Goal: Use online tool/utility: Use online tool/utility

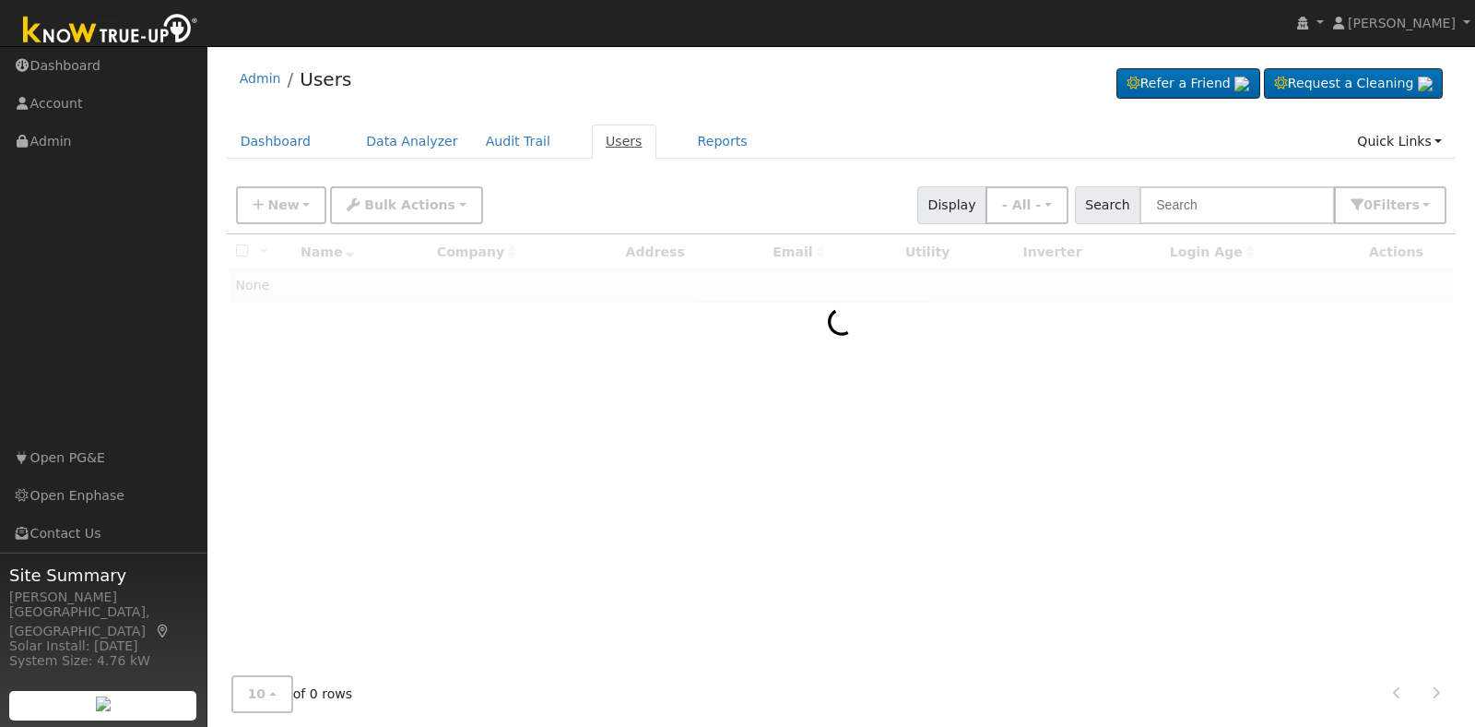
click at [602, 138] on link "Users" at bounding box center [624, 141] width 65 height 34
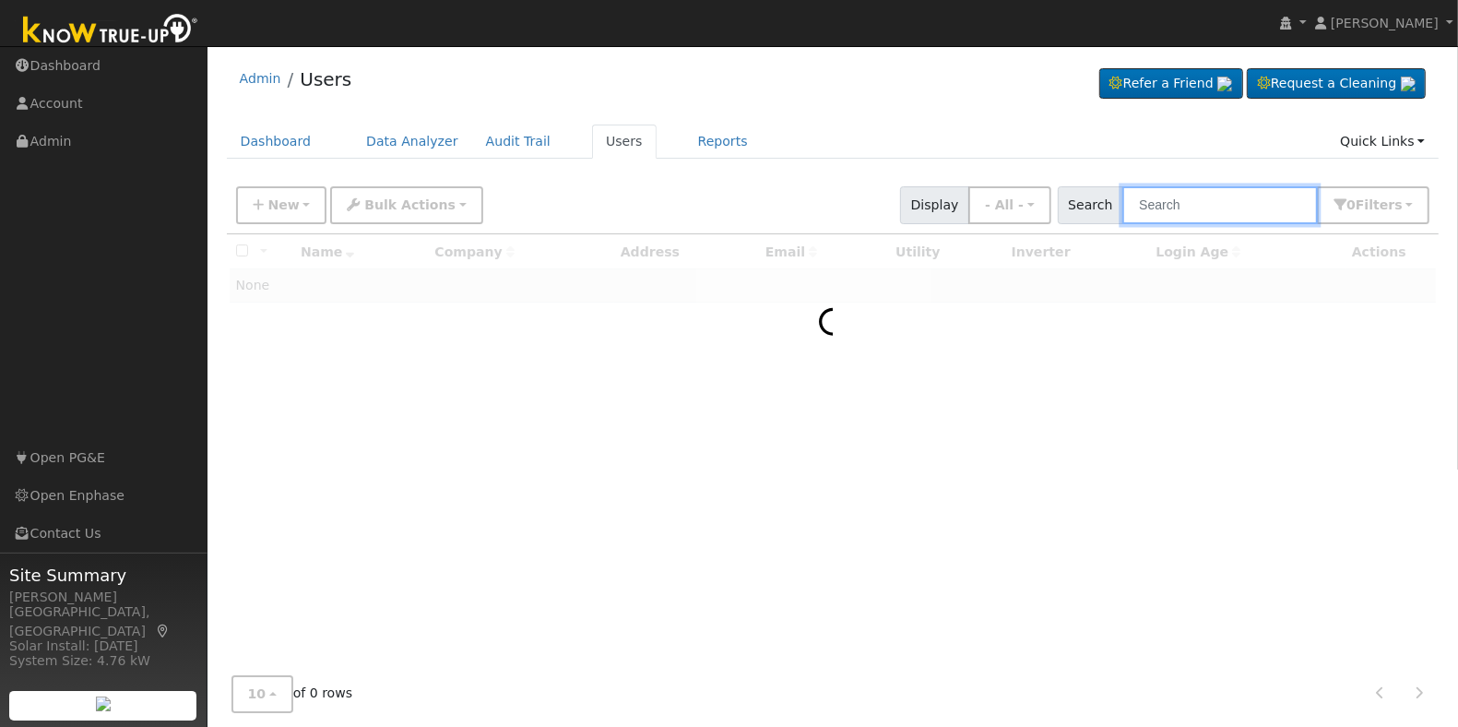
click at [1183, 214] on input "text" at bounding box center [1219, 205] width 195 height 38
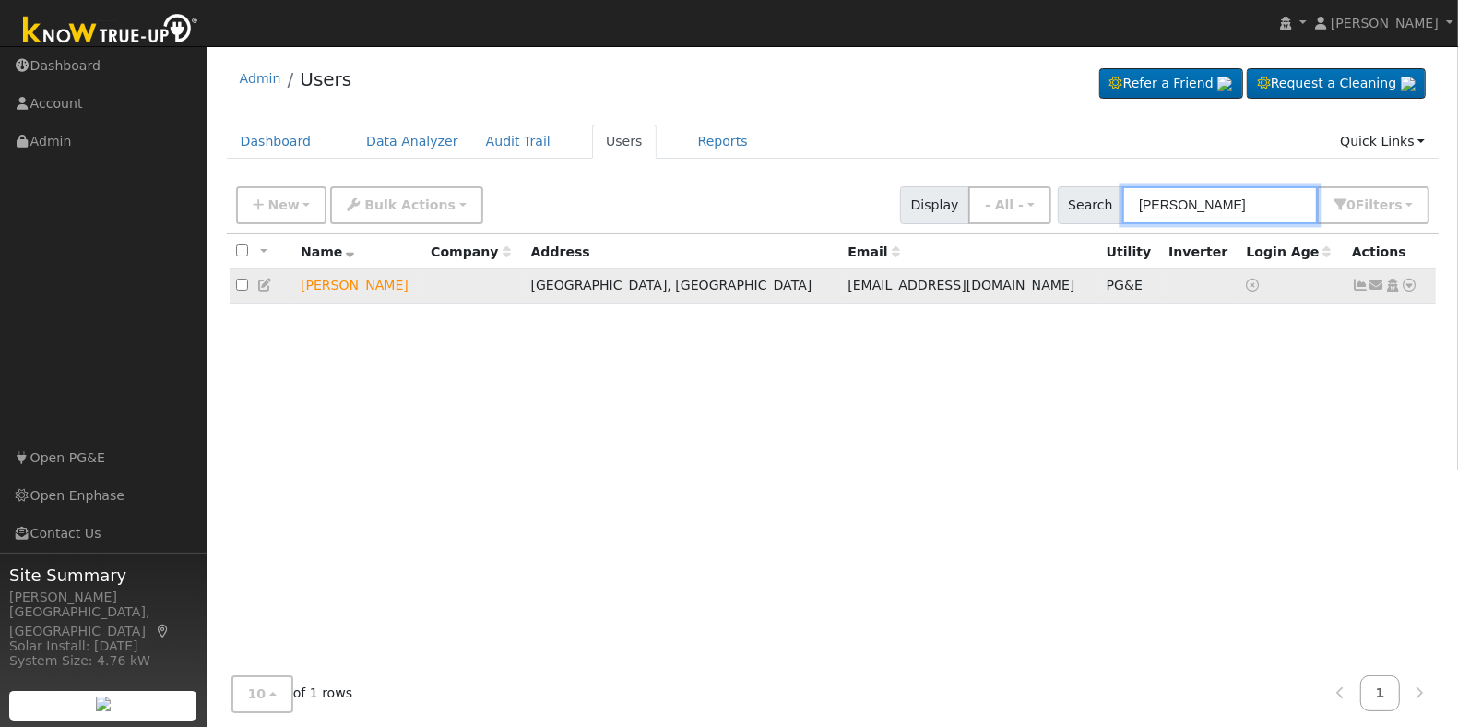
type input "david drinnon"
click at [1415, 291] on icon at bounding box center [1410, 284] width 17 height 13
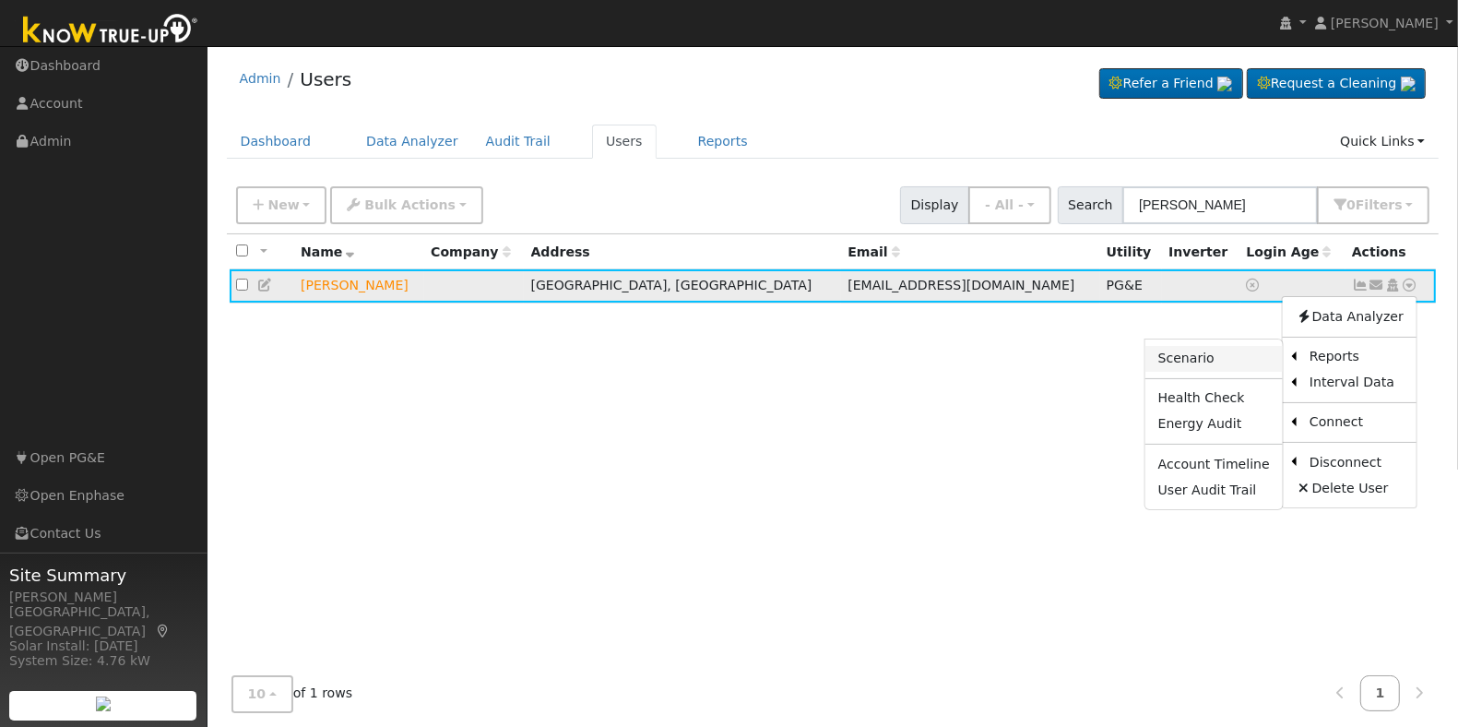
click at [1249, 362] on link "Scenario" at bounding box center [1213, 359] width 137 height 26
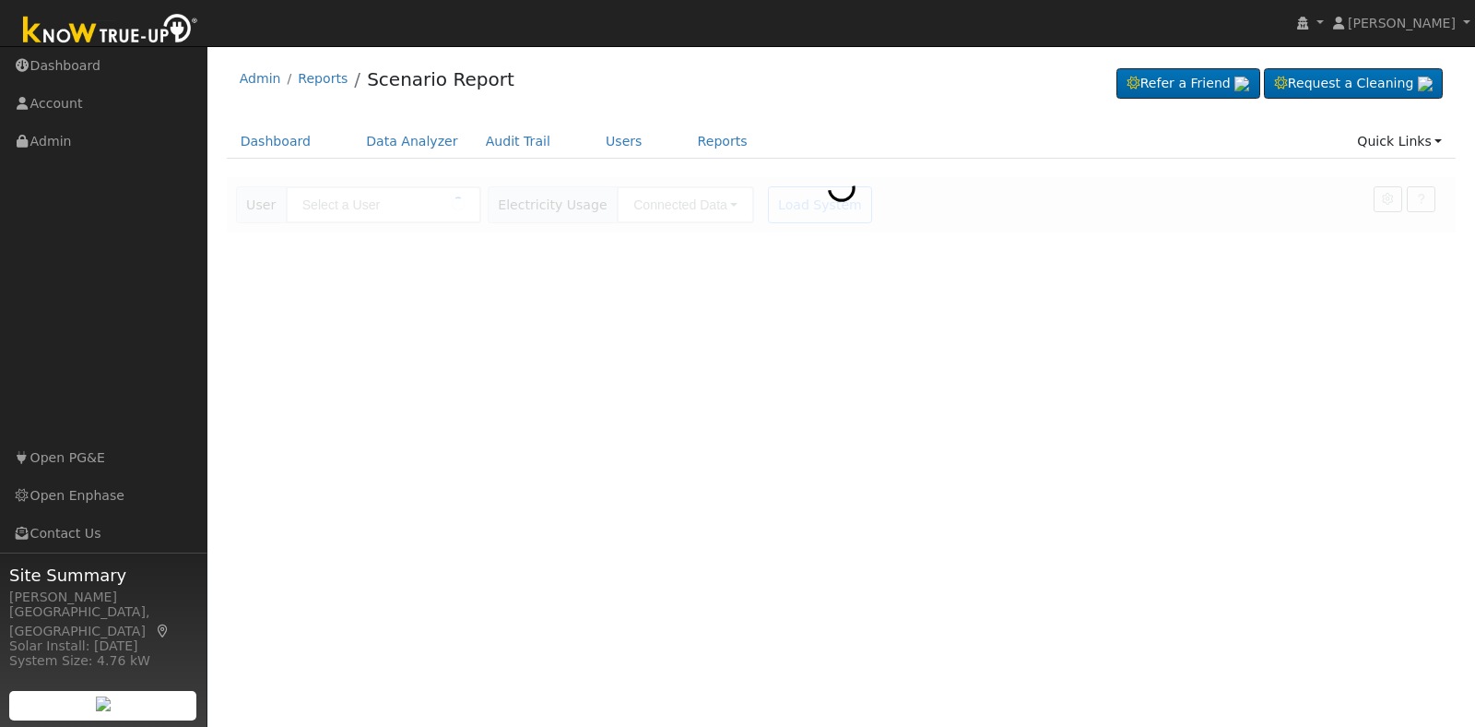
type input "[PERSON_NAME]"
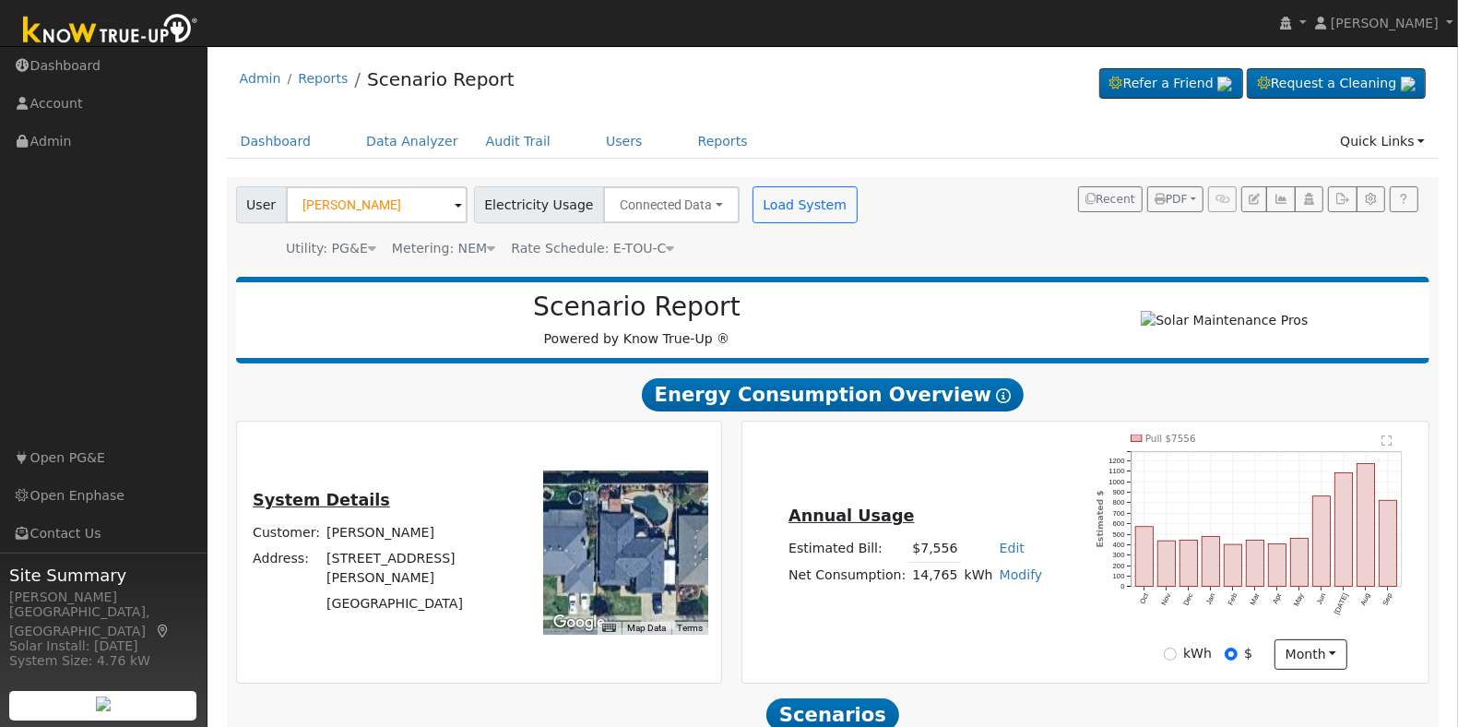
click at [630, 243] on span "Rate Schedule: E-TOU-C" at bounding box center [592, 248] width 163 height 15
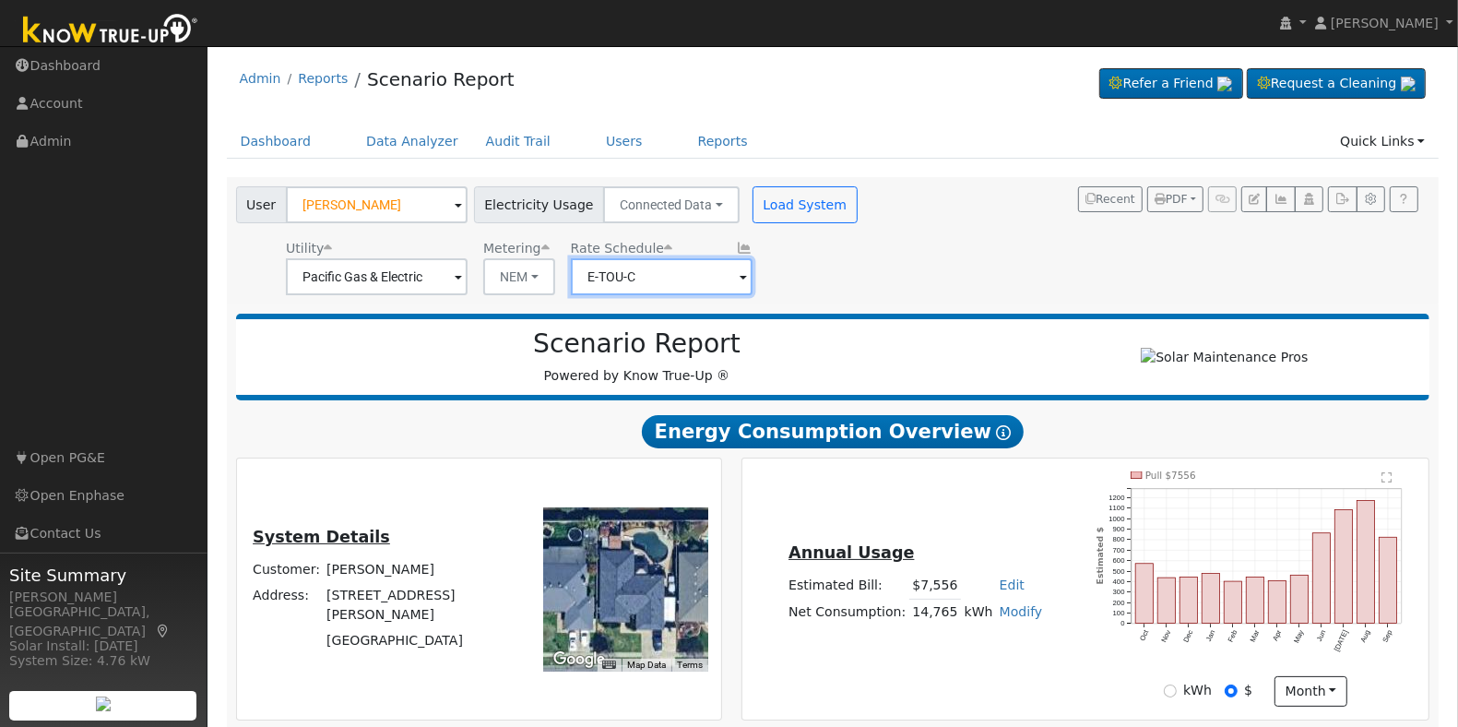
click at [733, 277] on input "E-TOU-C" at bounding box center [662, 276] width 182 height 37
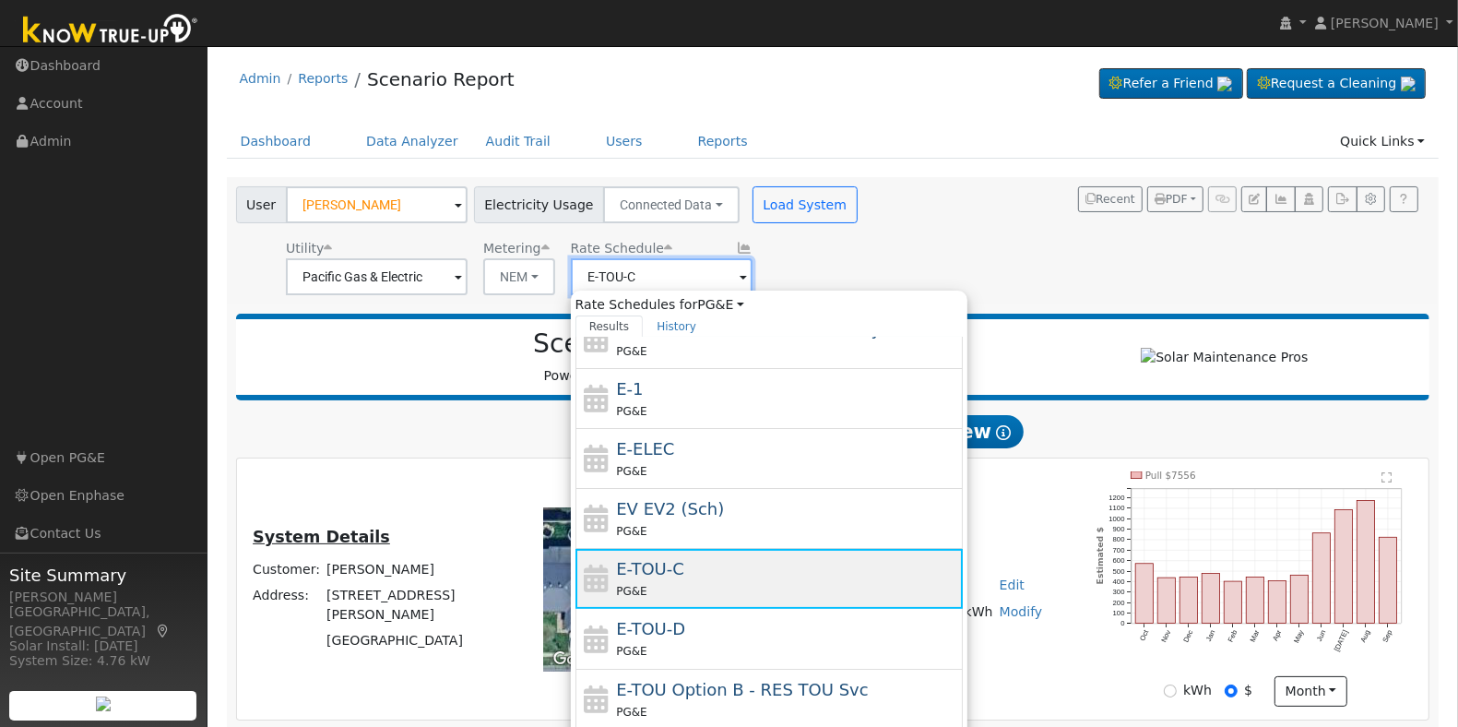
scroll to position [325, 0]
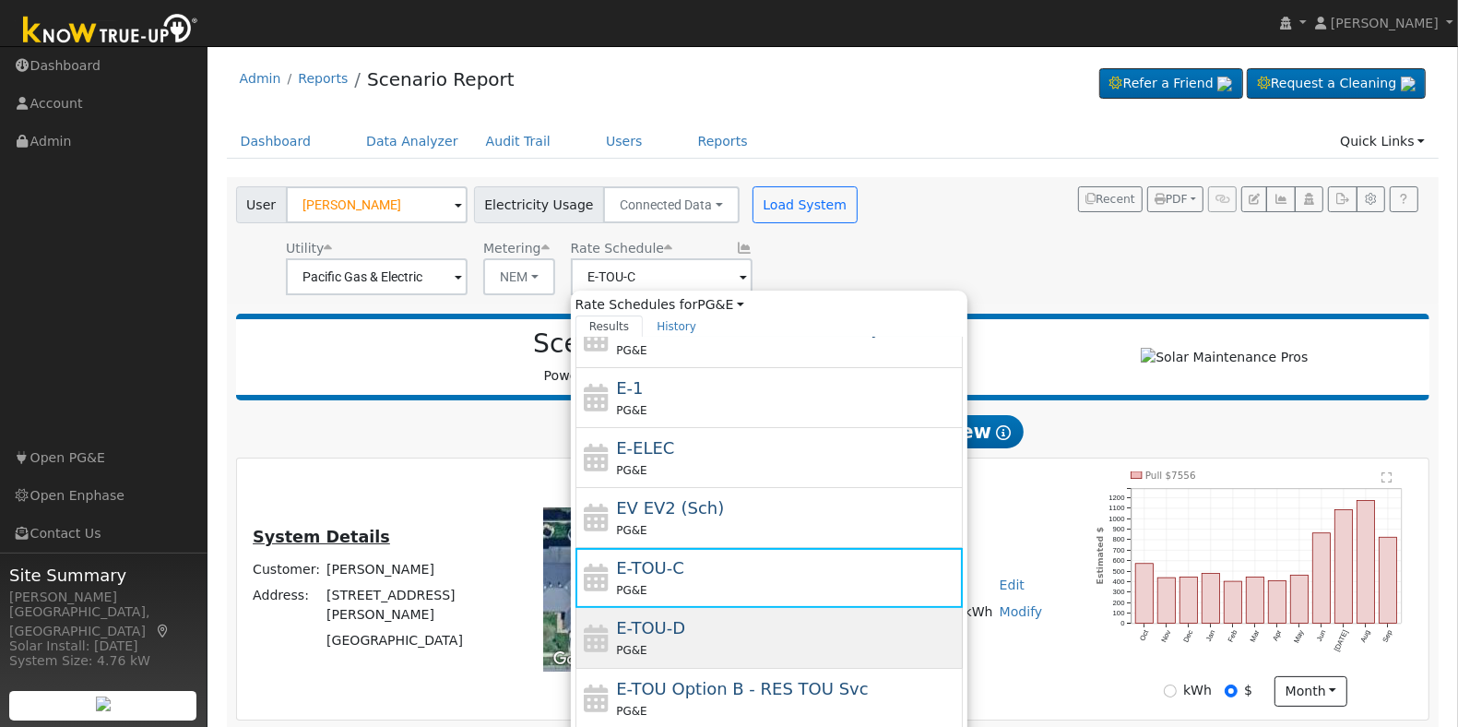
click at [704, 629] on div "E-TOU-D PG&E" at bounding box center [787, 637] width 342 height 44
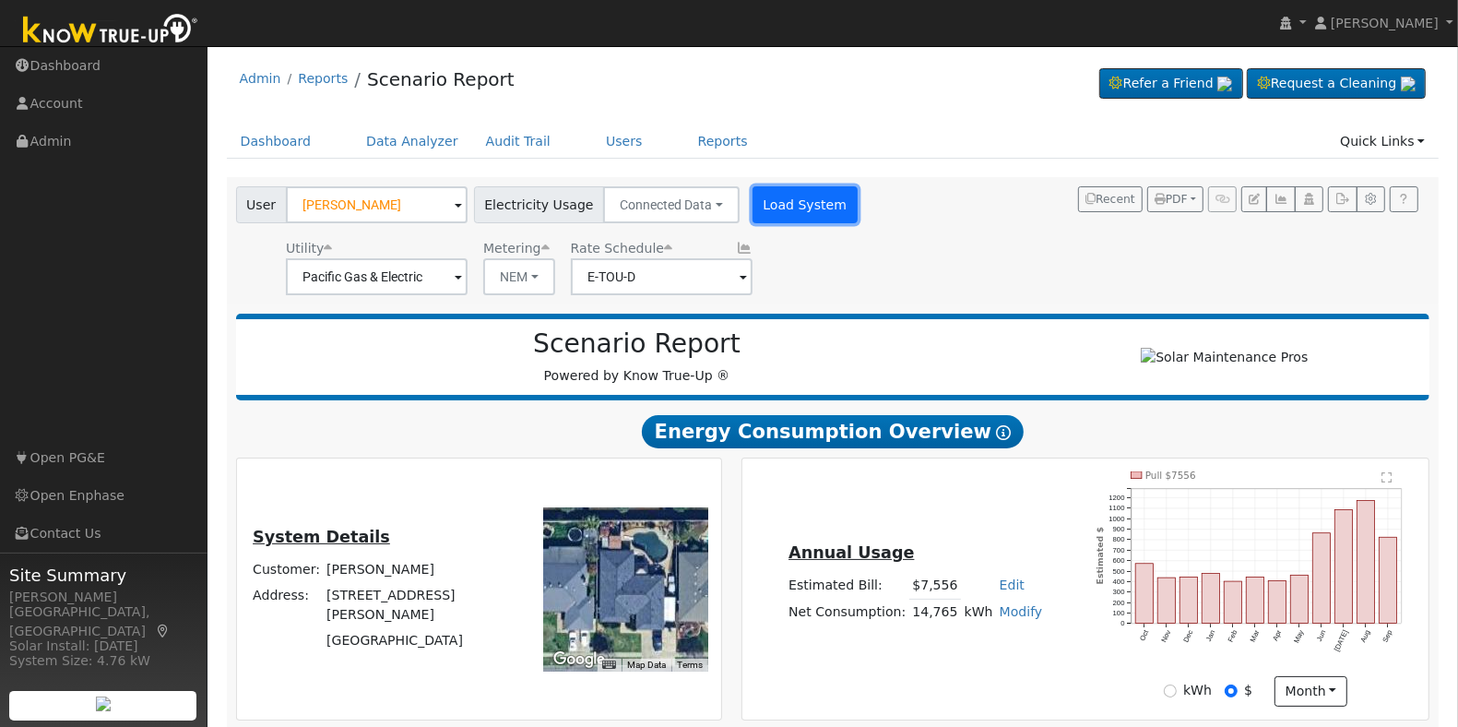
click at [782, 208] on button "Load System" at bounding box center [804, 204] width 105 height 37
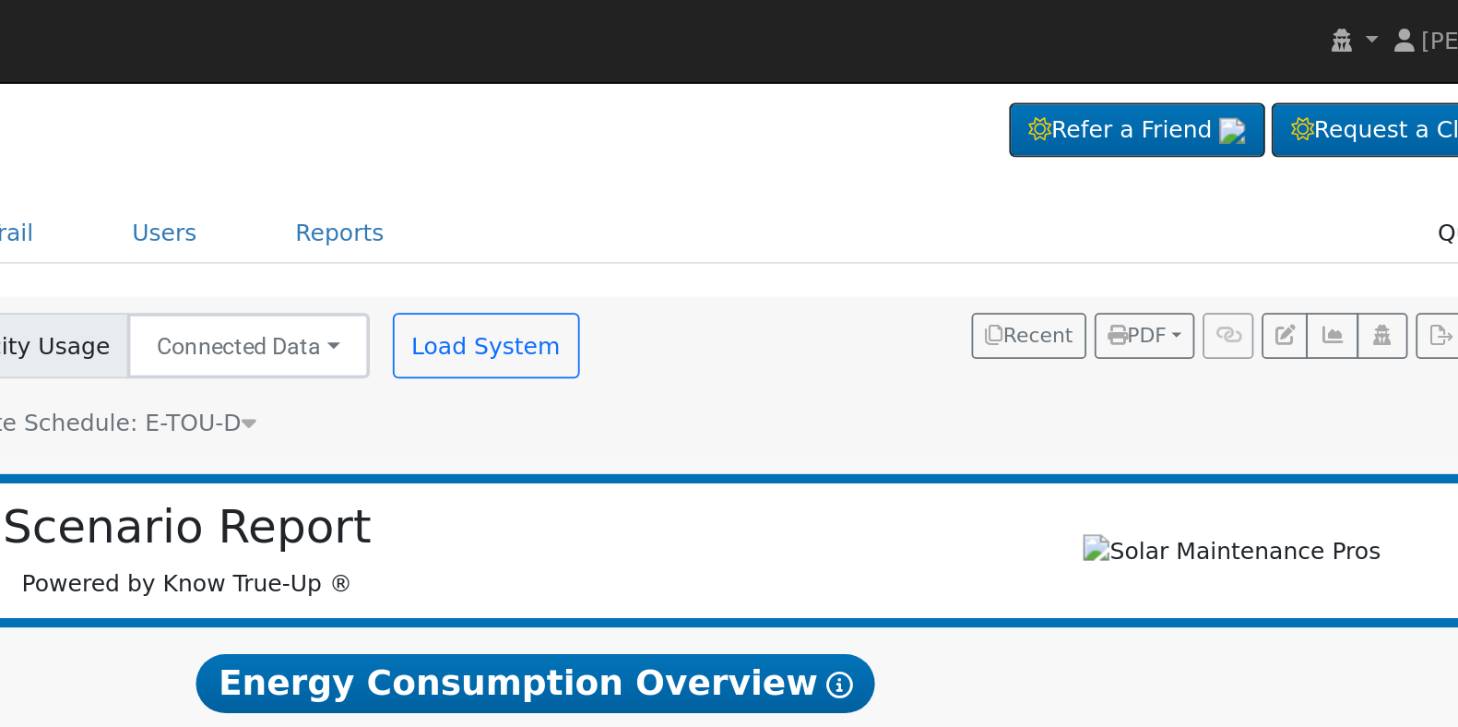
scroll to position [0, 0]
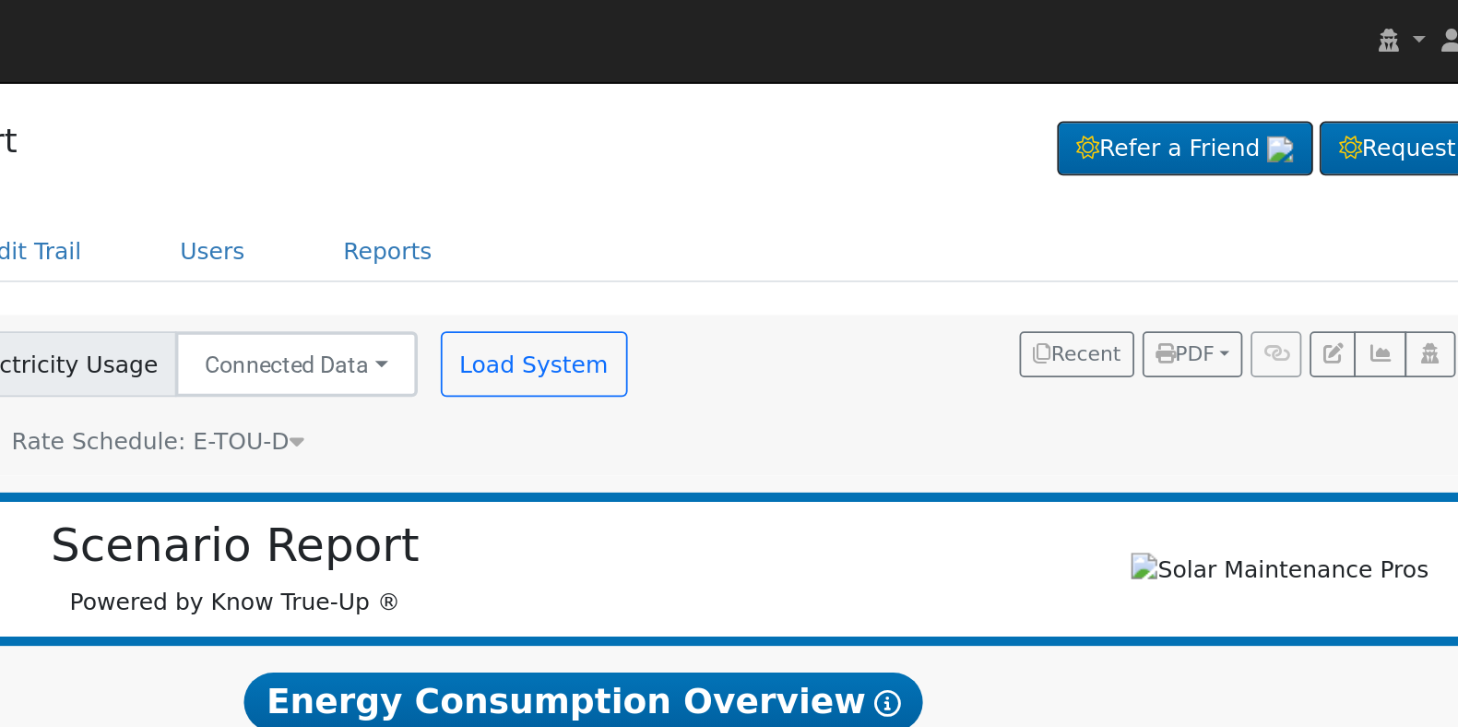
click at [650, 251] on div "Rate Schedule: E-TOU-D E-TOU-D" at bounding box center [593, 248] width 171 height 19
click at [668, 248] on icon at bounding box center [672, 248] width 8 height 13
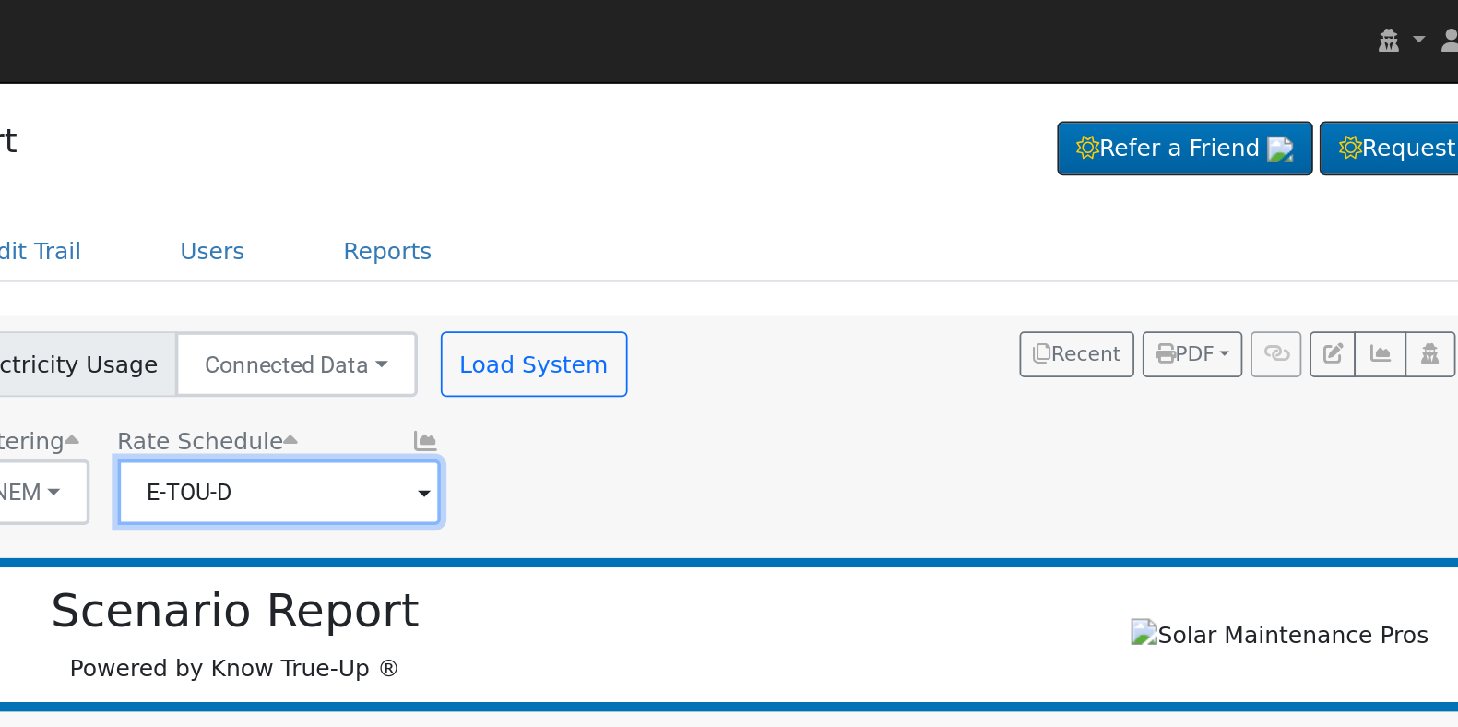
click at [684, 283] on input "E-TOU-D" at bounding box center [662, 276] width 182 height 37
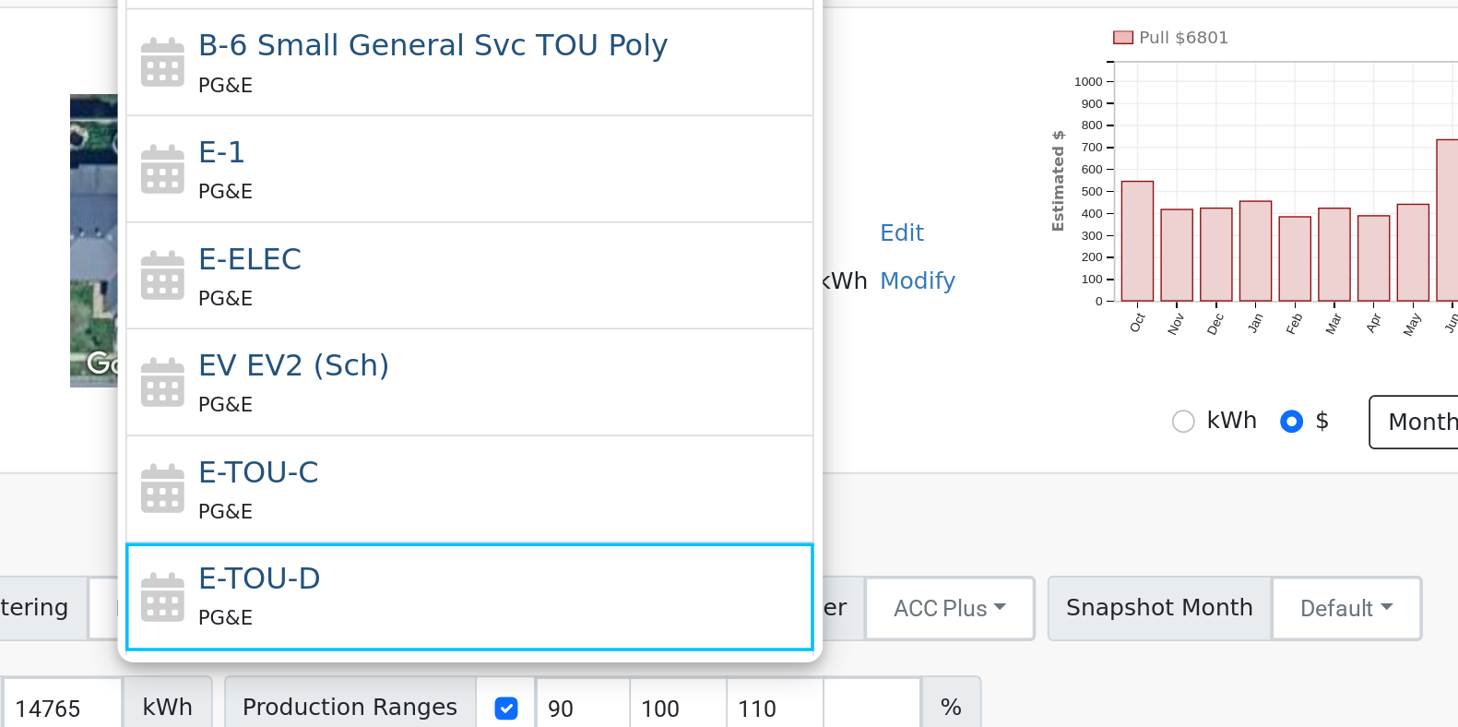
scroll to position [180, 0]
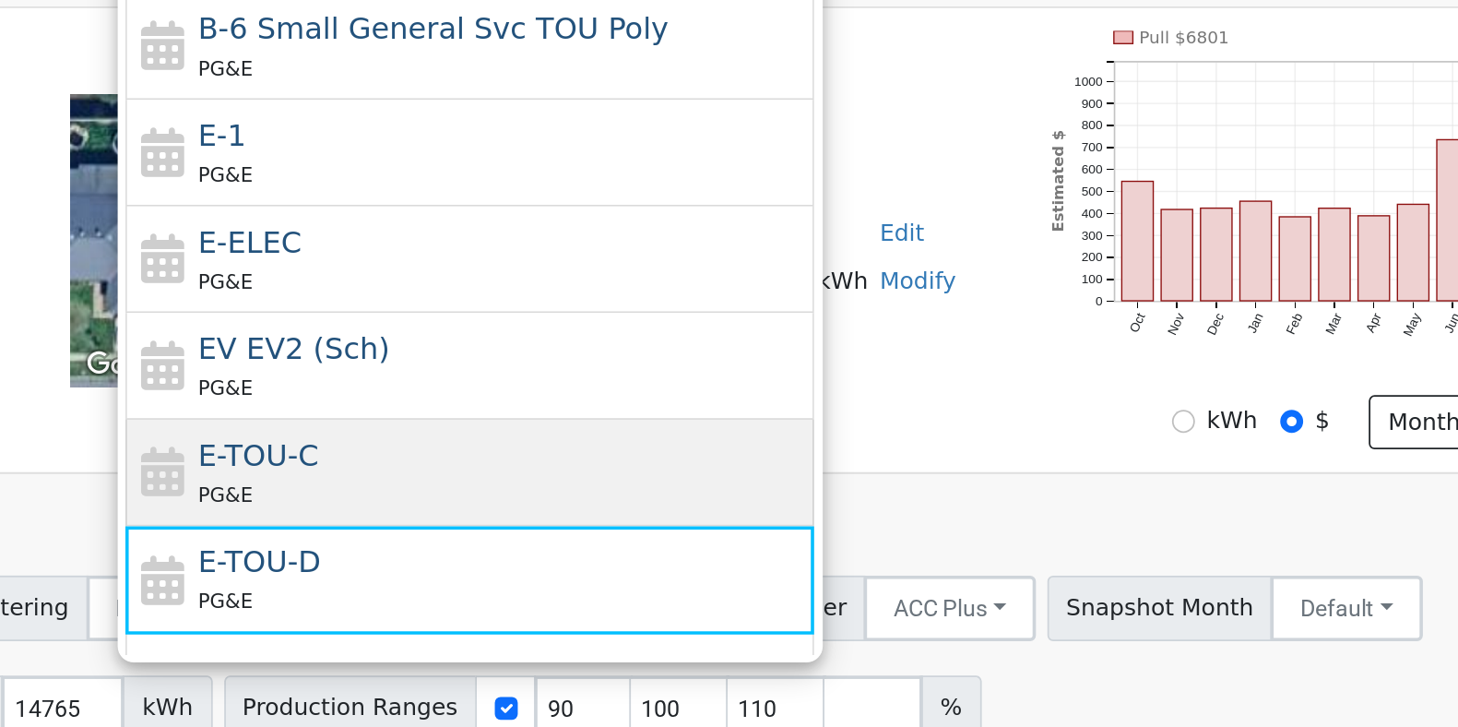
click at [783, 512] on div "E-TOU-C PG&E" at bounding box center [787, 519] width 342 height 44
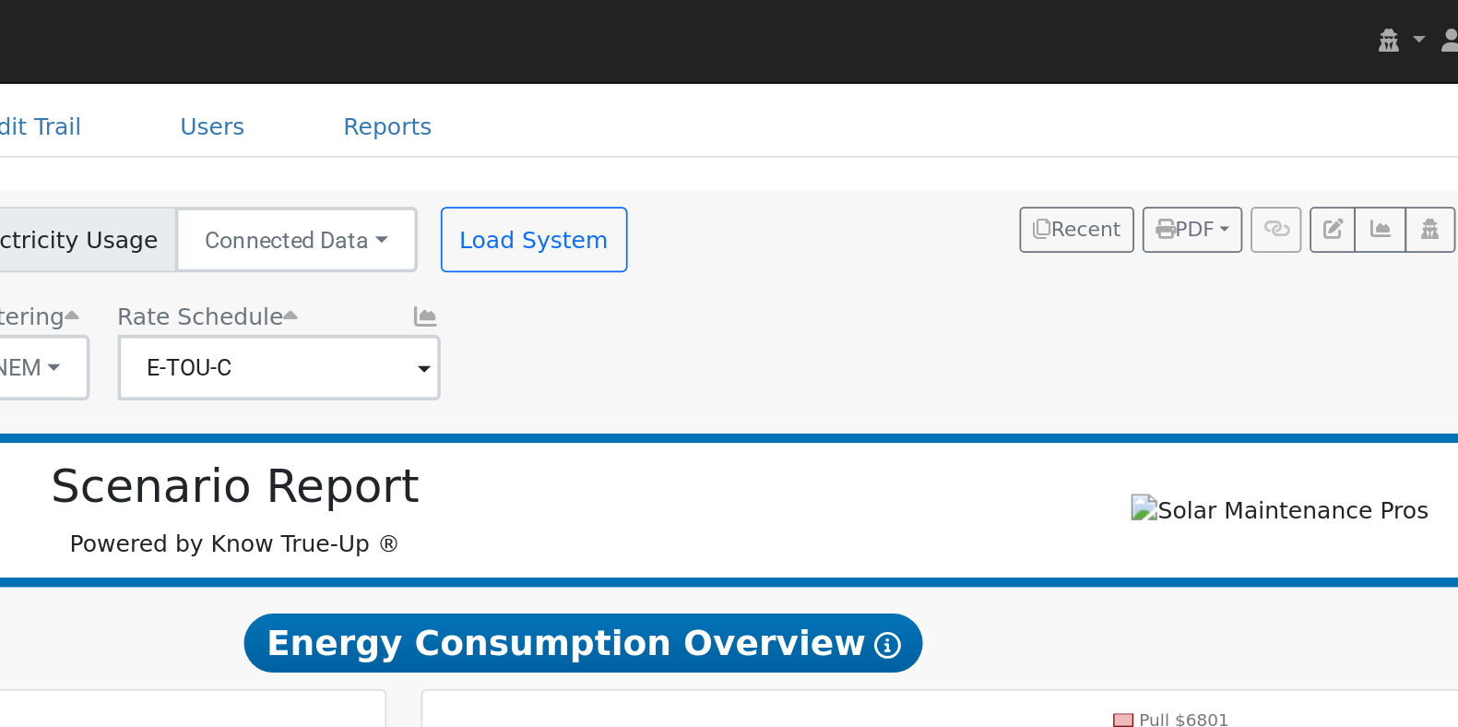
scroll to position [65, 0]
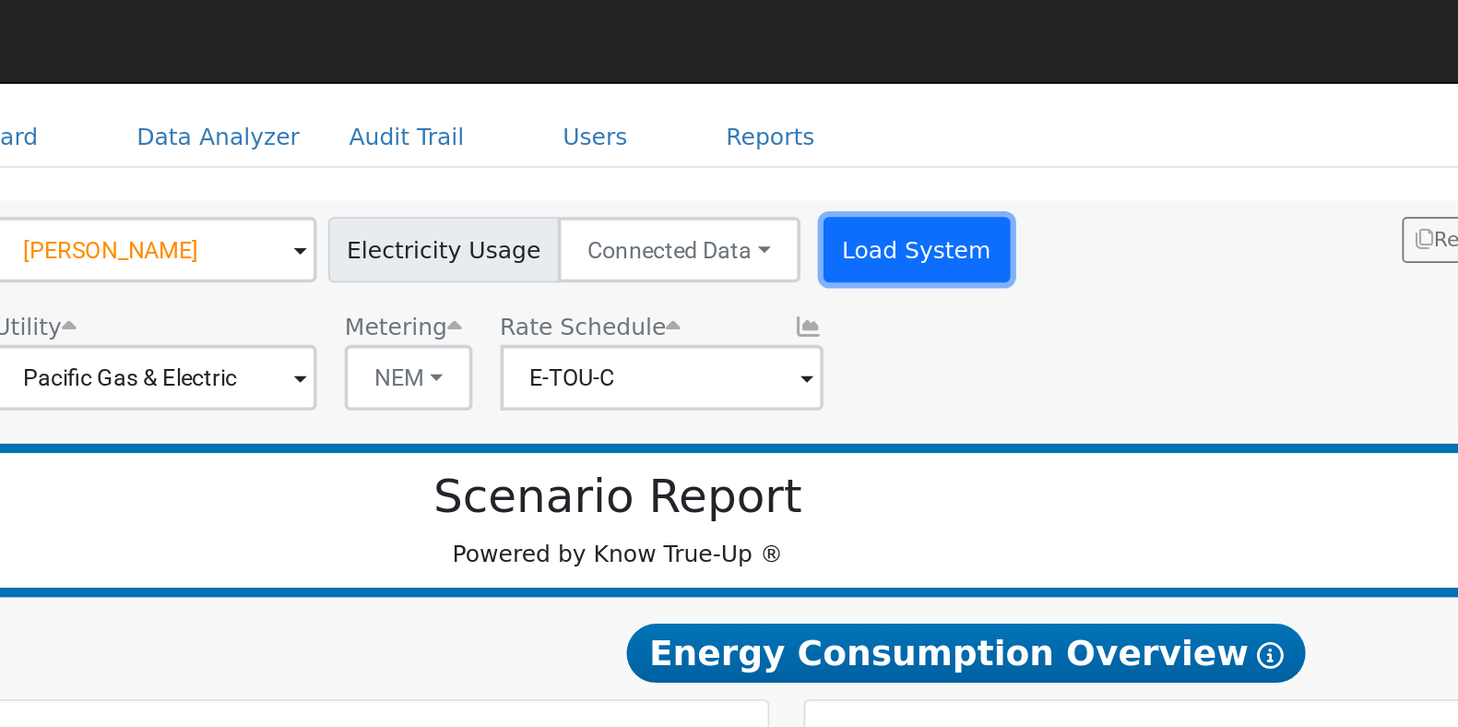
click at [782, 148] on button "Load System" at bounding box center [804, 140] width 105 height 37
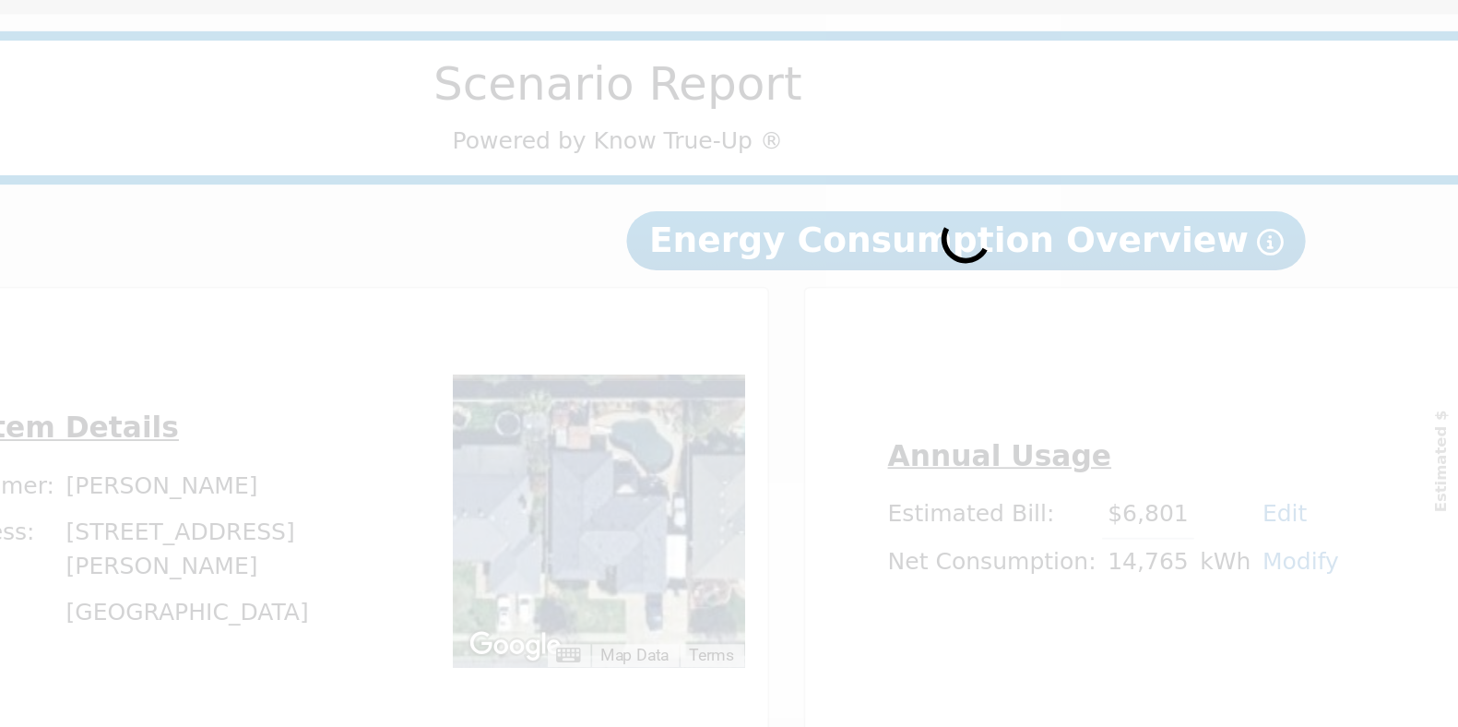
scroll to position [0, 0]
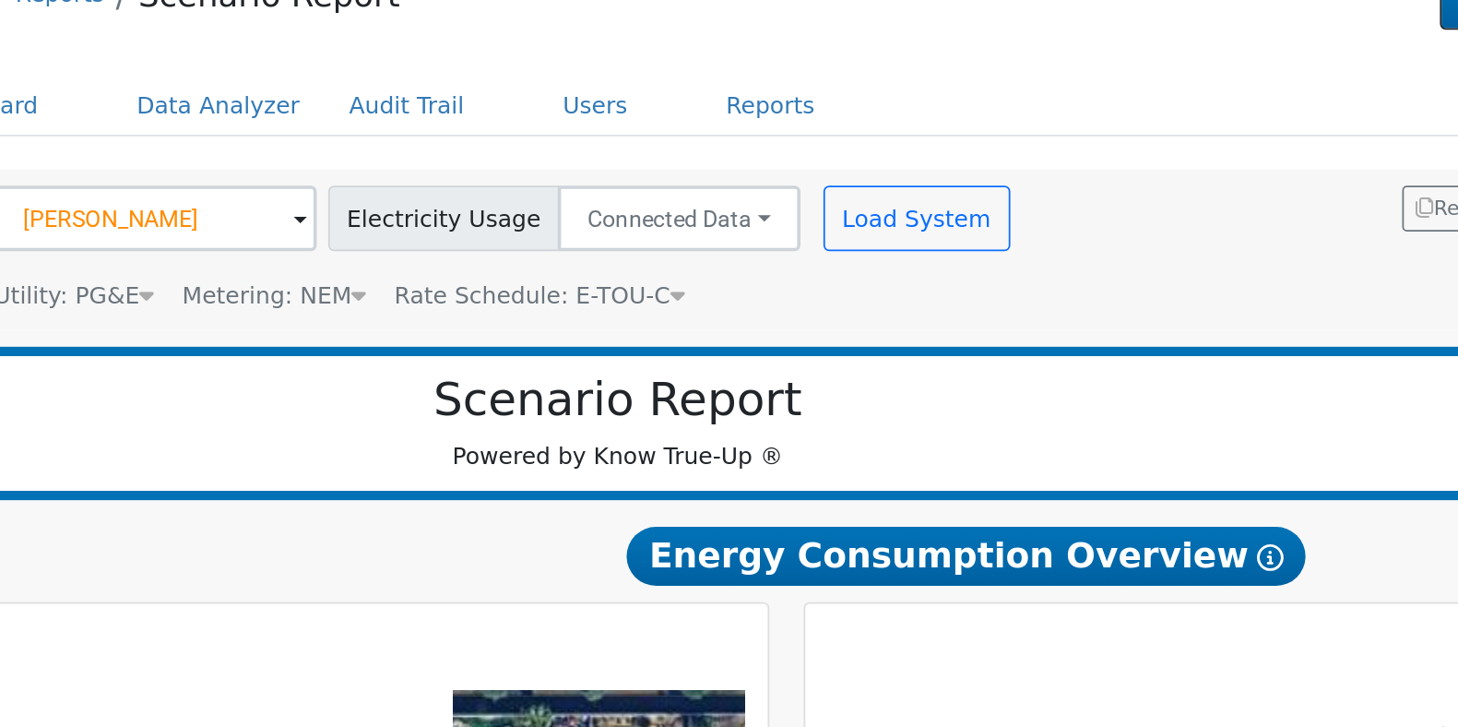
click at [667, 250] on icon at bounding box center [671, 248] width 8 height 13
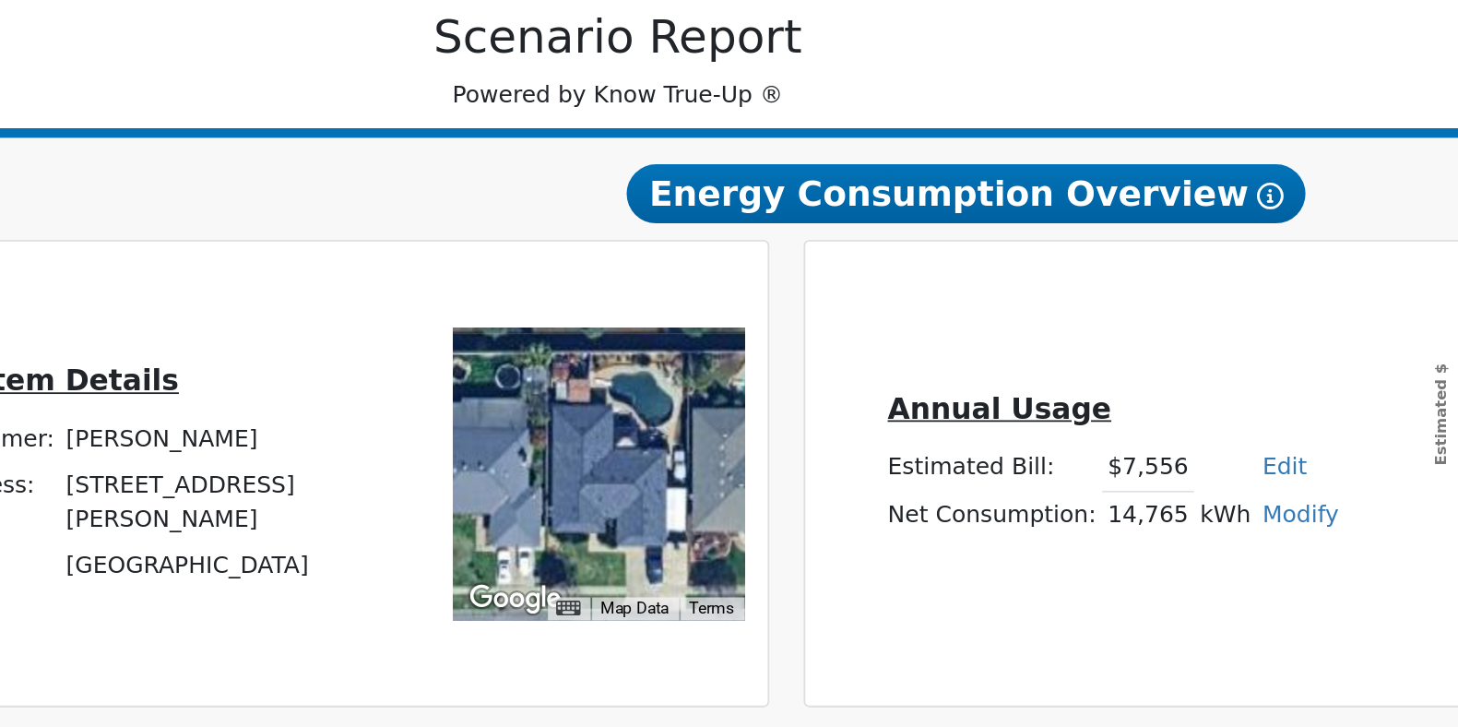
scroll to position [6, 0]
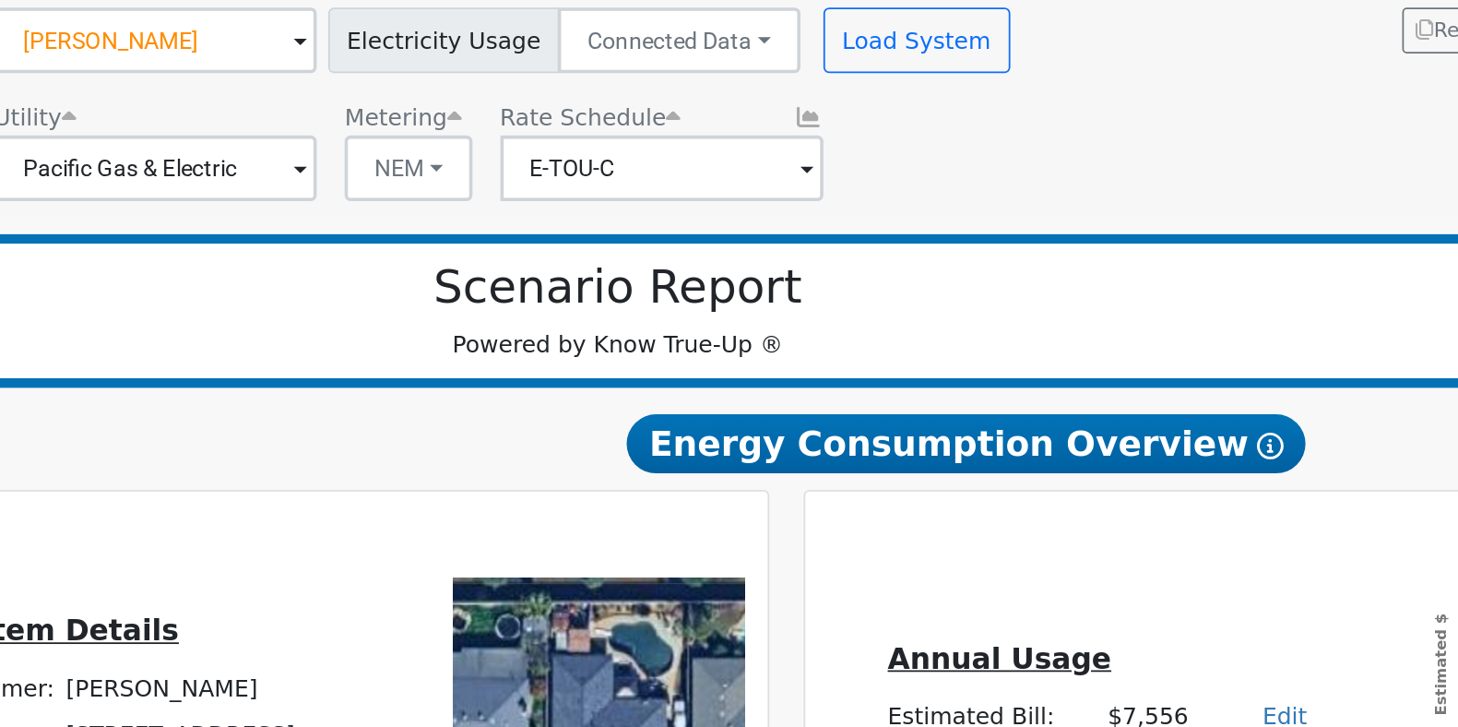
click at [744, 276] on span at bounding box center [743, 272] width 7 height 21
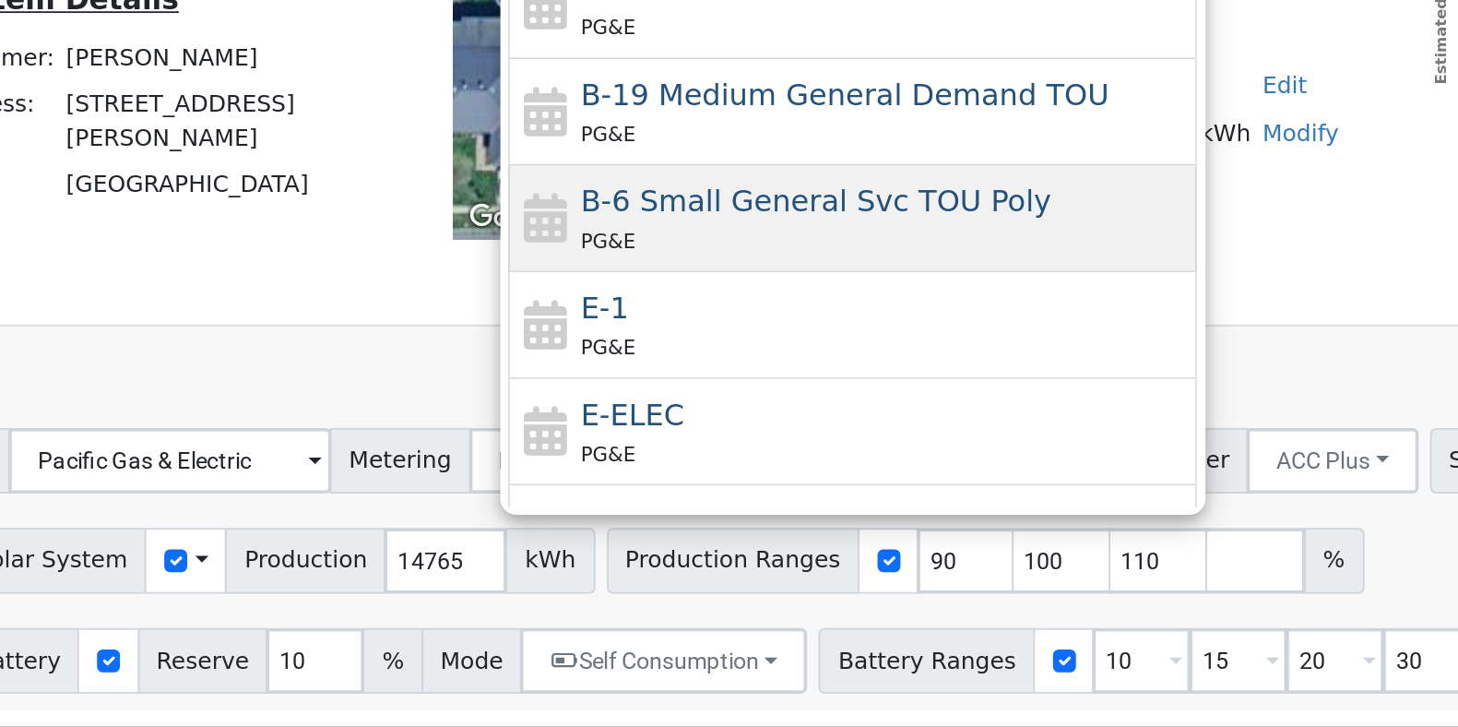
scroll to position [227, 0]
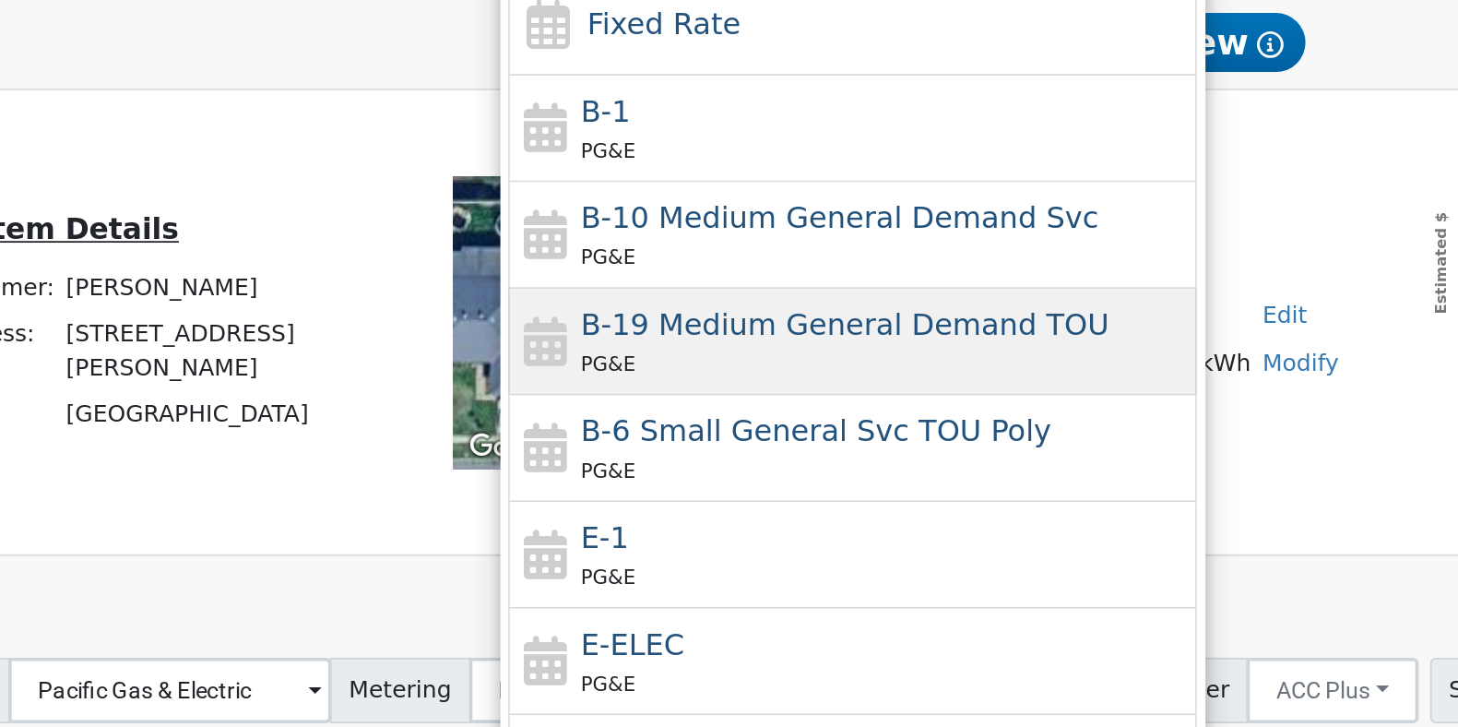
drag, startPoint x: 964, startPoint y: 333, endPoint x: 957, endPoint y: 370, distance: 37.6
click at [957, 370] on div "- None - Fixed Rate B-1 PG&E B-10 Medium General Demand Svc PG&E B-19 Medium Ge…" at bounding box center [768, 361] width 387 height 484
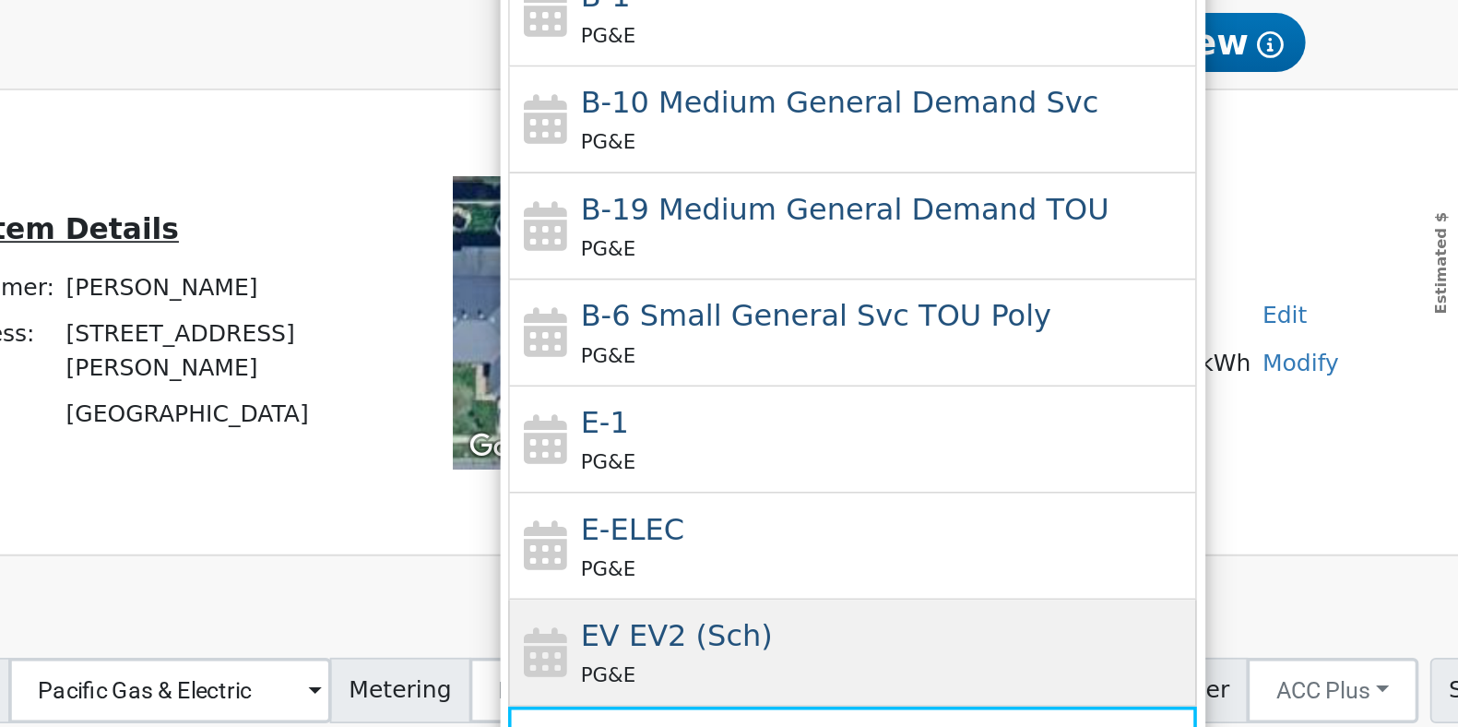
scroll to position [195, 0]
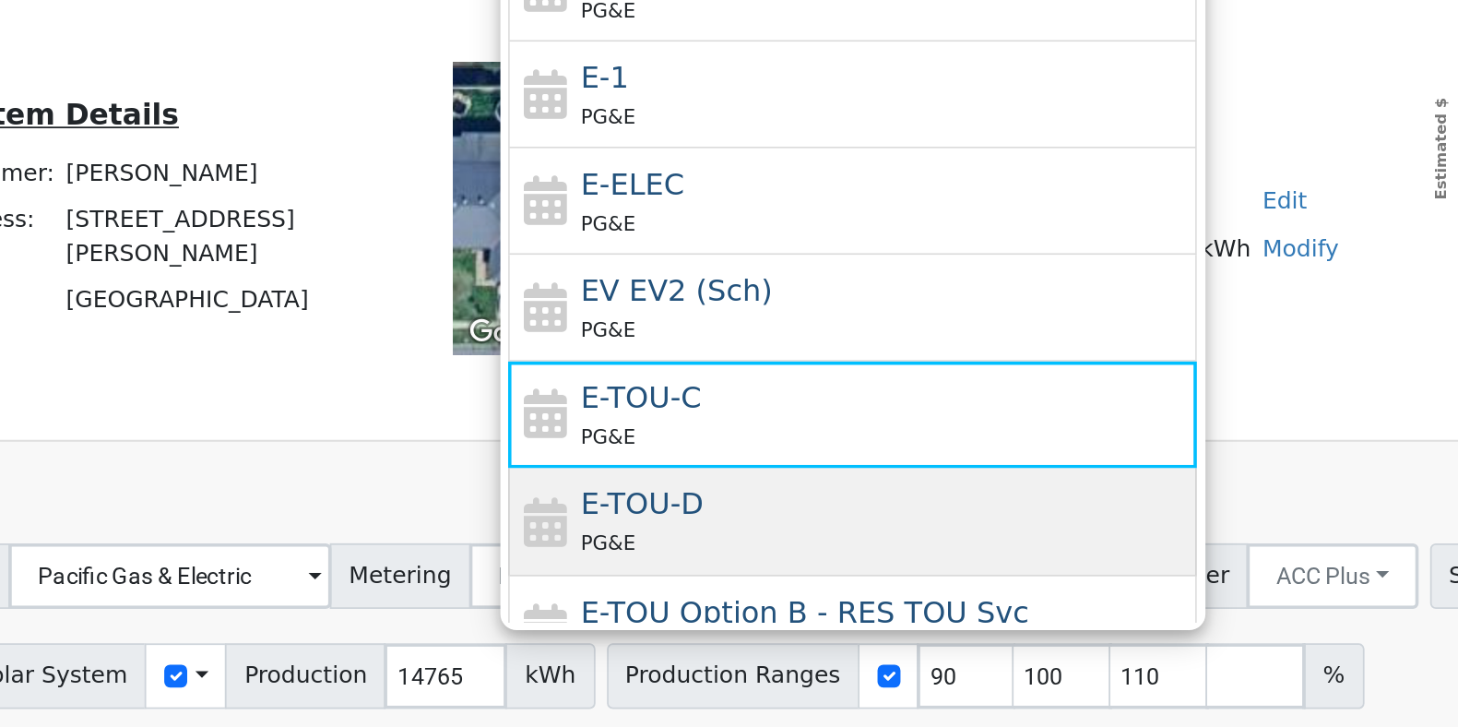
click at [655, 539] on span "E-TOU-D" at bounding box center [650, 536] width 69 height 19
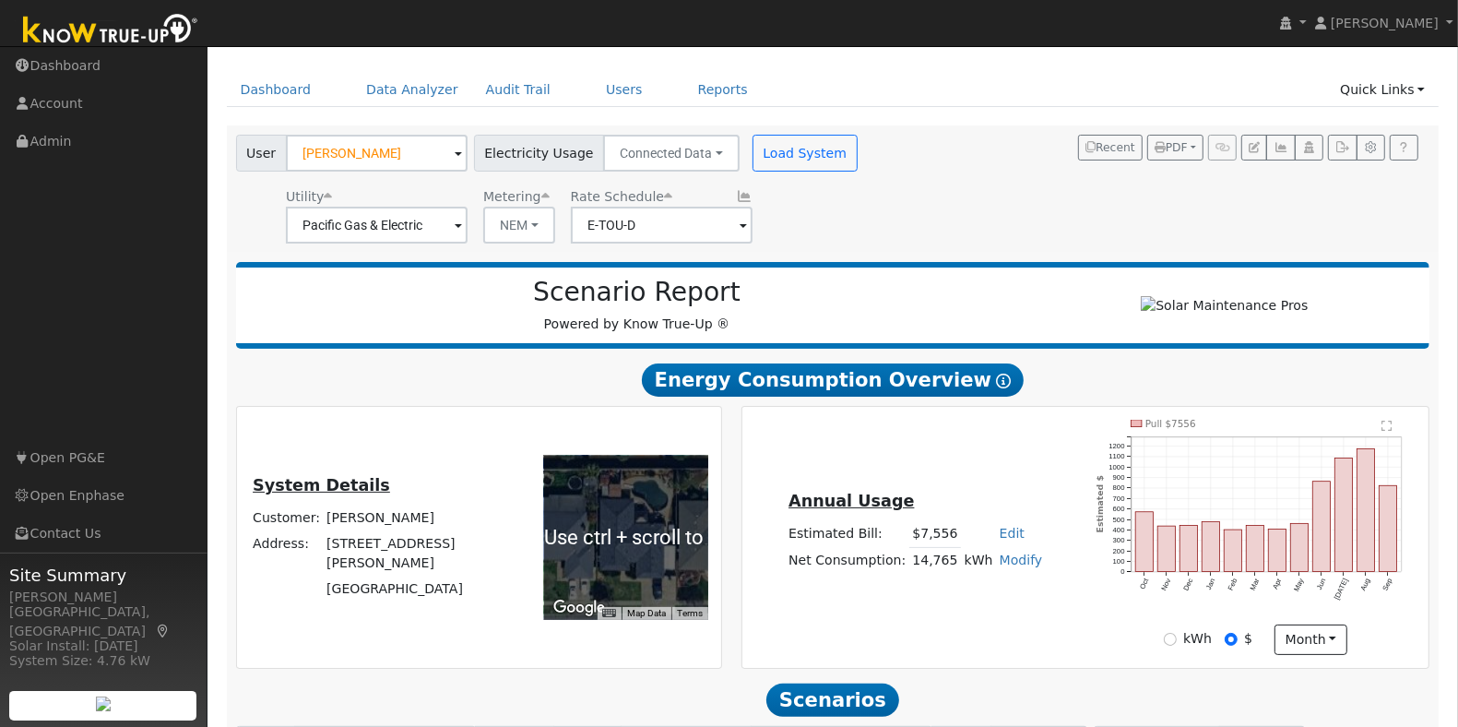
scroll to position [0, 0]
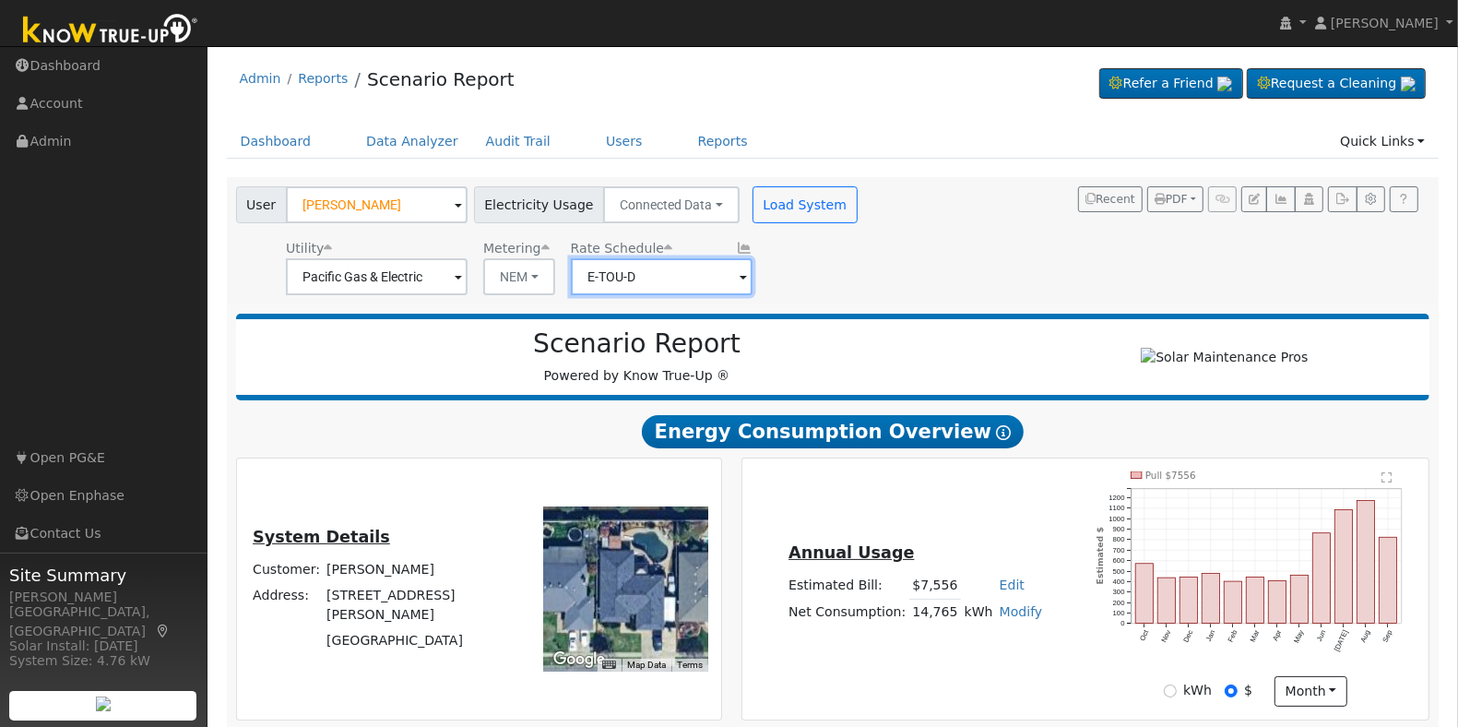
click at [722, 274] on input "E-TOU-D" at bounding box center [662, 276] width 182 height 37
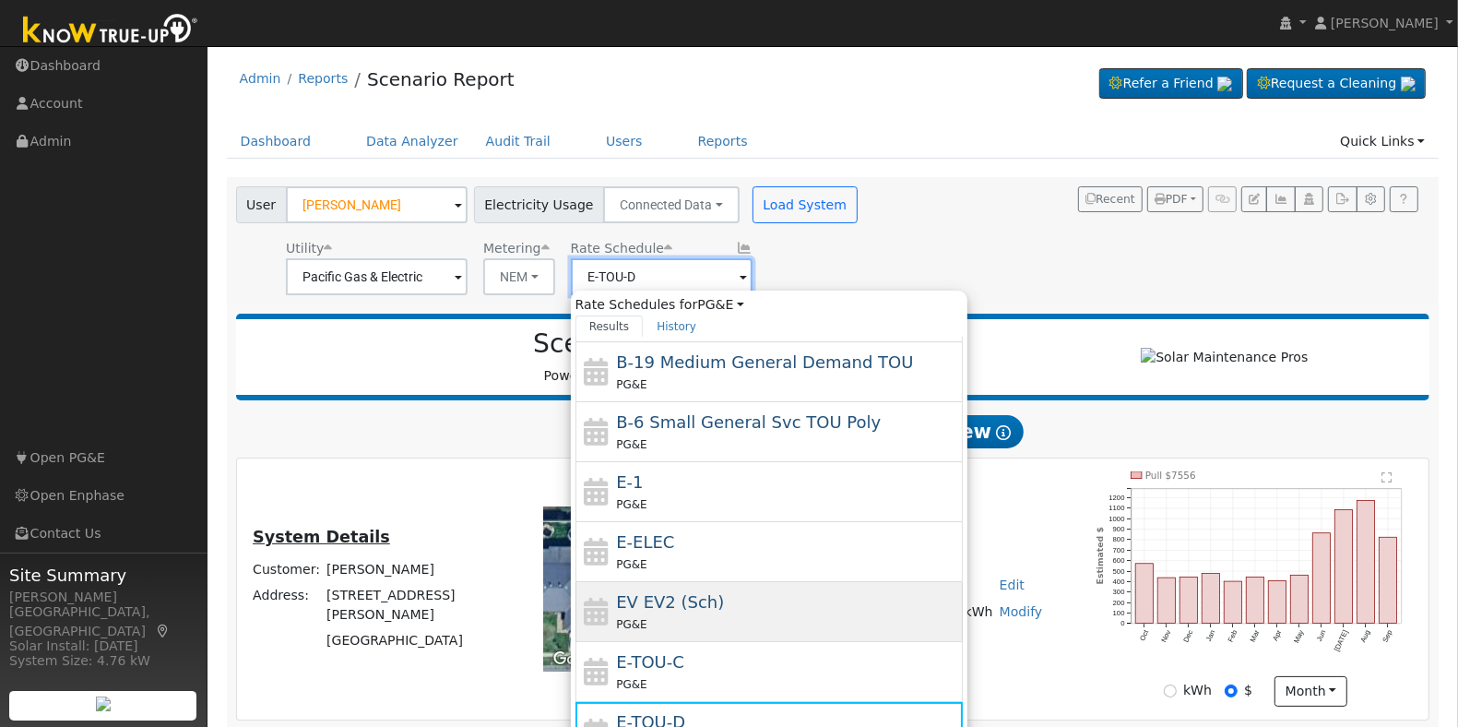
scroll to position [231, 0]
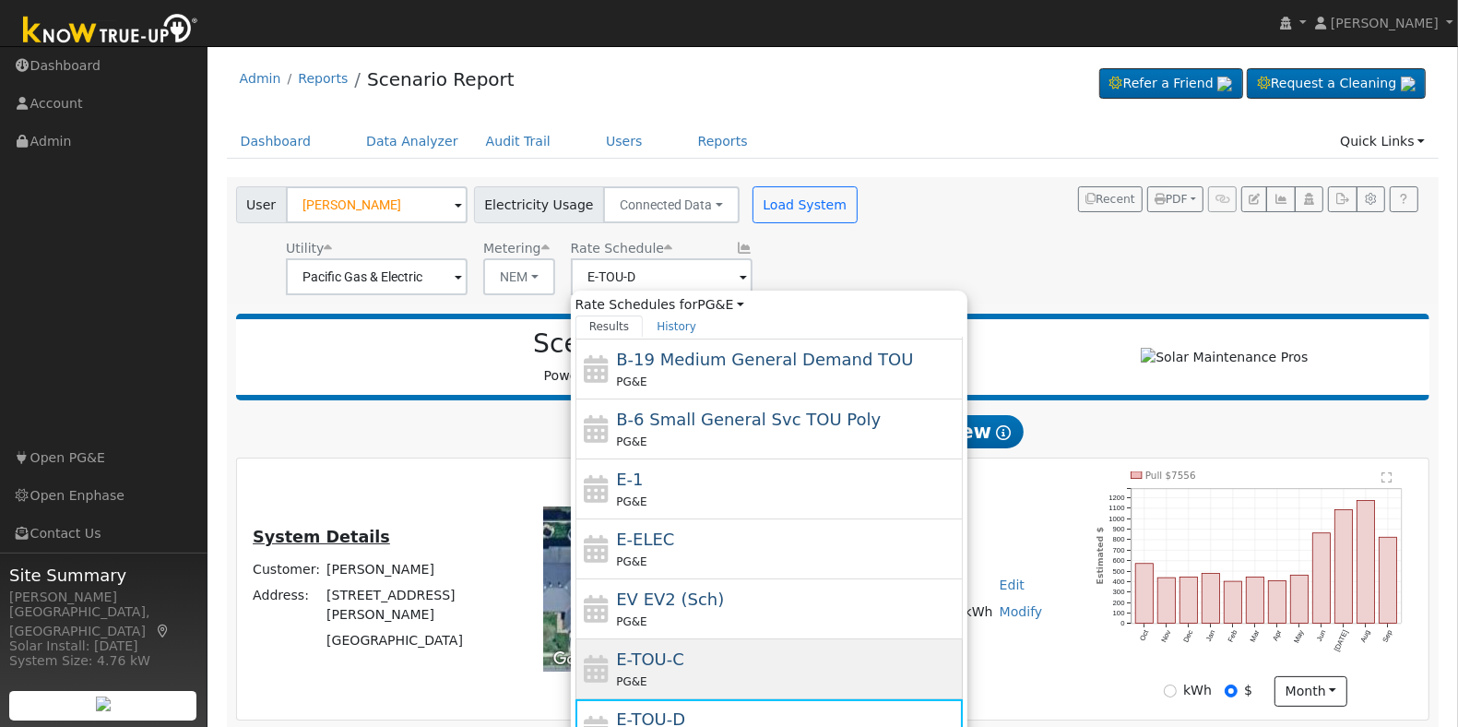
click at [703, 678] on div "PG&E" at bounding box center [787, 680] width 342 height 19
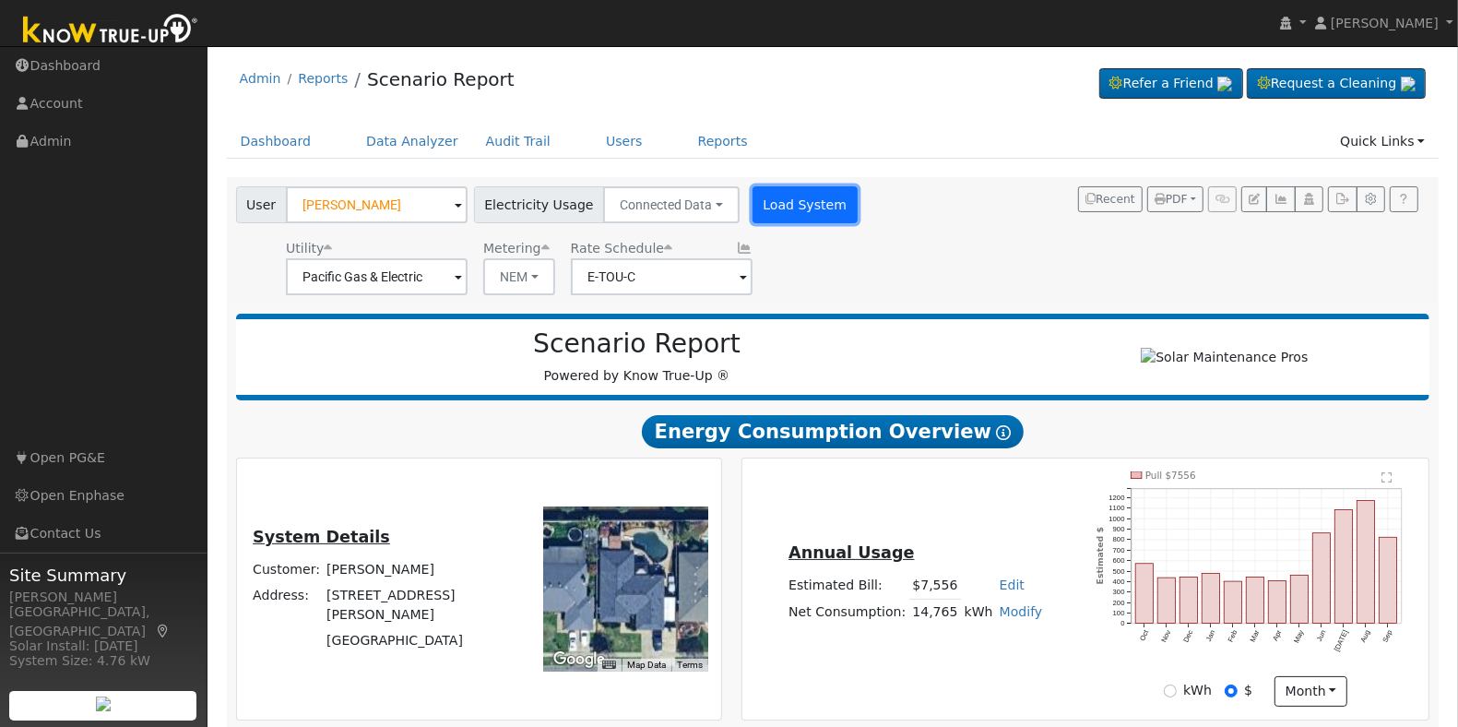
click at [771, 196] on button "Load System" at bounding box center [804, 204] width 105 height 37
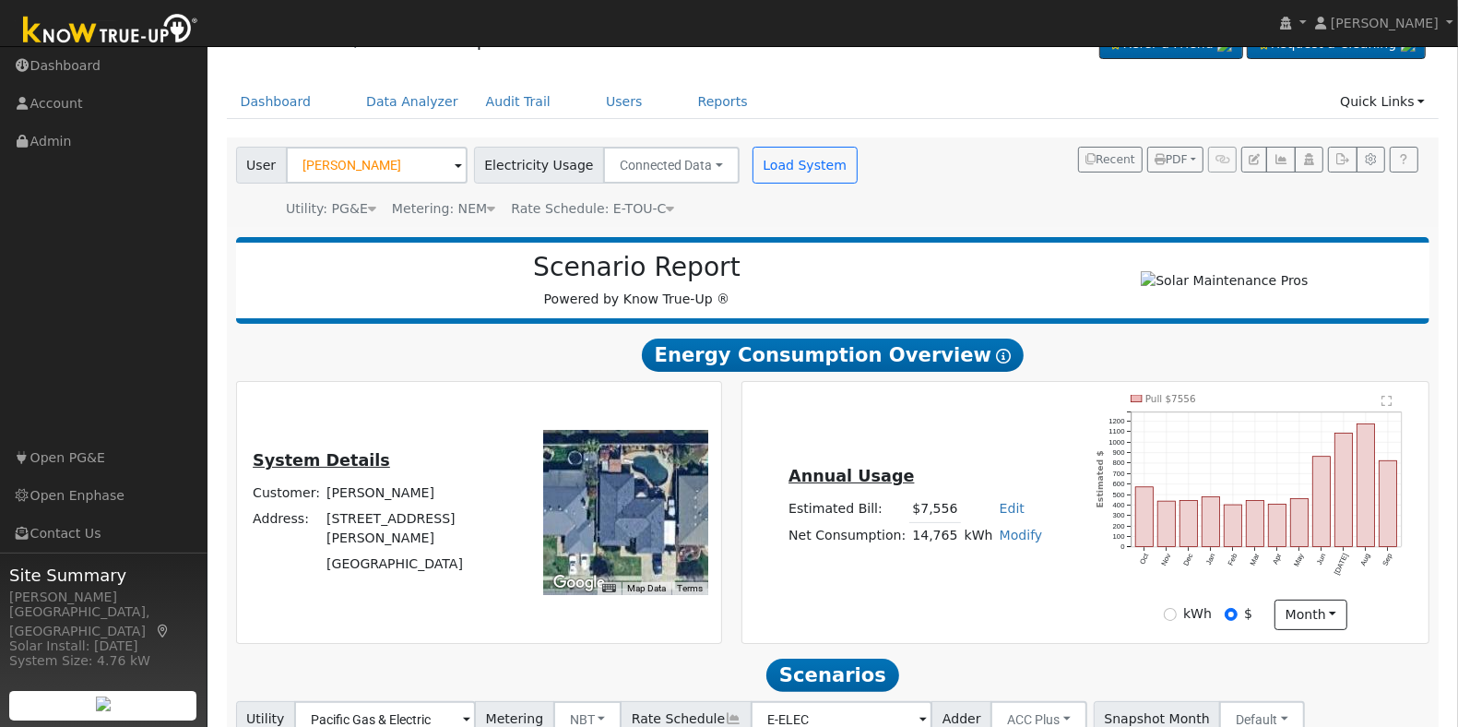
scroll to position [0, 0]
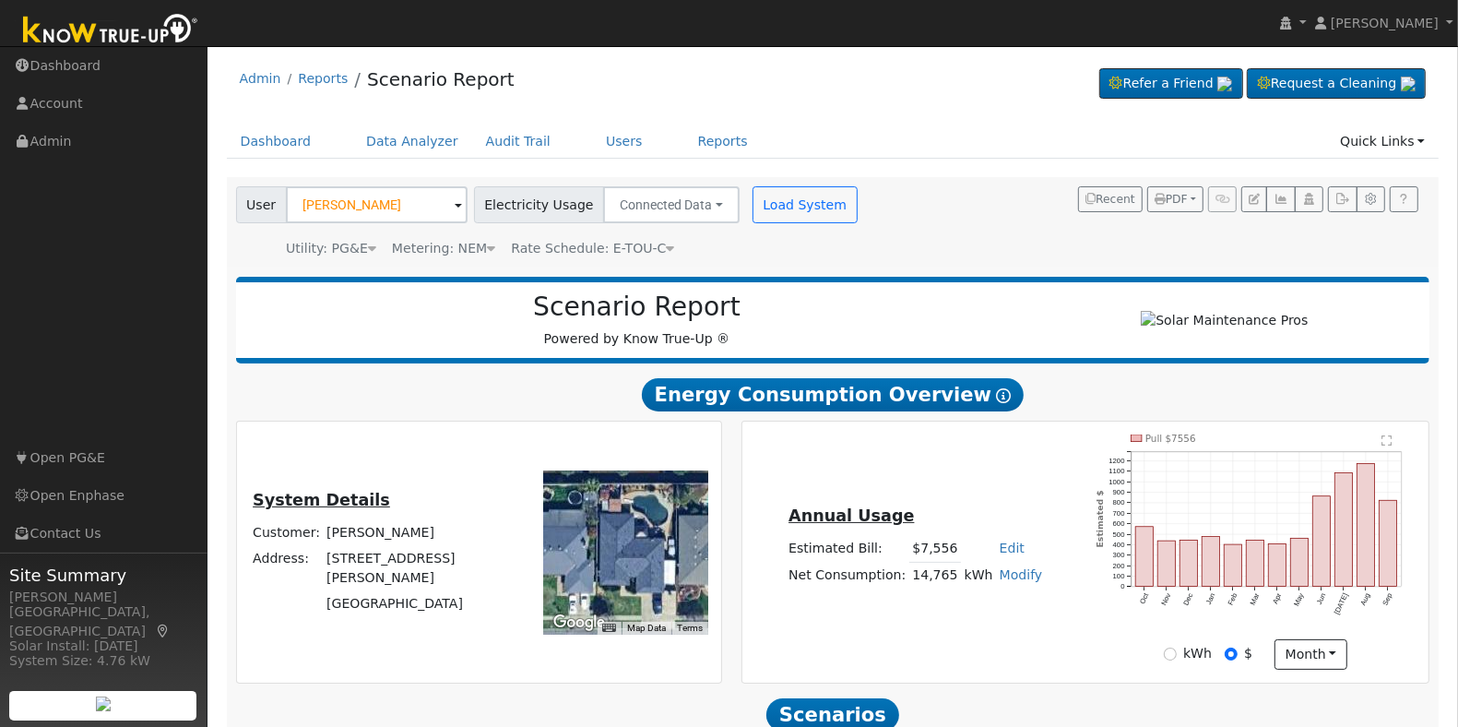
click at [629, 252] on span "Rate Schedule: E-TOU-C" at bounding box center [592, 248] width 163 height 15
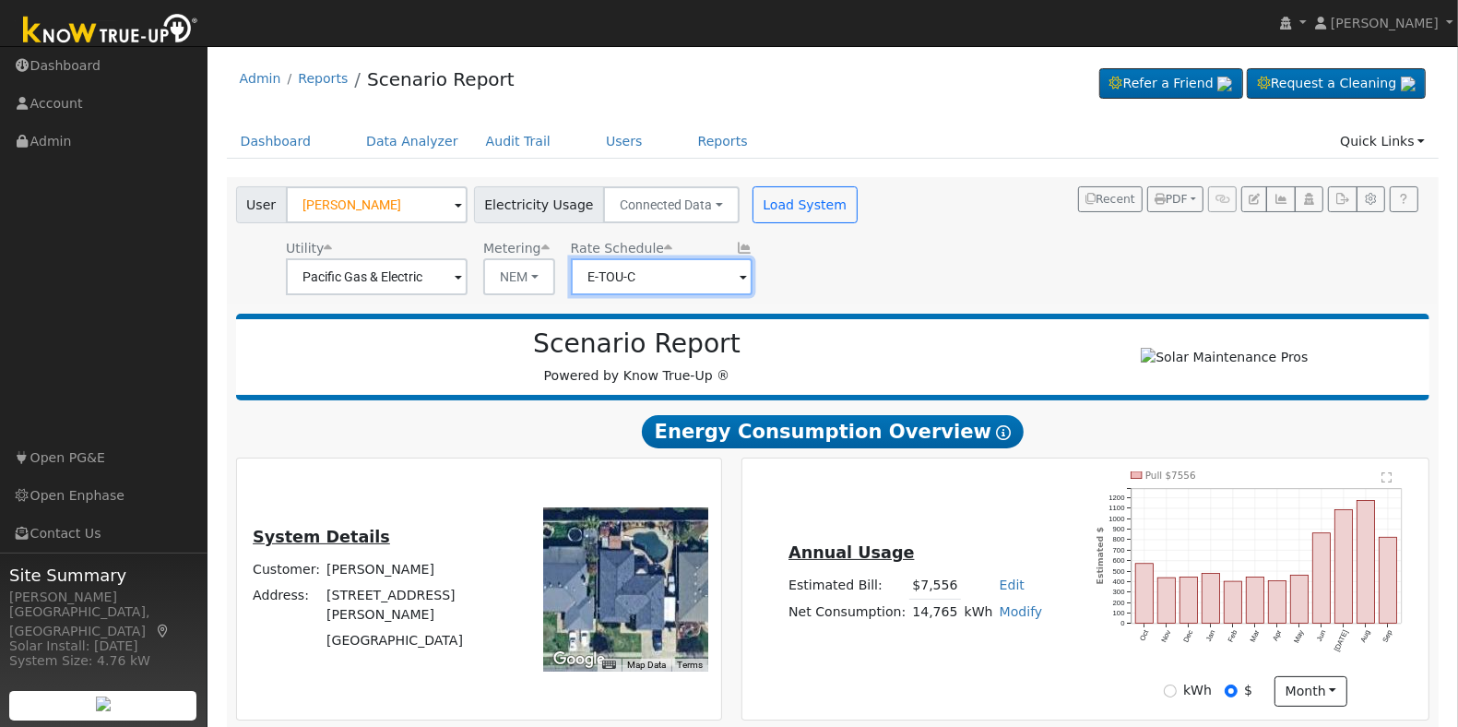
click at [716, 278] on input "E-TOU-C" at bounding box center [662, 276] width 182 height 37
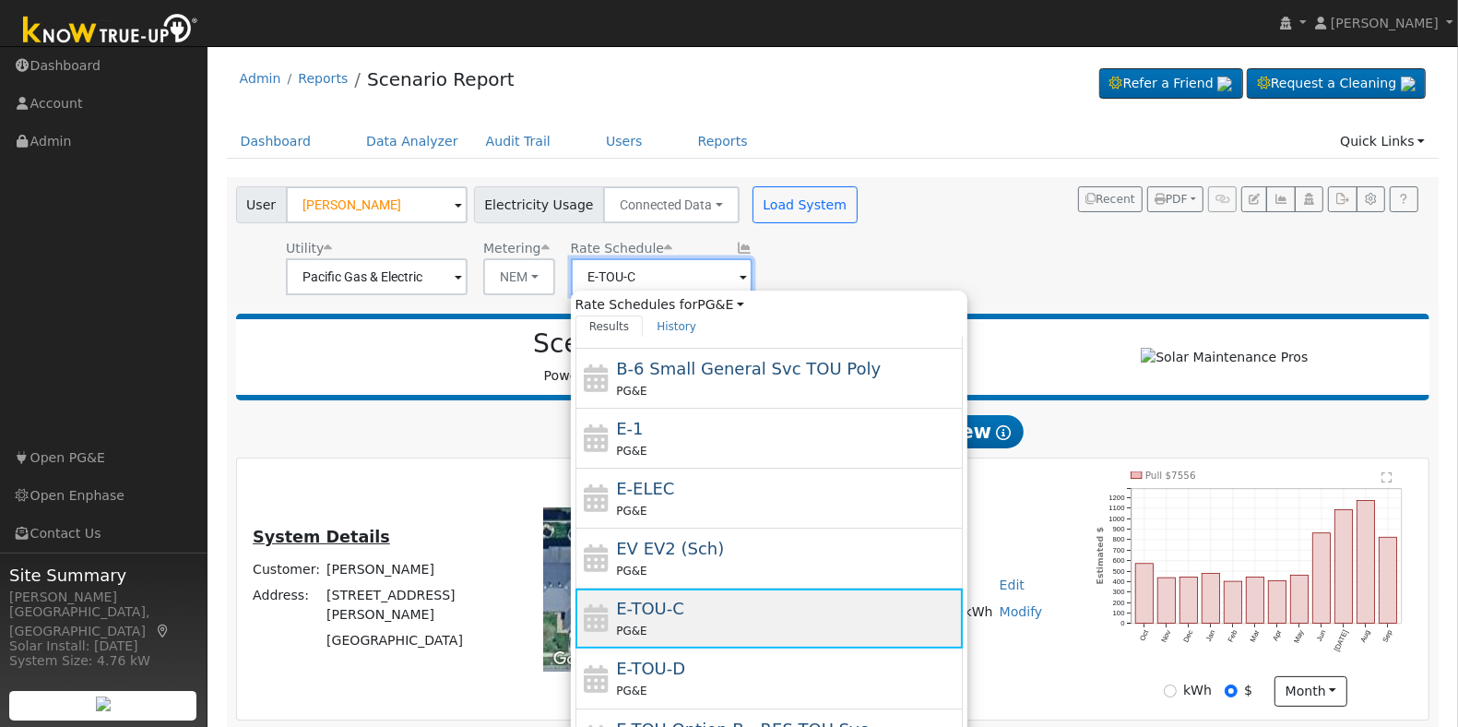
scroll to position [325, 0]
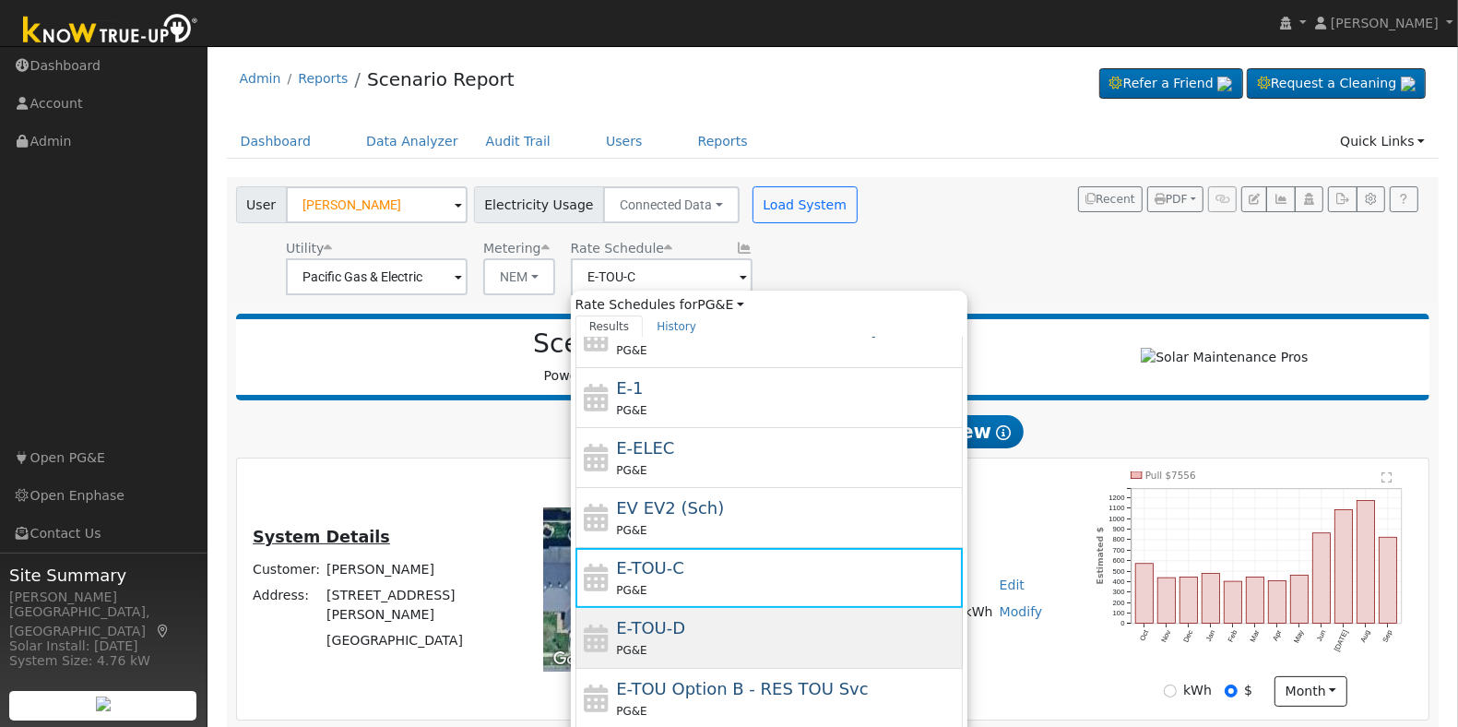
click at [703, 646] on div "PG&E" at bounding box center [787, 649] width 342 height 19
type input "E-TOU-D"
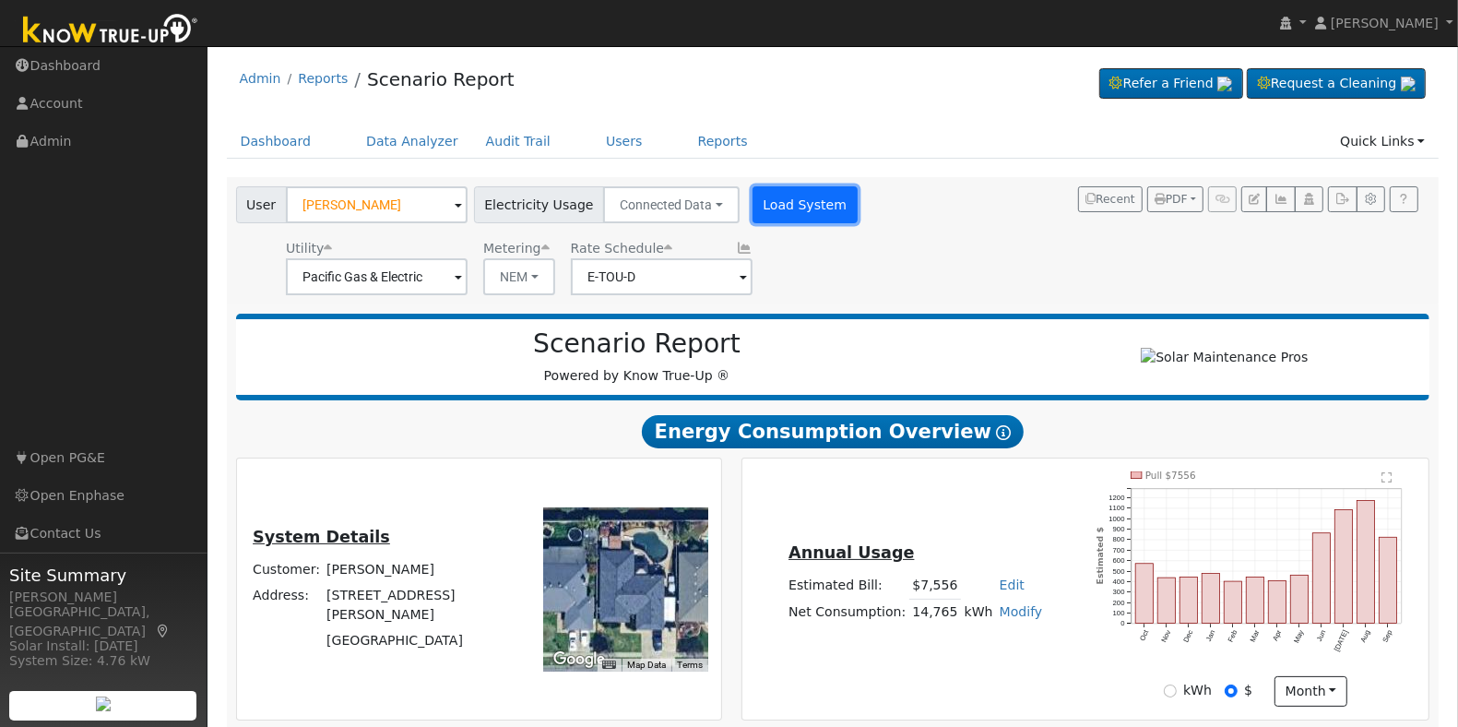
click at [773, 210] on button "Load System" at bounding box center [804, 204] width 105 height 37
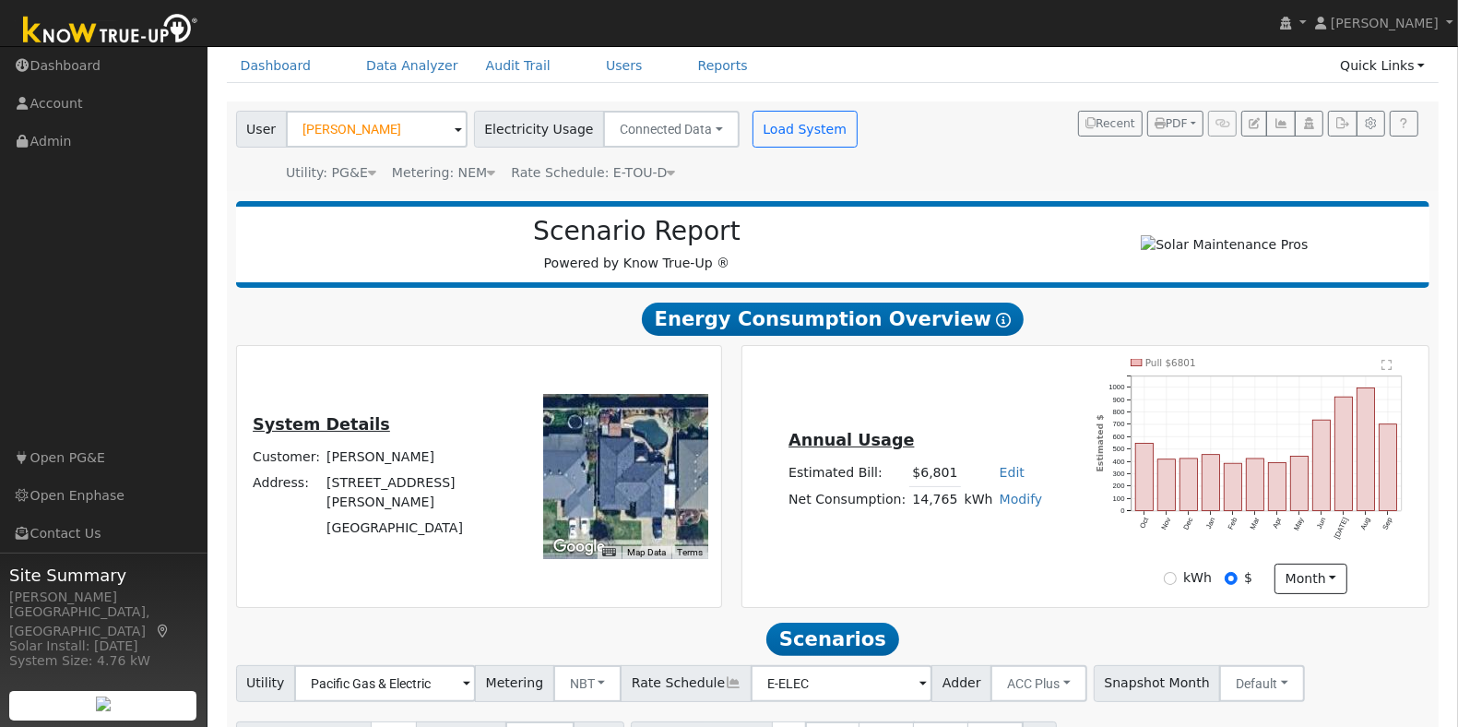
scroll to position [115, 0]
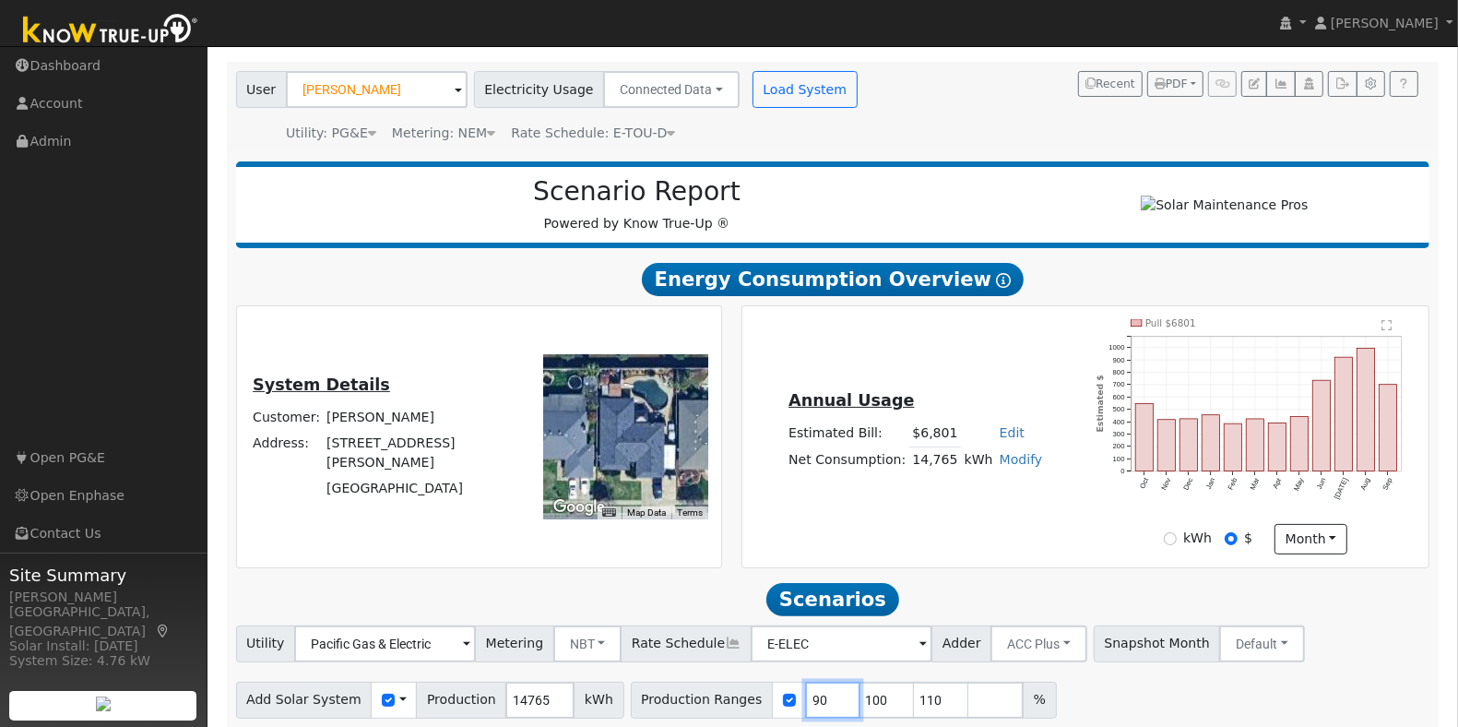
click at [805, 704] on input "90" at bounding box center [832, 699] width 55 height 37
click at [805, 705] on input "90" at bounding box center [832, 699] width 55 height 37
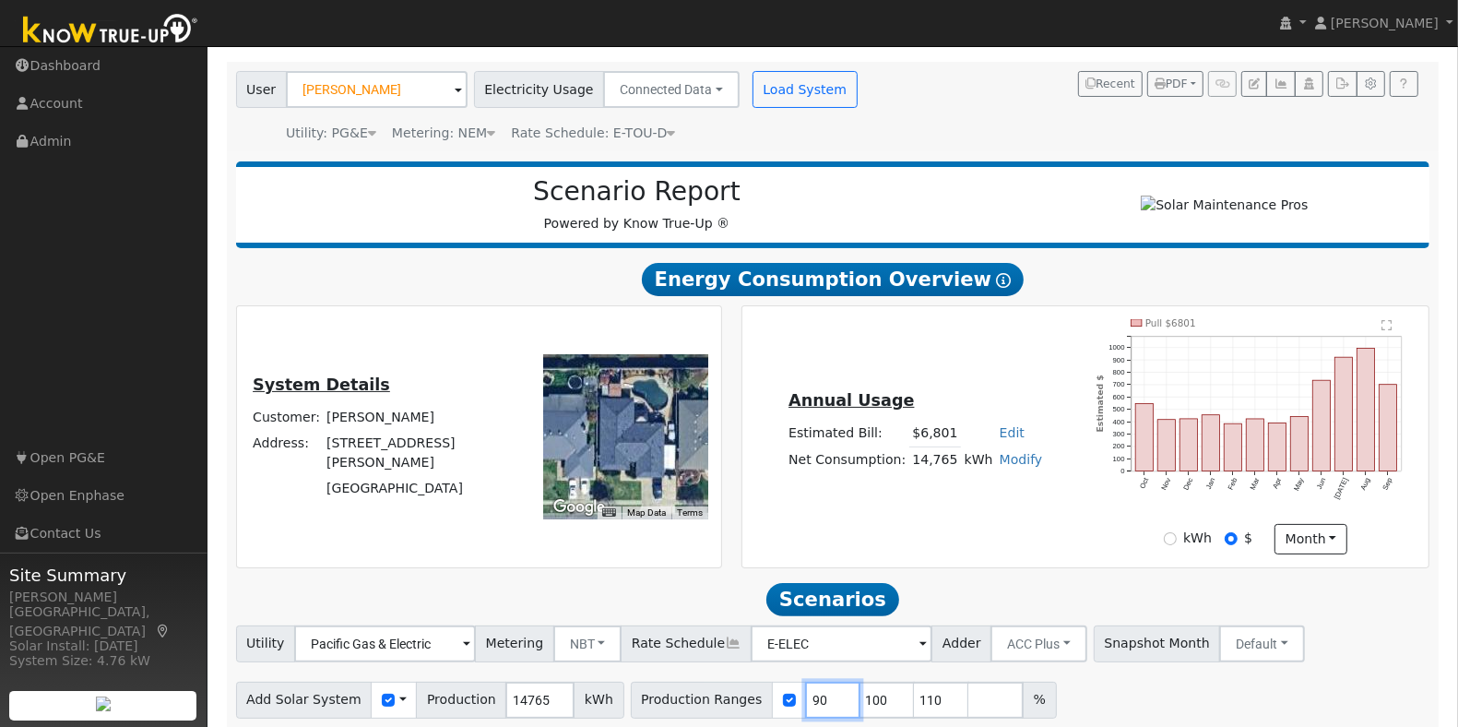
type input "100"
type input "110"
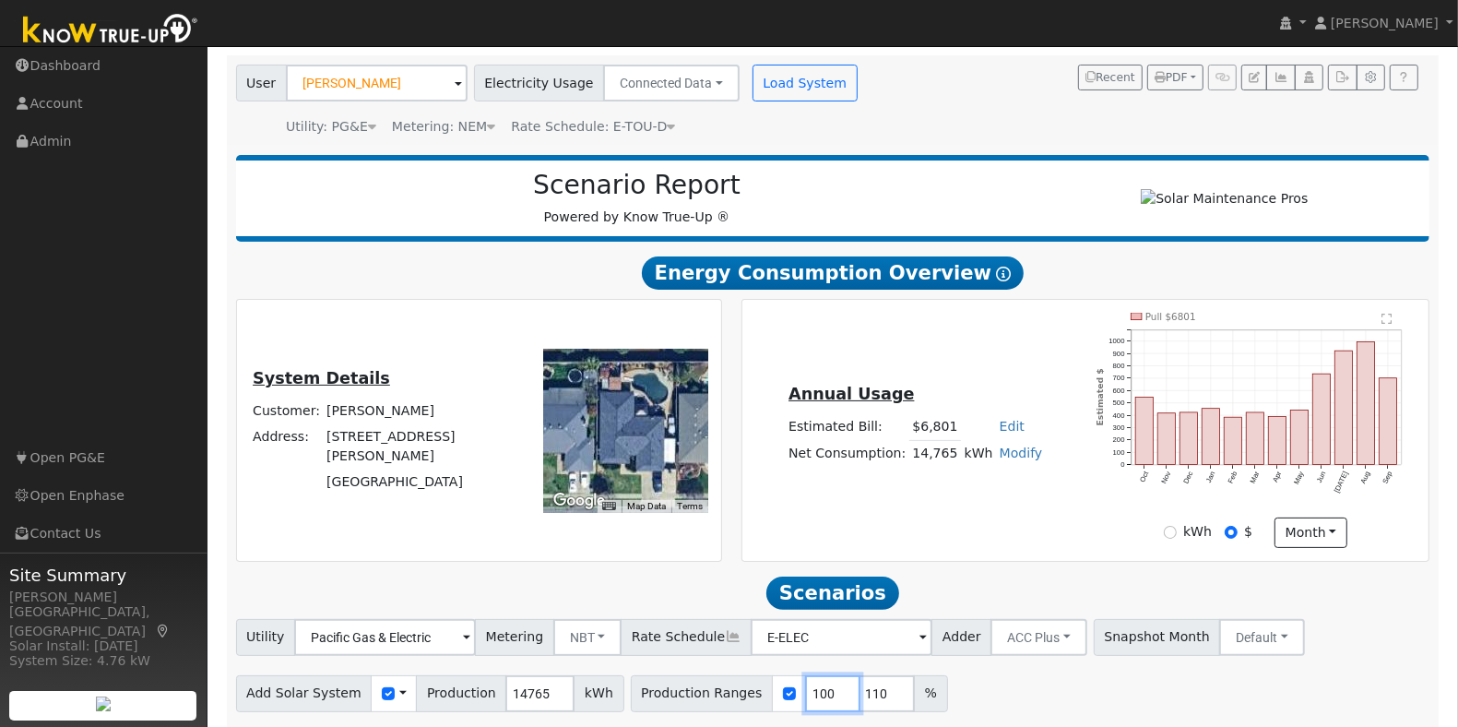
type input "110"
click at [805, 706] on input "110" at bounding box center [832, 693] width 55 height 37
click at [805, 706] on input "11" at bounding box center [832, 693] width 55 height 37
type input "1"
click at [805, 706] on input "1" at bounding box center [832, 693] width 55 height 37
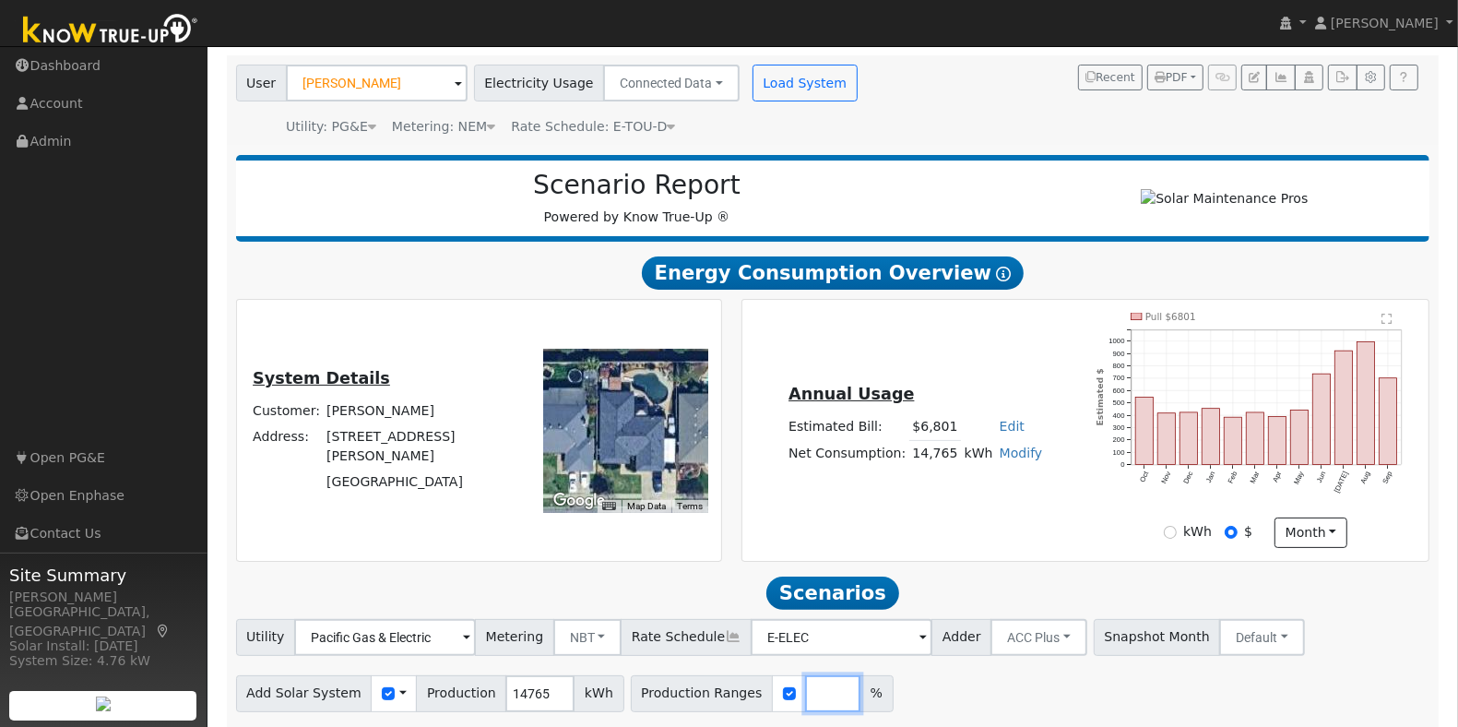
click at [805, 706] on input "number" at bounding box center [832, 693] width 55 height 37
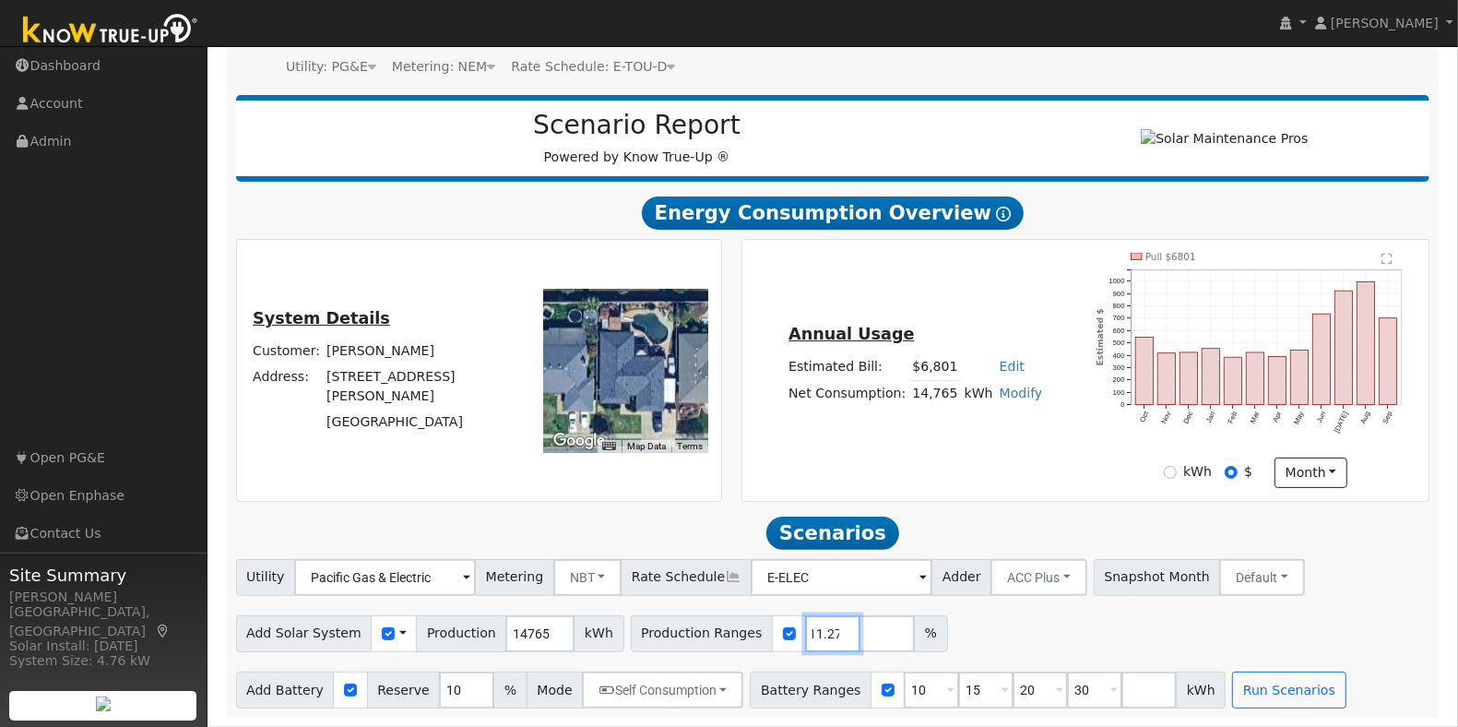
click at [805, 639] on input "111.27" at bounding box center [832, 633] width 55 height 37
type input "111.27"
click at [450, 682] on input "10" at bounding box center [466, 689] width 55 height 37
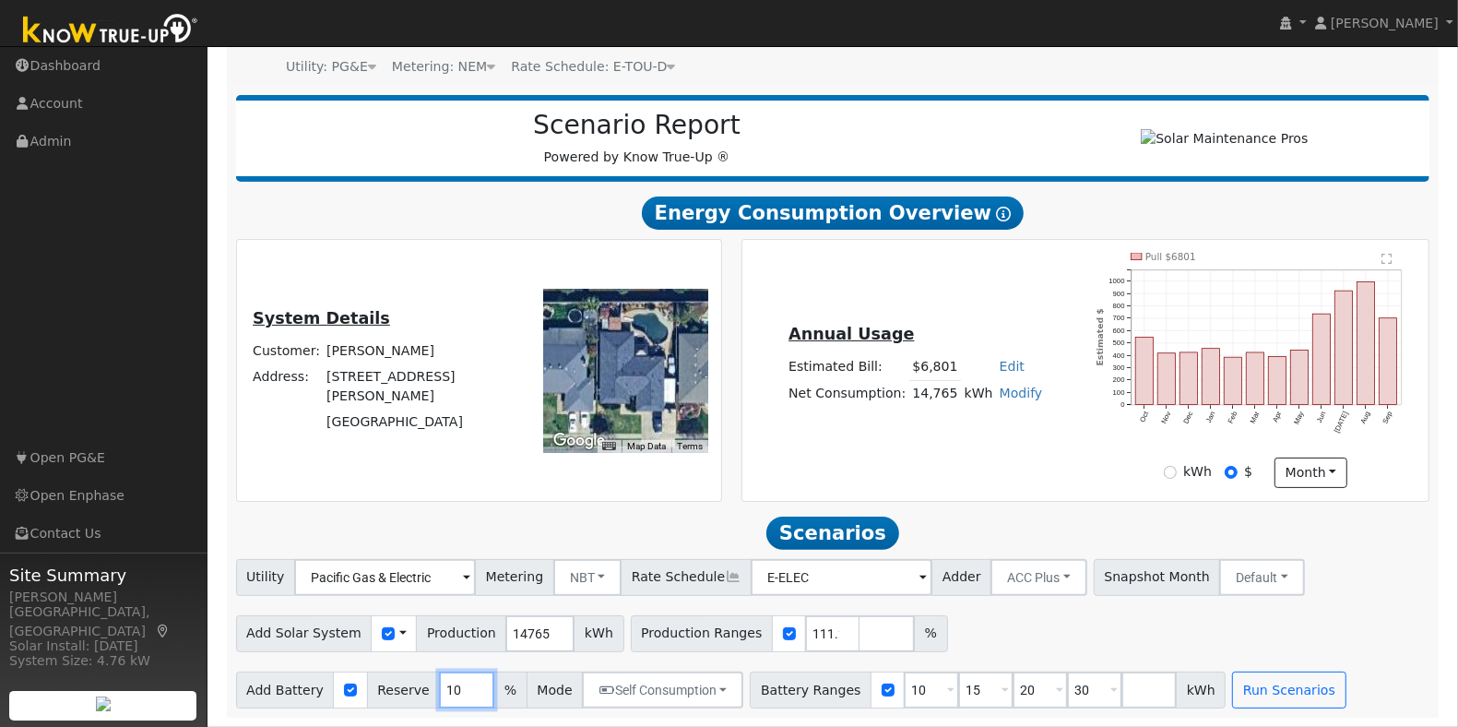
click at [450, 682] on input "10" at bounding box center [466, 689] width 55 height 37
type input "20"
click at [904, 690] on input "10" at bounding box center [931, 689] width 55 height 37
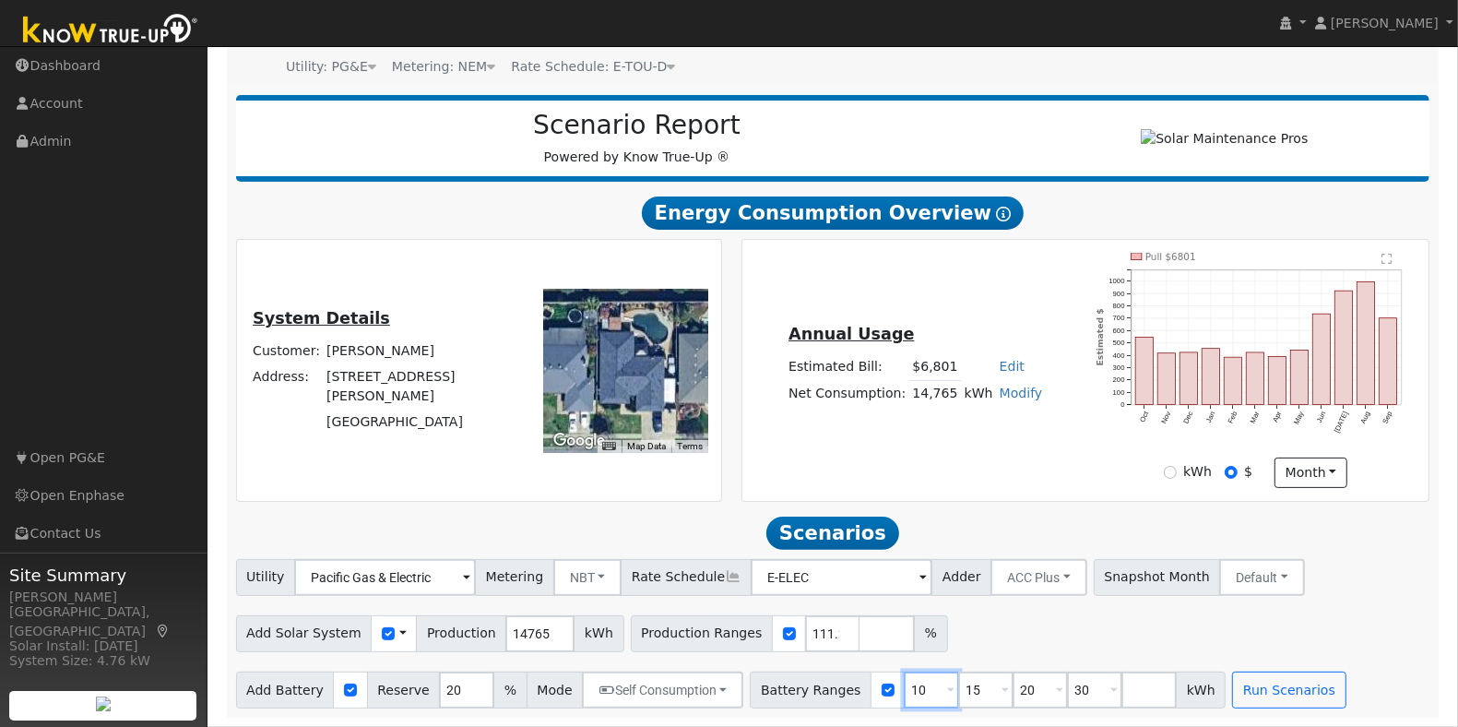
click at [904, 690] on input "10" at bounding box center [931, 689] width 55 height 37
type input "15"
type input "20"
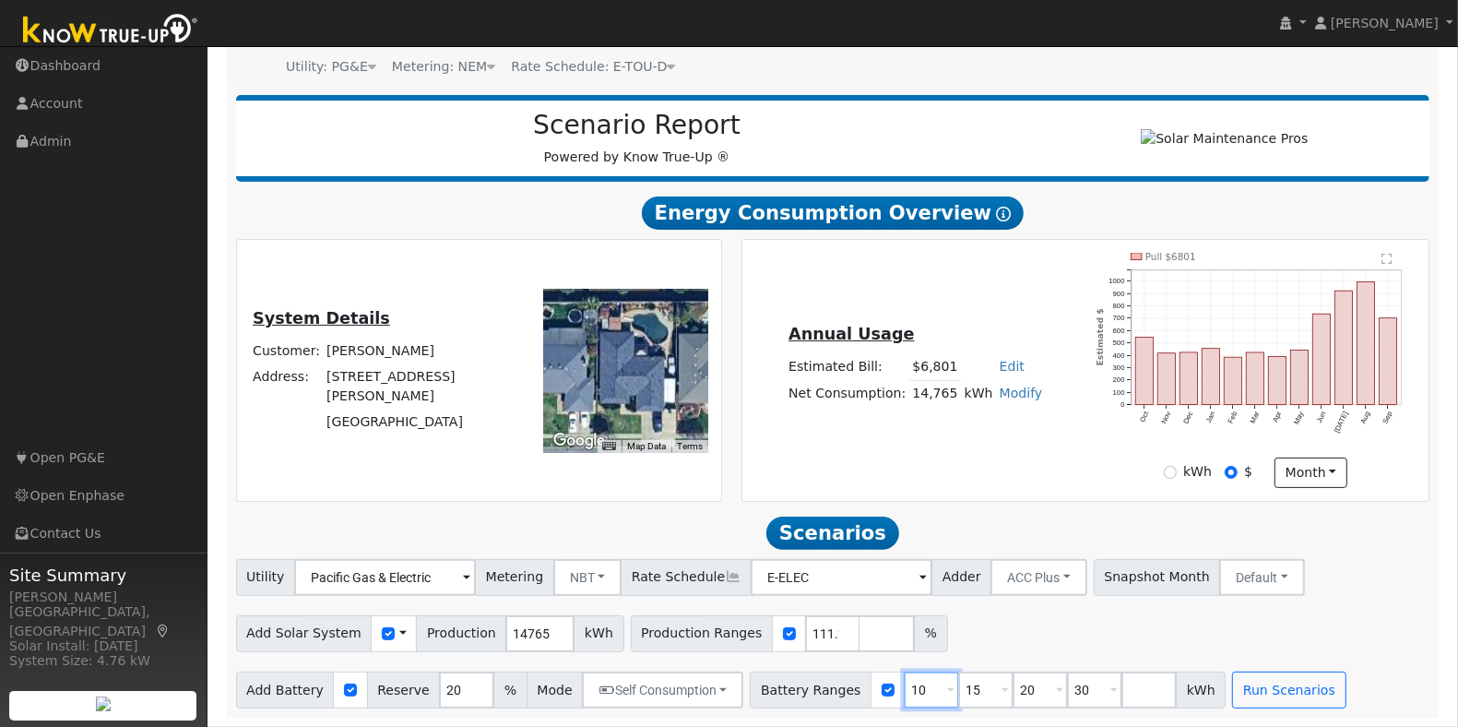
type input "30"
click at [904, 690] on input "15" at bounding box center [931, 689] width 55 height 37
click at [904, 690] on input "1" at bounding box center [931, 689] width 55 height 37
type input "20"
type input "30"
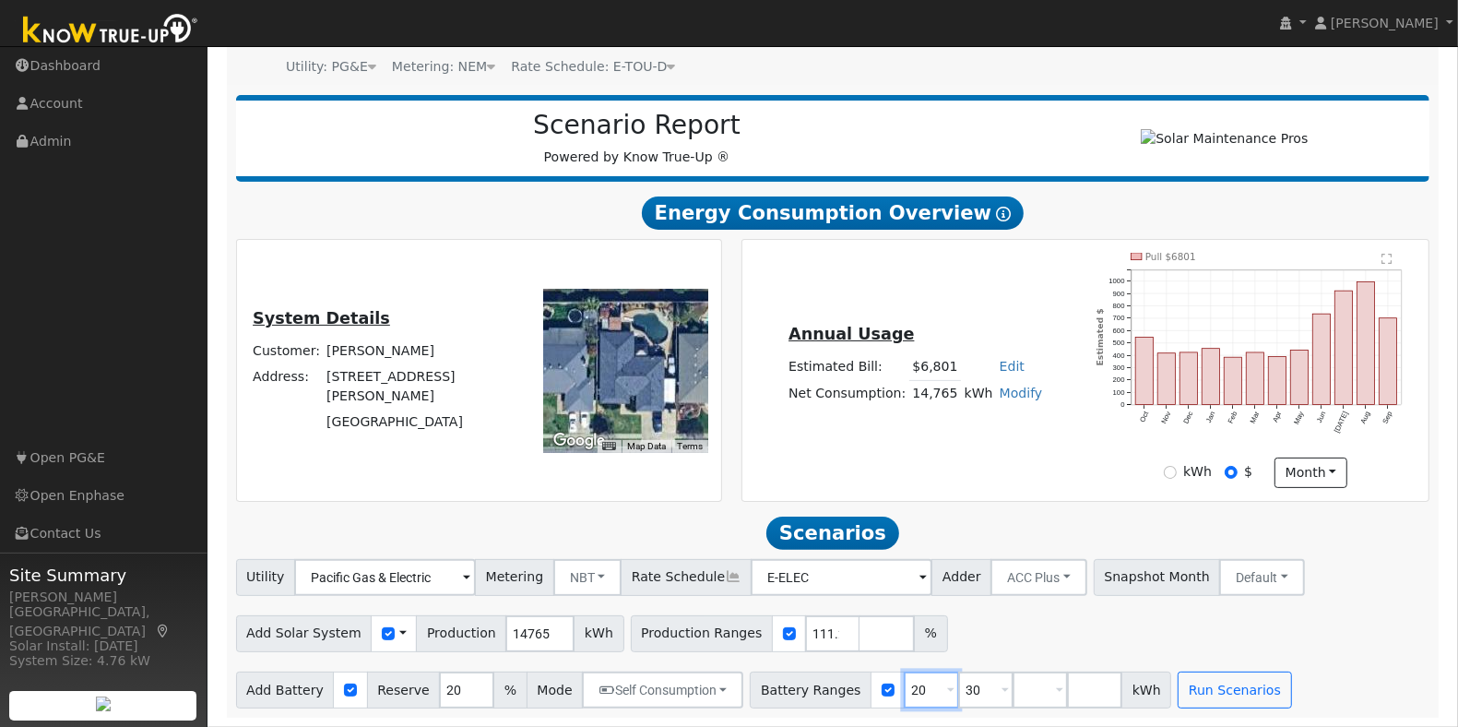
type input "30"
click at [904, 690] on input "30" at bounding box center [931, 689] width 55 height 37
type input "3"
type input "20"
click at [958, 690] on input "number" at bounding box center [985, 689] width 55 height 37
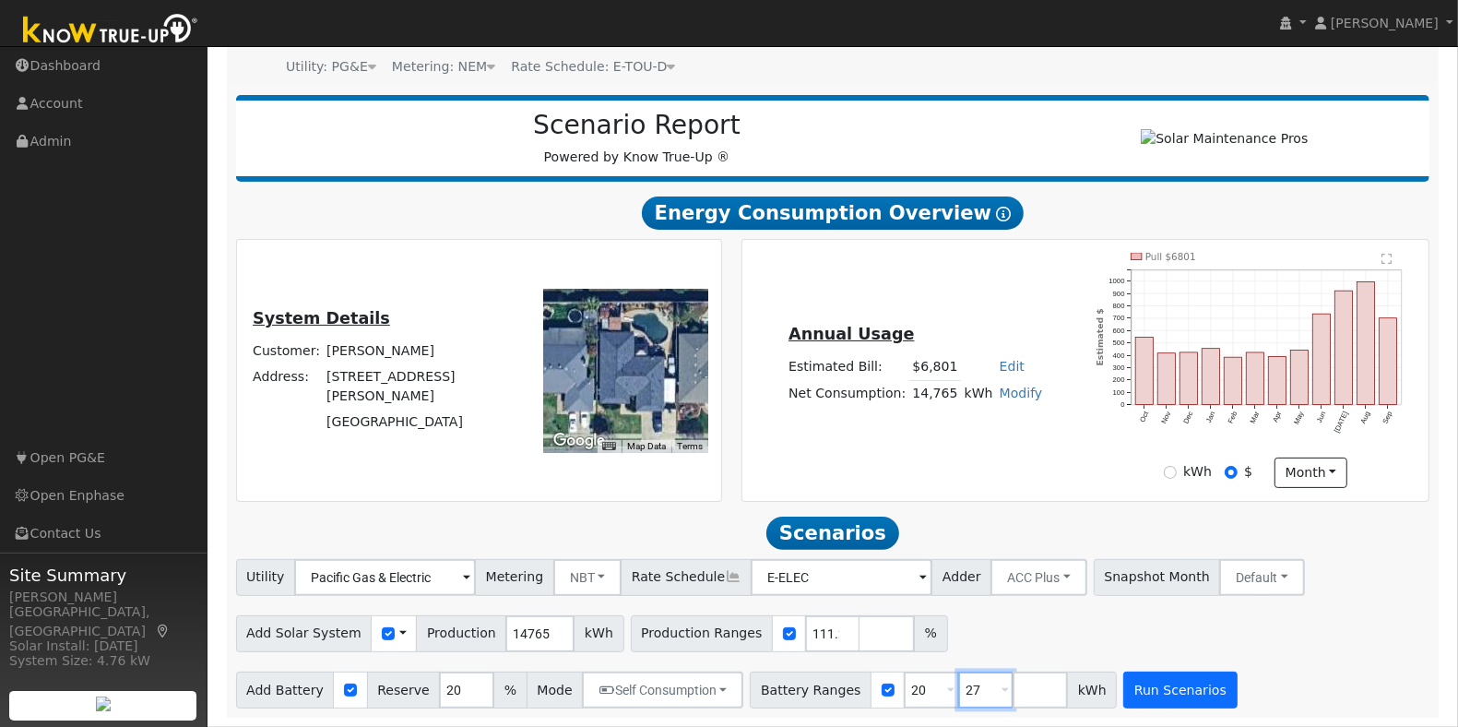
type input "27"
click at [1140, 690] on button "Run Scenarios" at bounding box center [1179, 689] width 113 height 37
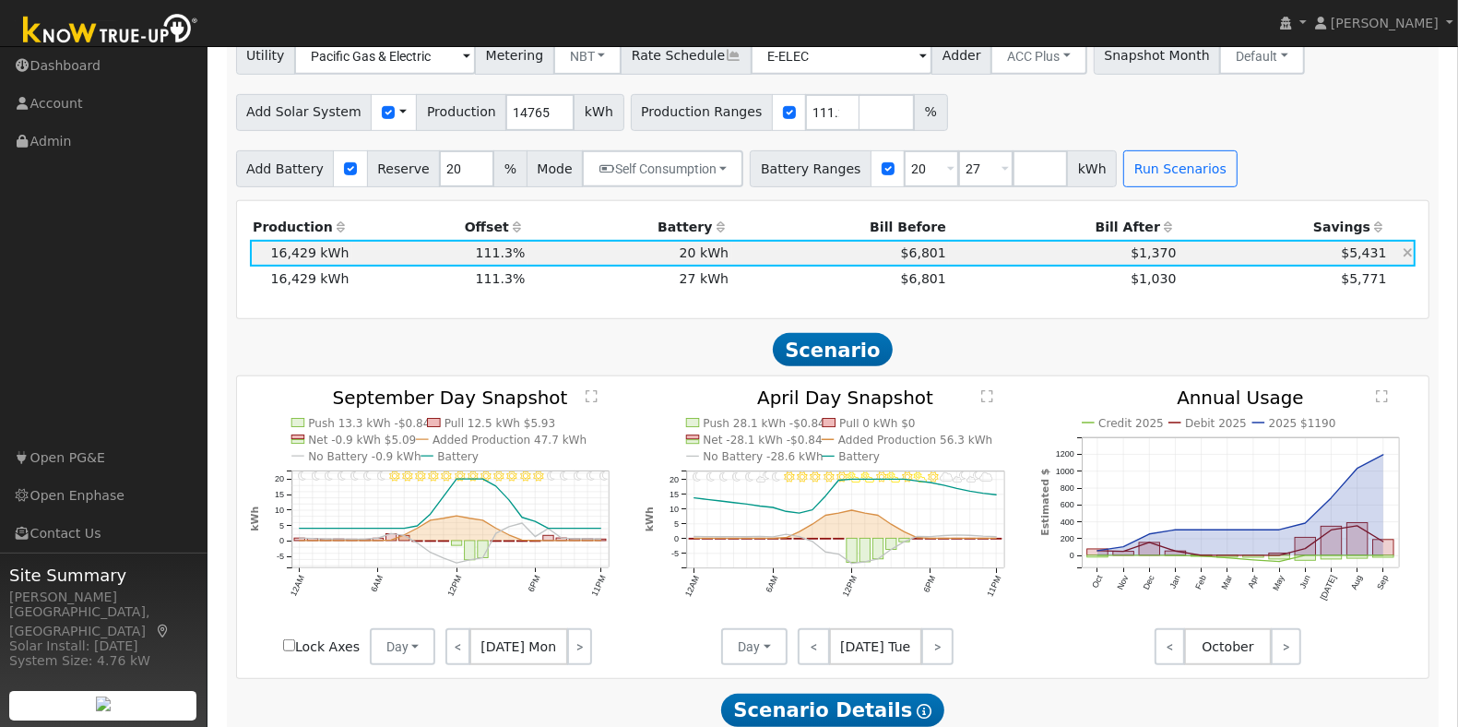
scroll to position [651, 0]
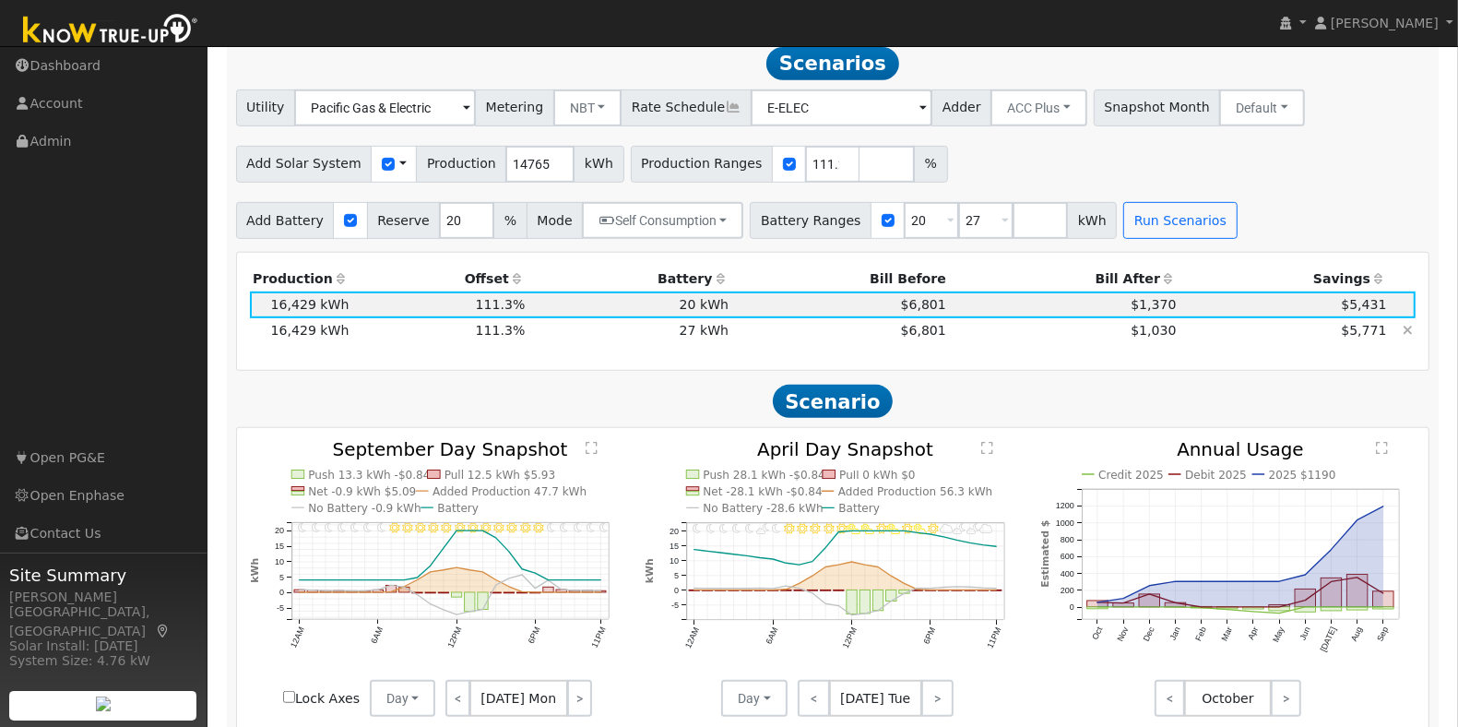
click at [478, 337] on span "111.3%" at bounding box center [501, 330] width 50 height 15
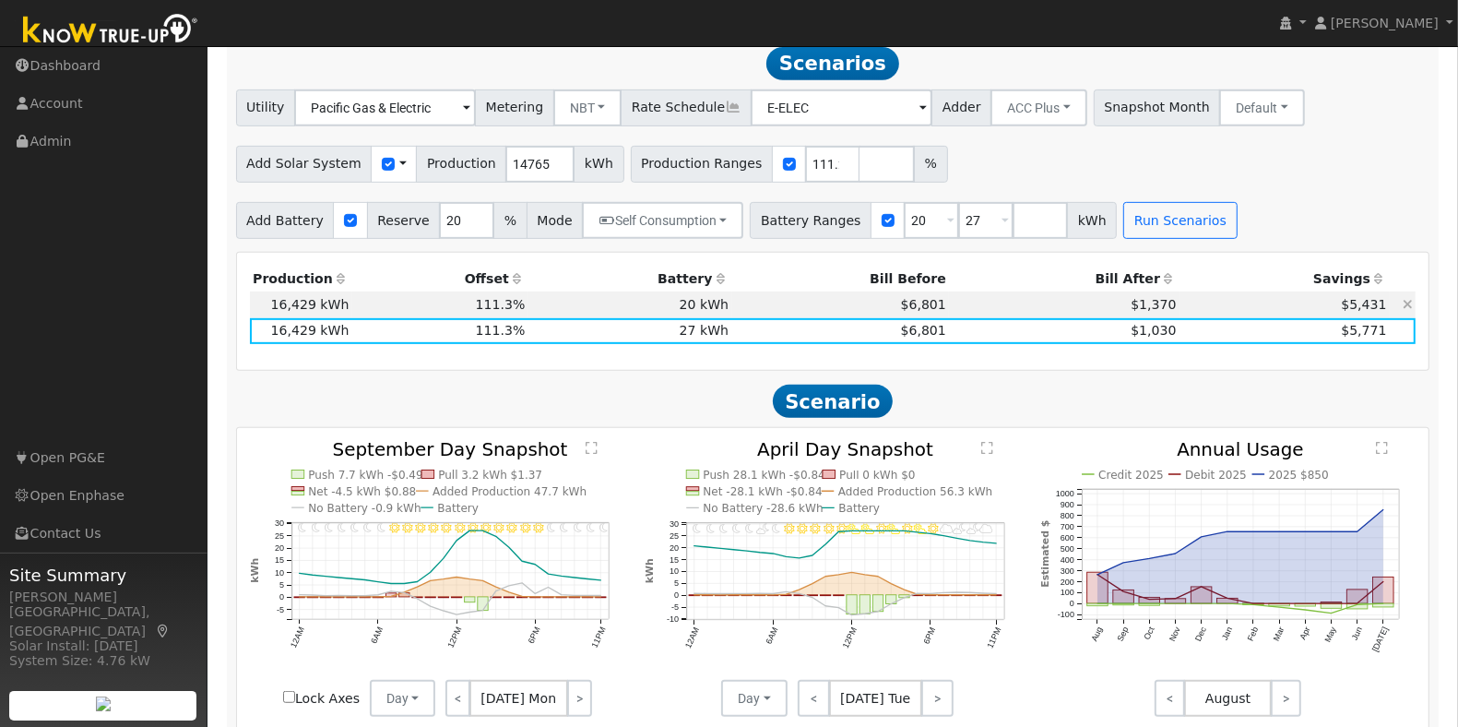
click at [615, 317] on td "20 kWh" at bounding box center [630, 304] width 204 height 26
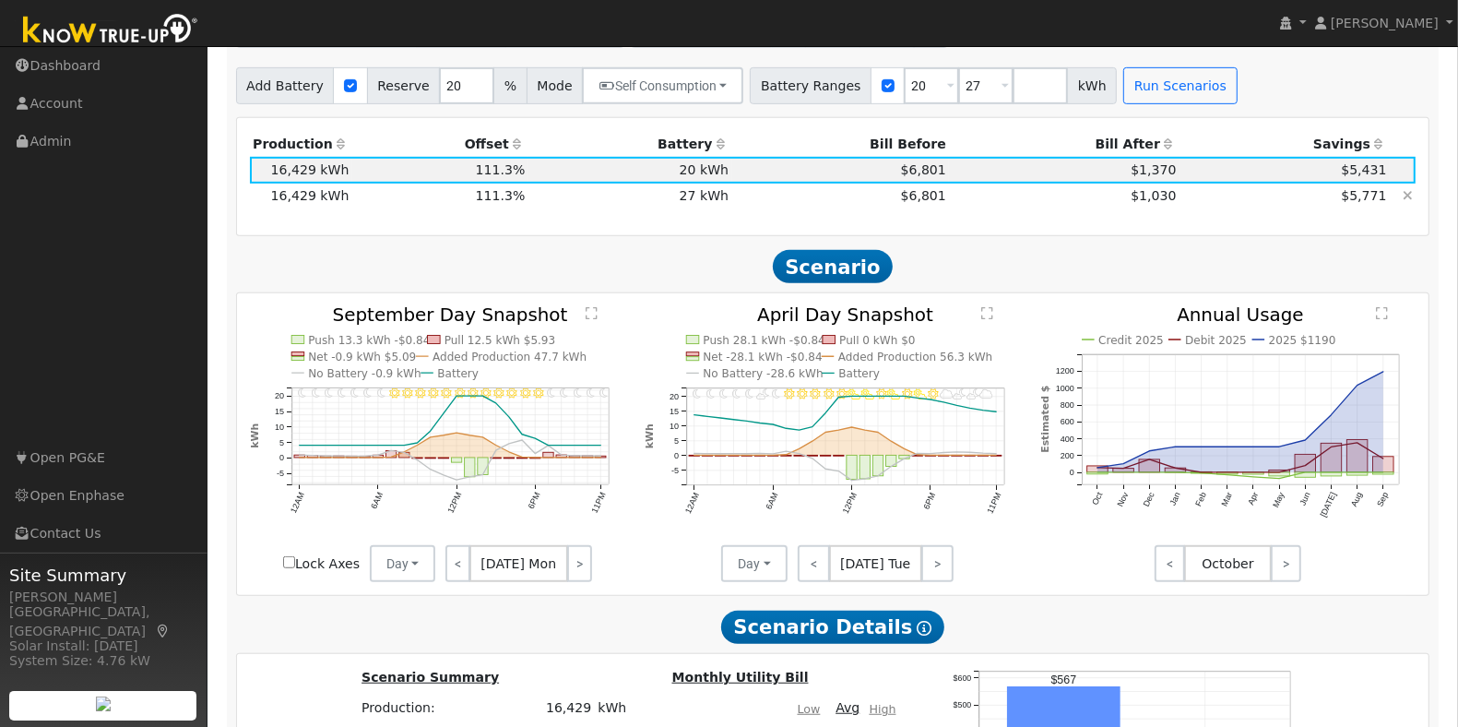
scroll to position [766, 0]
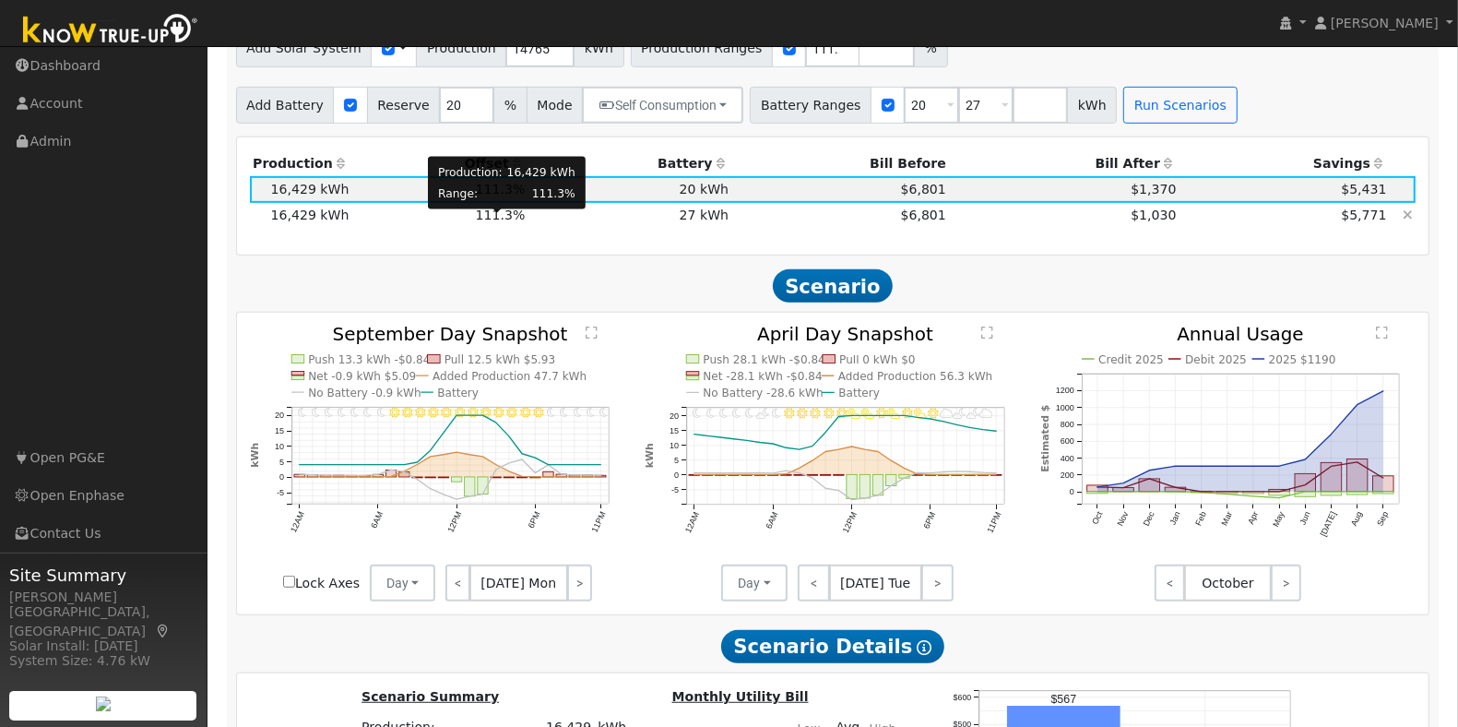
click at [489, 222] on span "111.3%" at bounding box center [501, 214] width 50 height 15
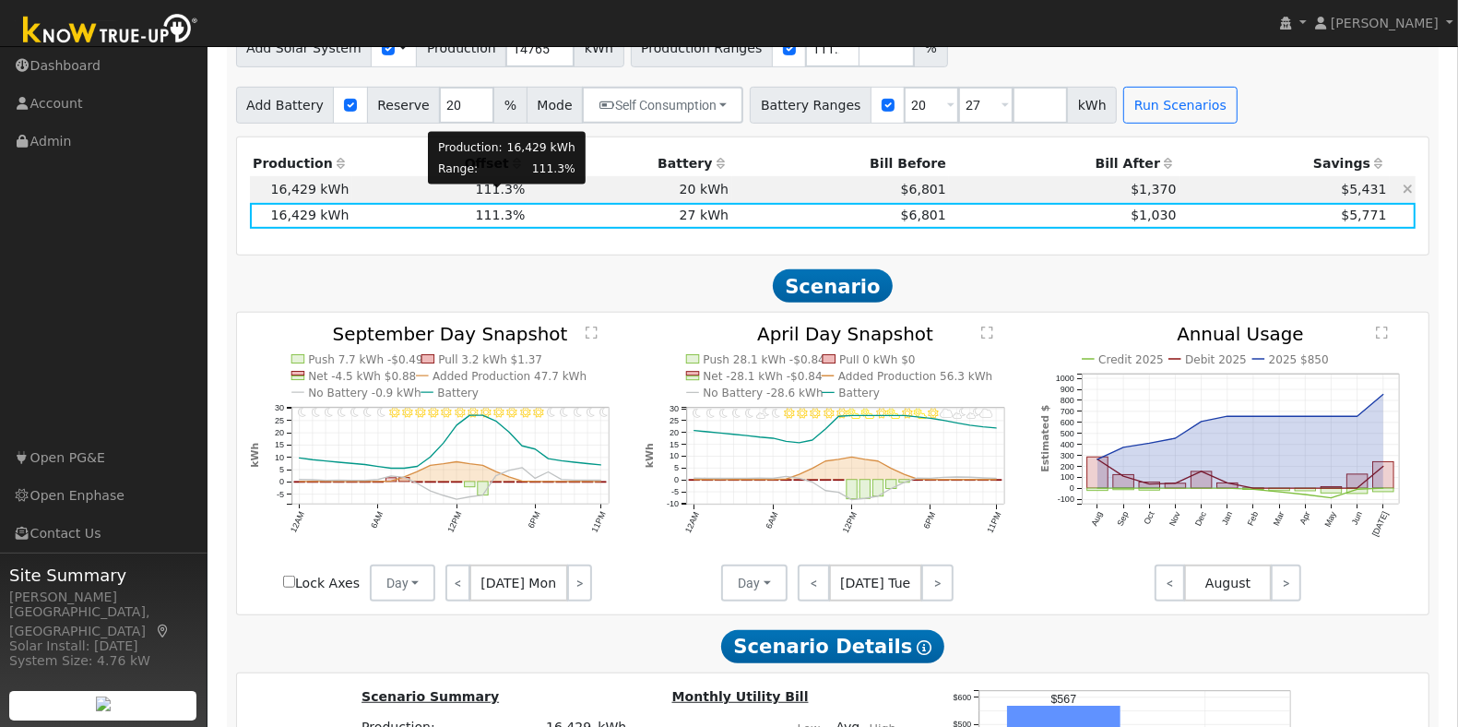
click at [486, 196] on span "111.3%" at bounding box center [501, 189] width 50 height 15
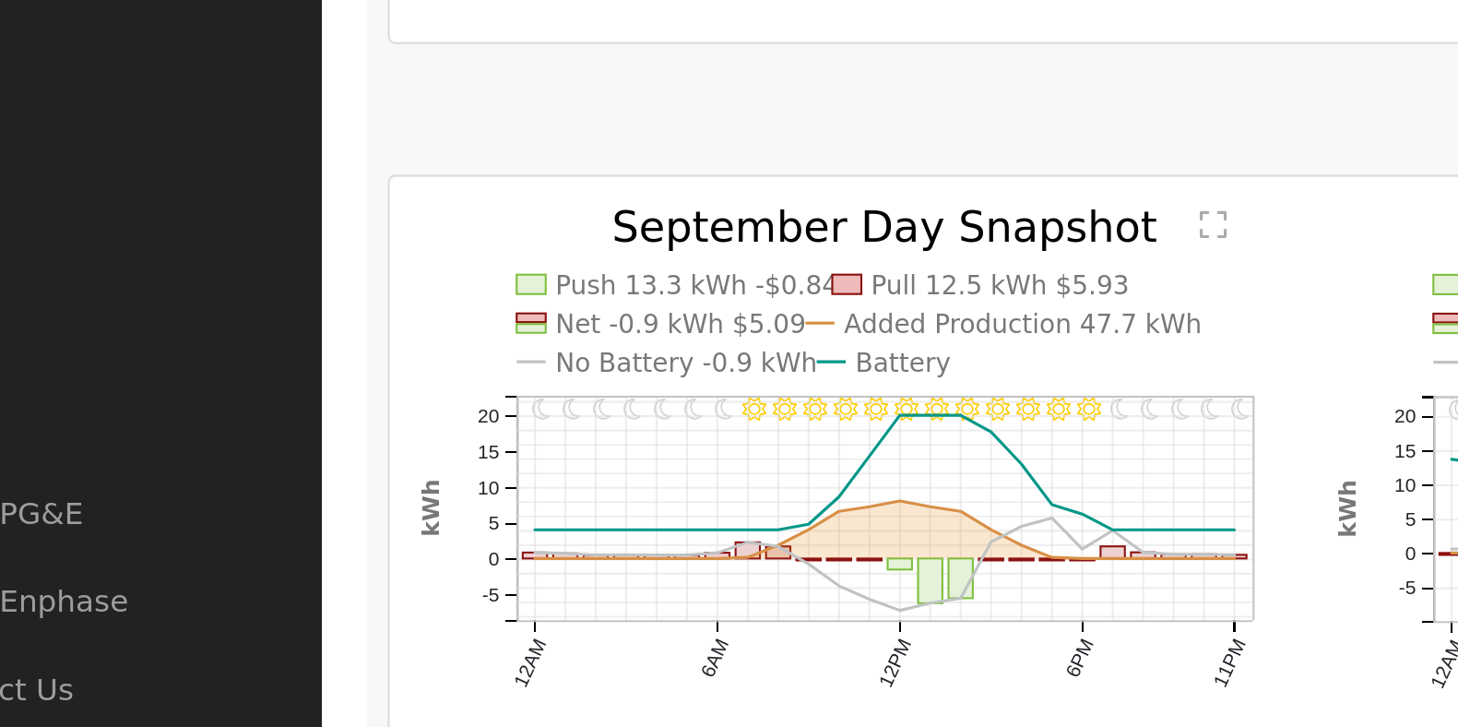
click at [350, 399] on text "No Battery -0.9 kWh" at bounding box center [364, 392] width 112 height 13
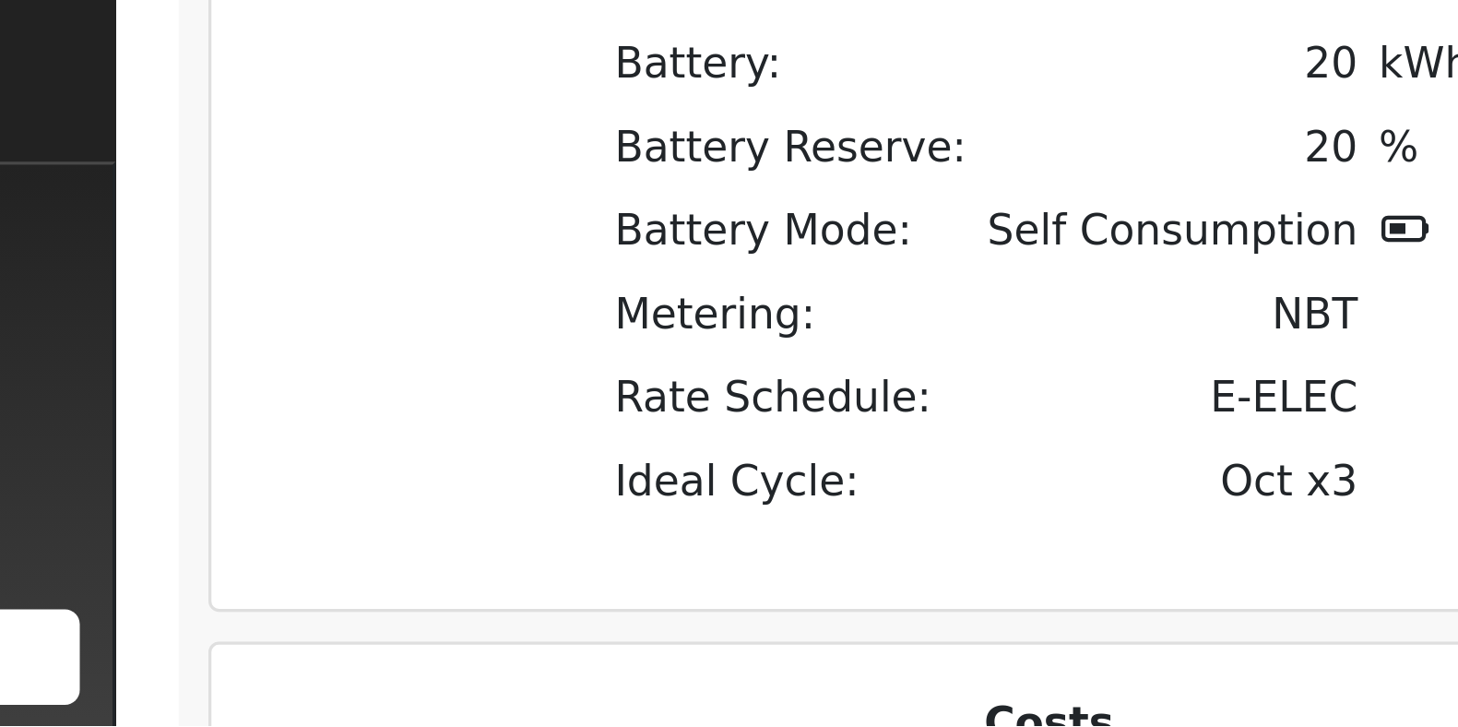
scroll to position [1072, 0]
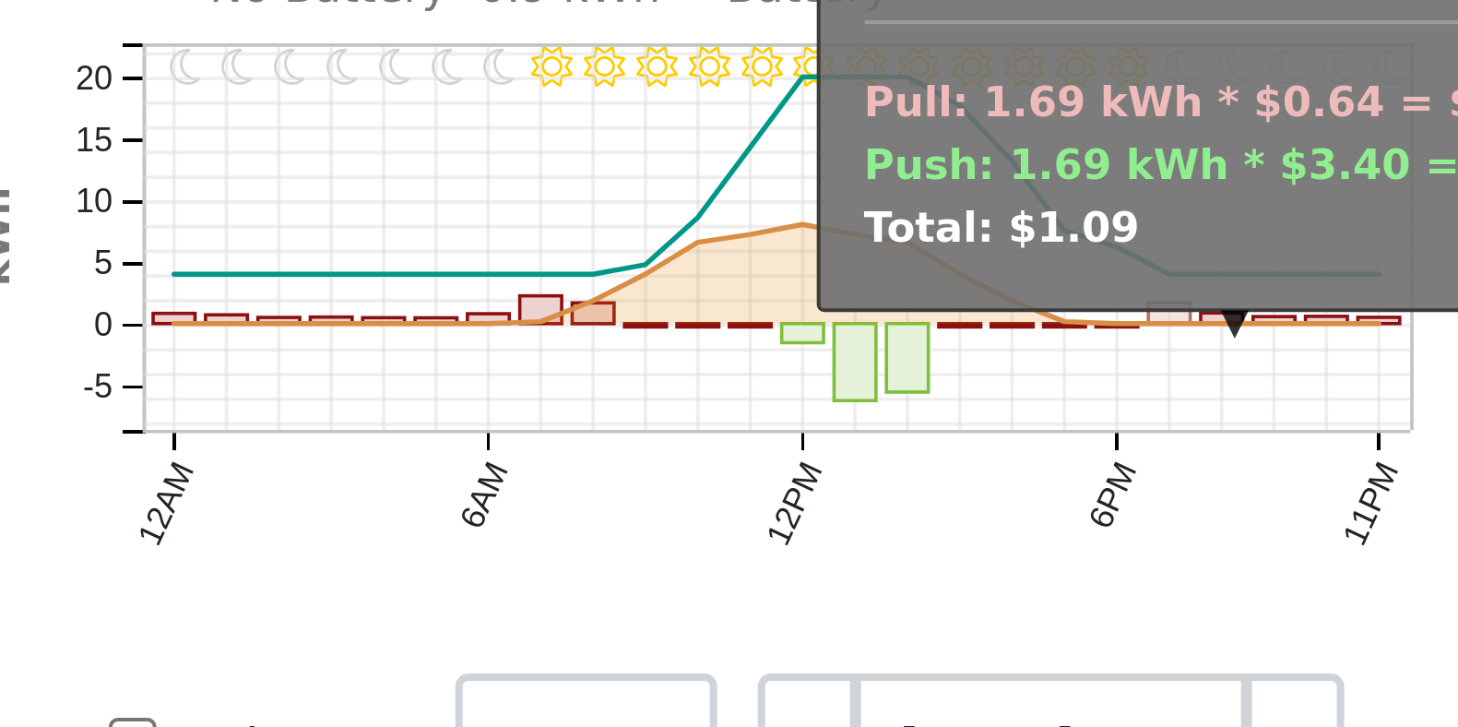
click at [422, 231] on icon "11PM - Clear 10PM - Clear 9PM - Clear 8PM - Clear 7PM - Clear 6PM - Clear 5PM -…" at bounding box center [438, 153] width 376 height 269
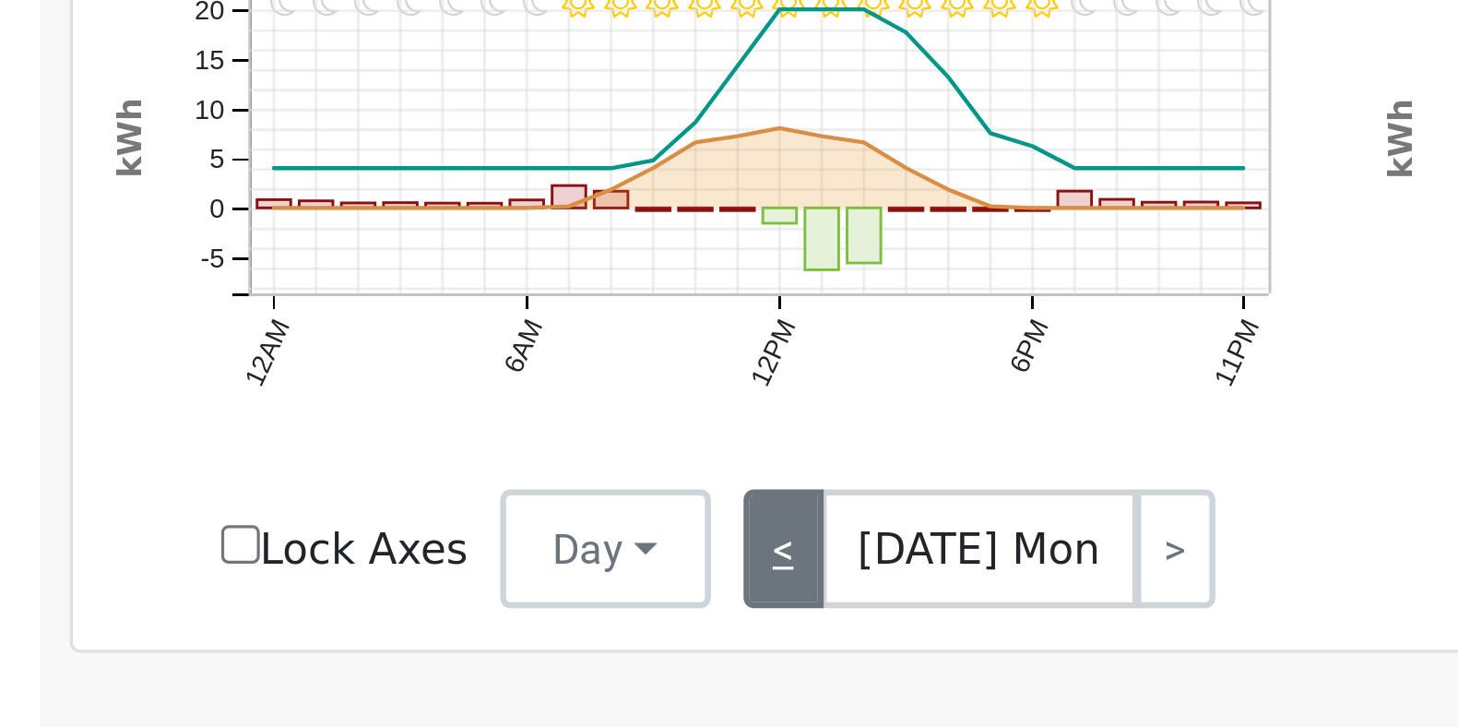
click at [453, 290] on link "<" at bounding box center [457, 276] width 25 height 37
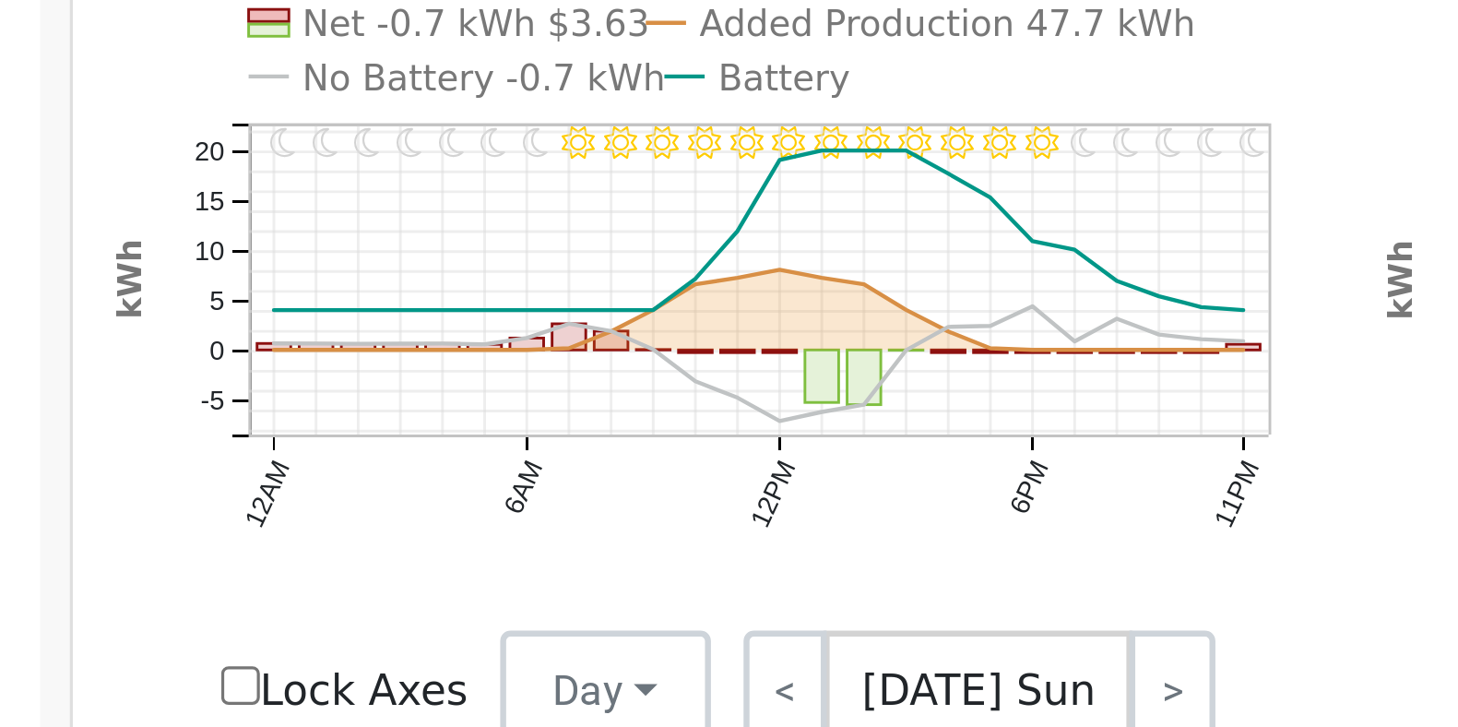
click at [364, 93] on text "No Battery -0.7 kWh" at bounding box center [364, 86] width 112 height 13
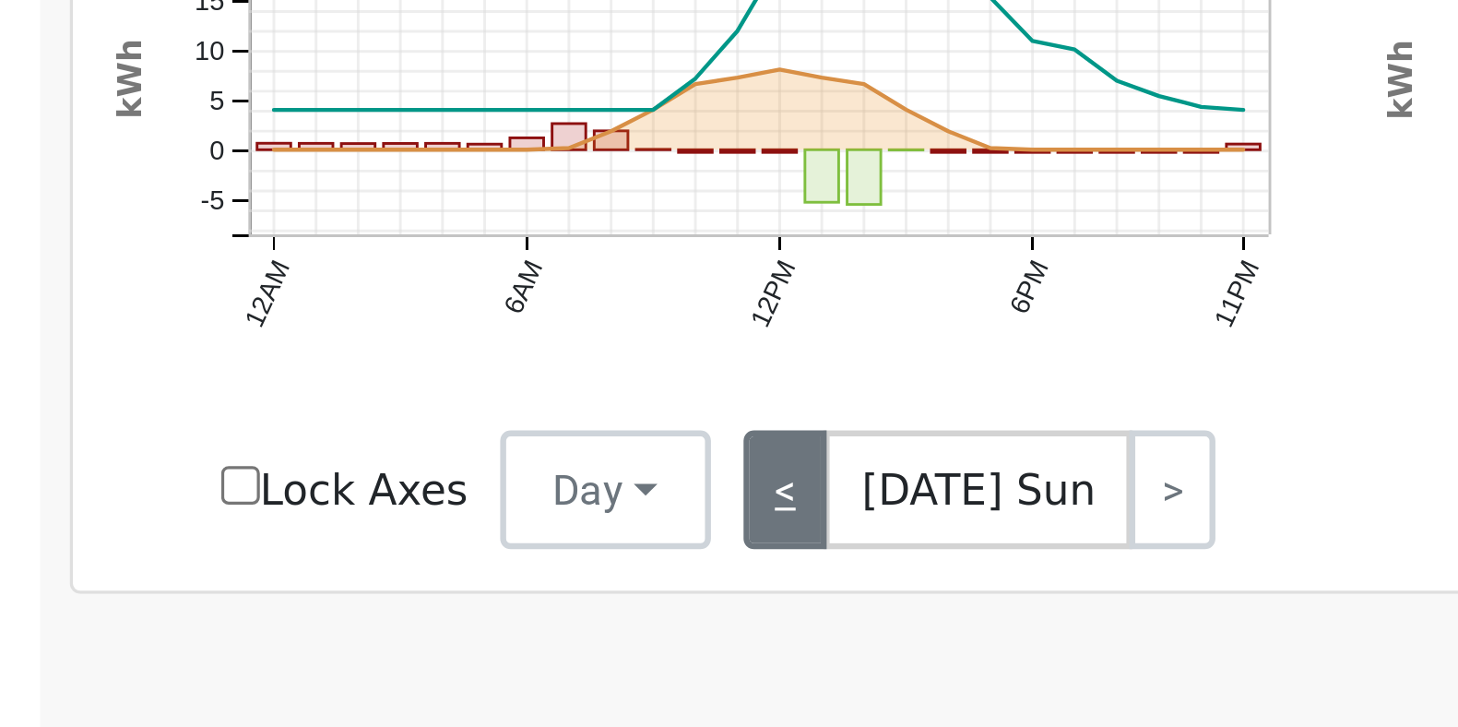
click at [454, 288] on link "<" at bounding box center [458, 276] width 26 height 37
click at [452, 289] on link "<" at bounding box center [458, 276] width 26 height 37
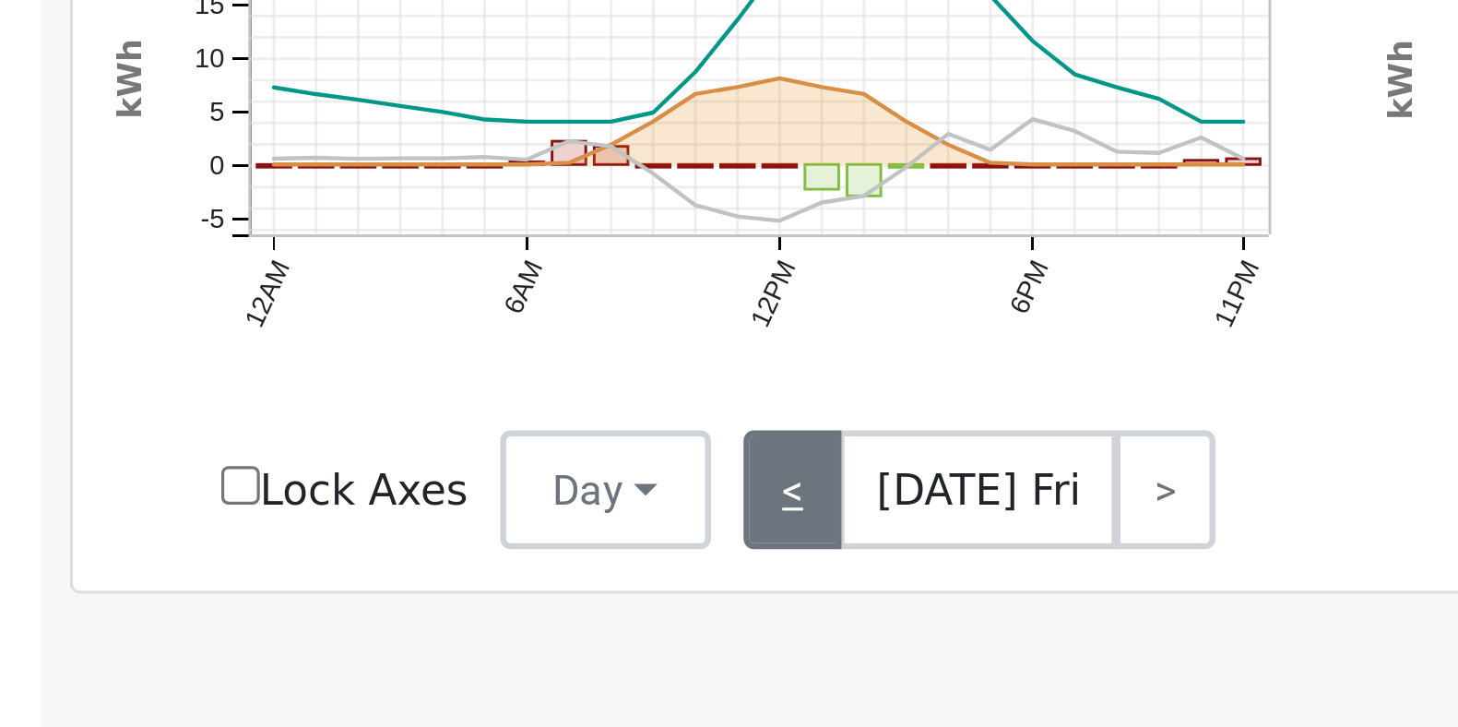
click at [452, 290] on link "<" at bounding box center [460, 276] width 30 height 37
click at [452, 288] on link "<" at bounding box center [460, 276] width 30 height 37
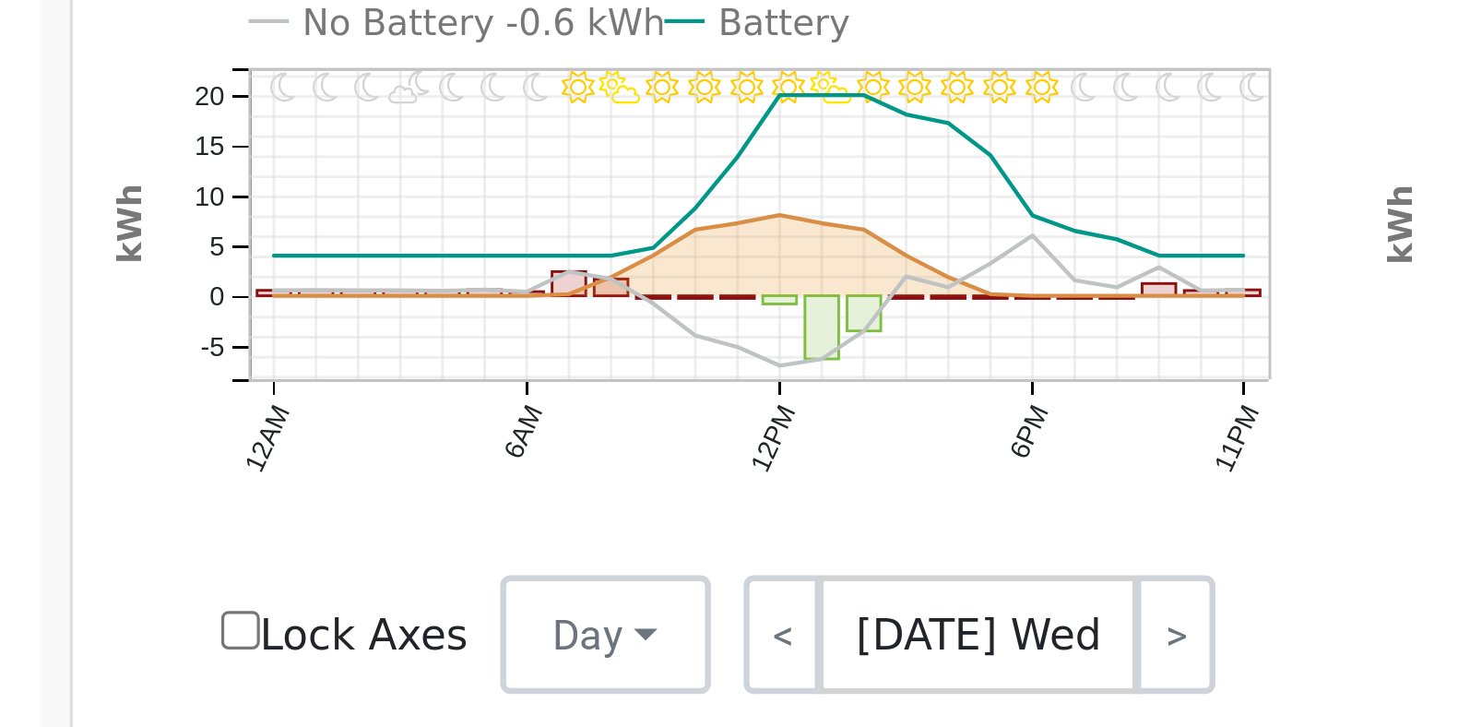
click at [352, 93] on text "No Battery -0.6 kWh" at bounding box center [364, 86] width 112 height 13
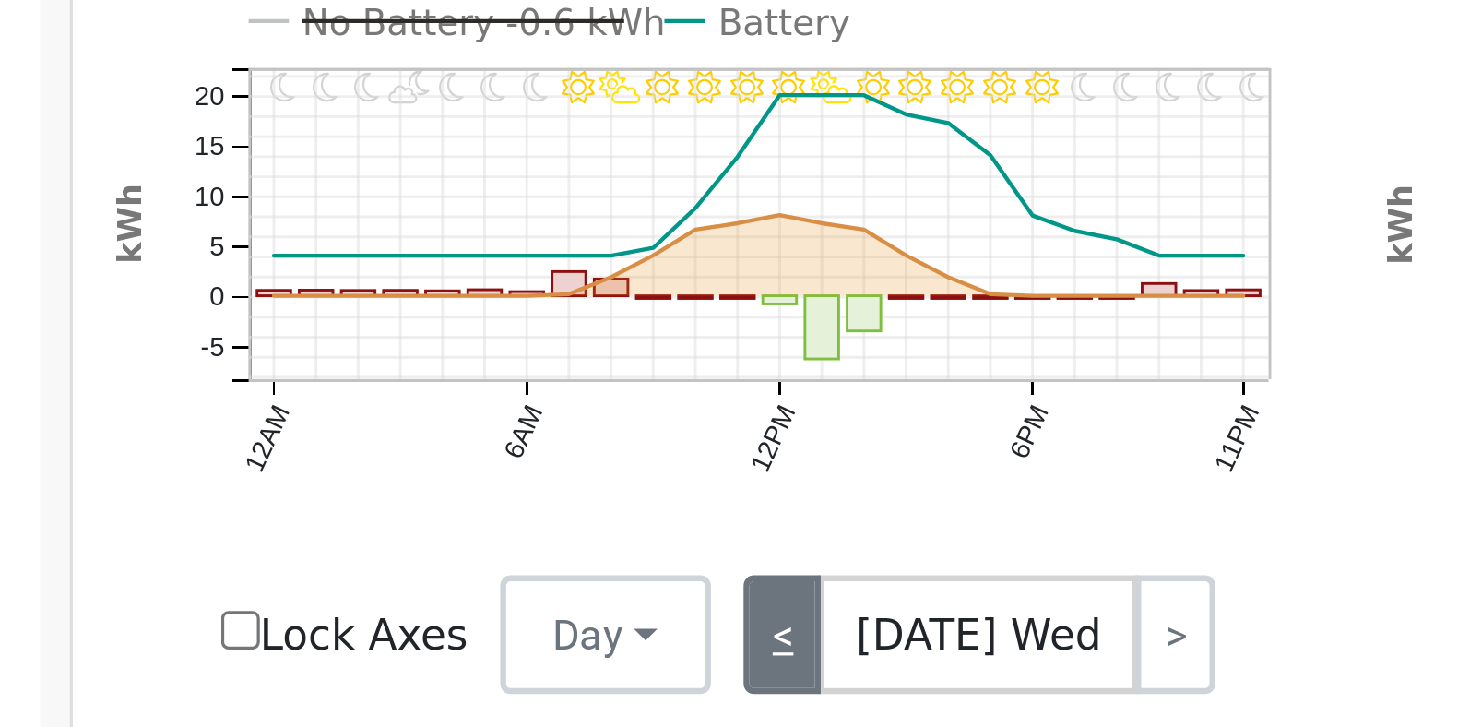
click at [455, 289] on link "<" at bounding box center [457, 276] width 25 height 37
click at [445, 289] on link "<" at bounding box center [457, 276] width 25 height 37
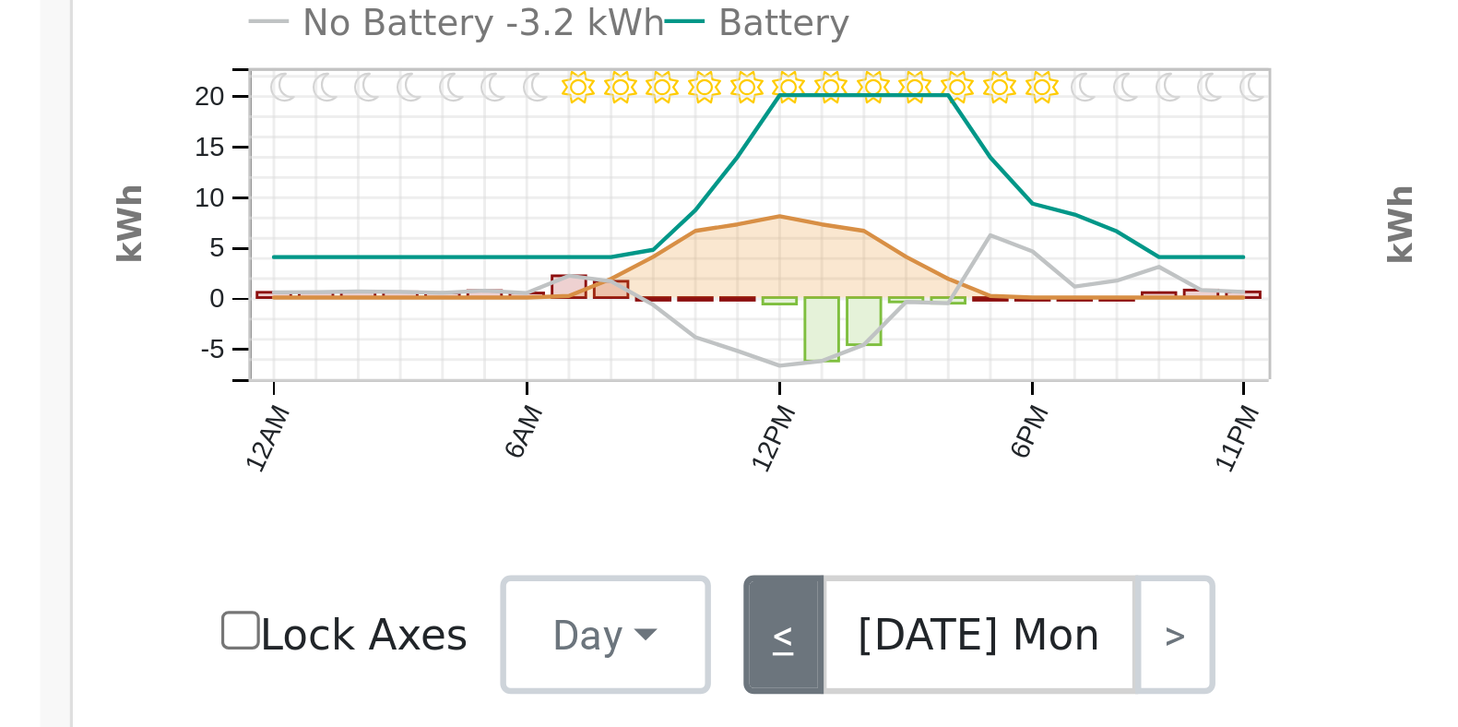
click at [445, 289] on link "<" at bounding box center [457, 276] width 25 height 37
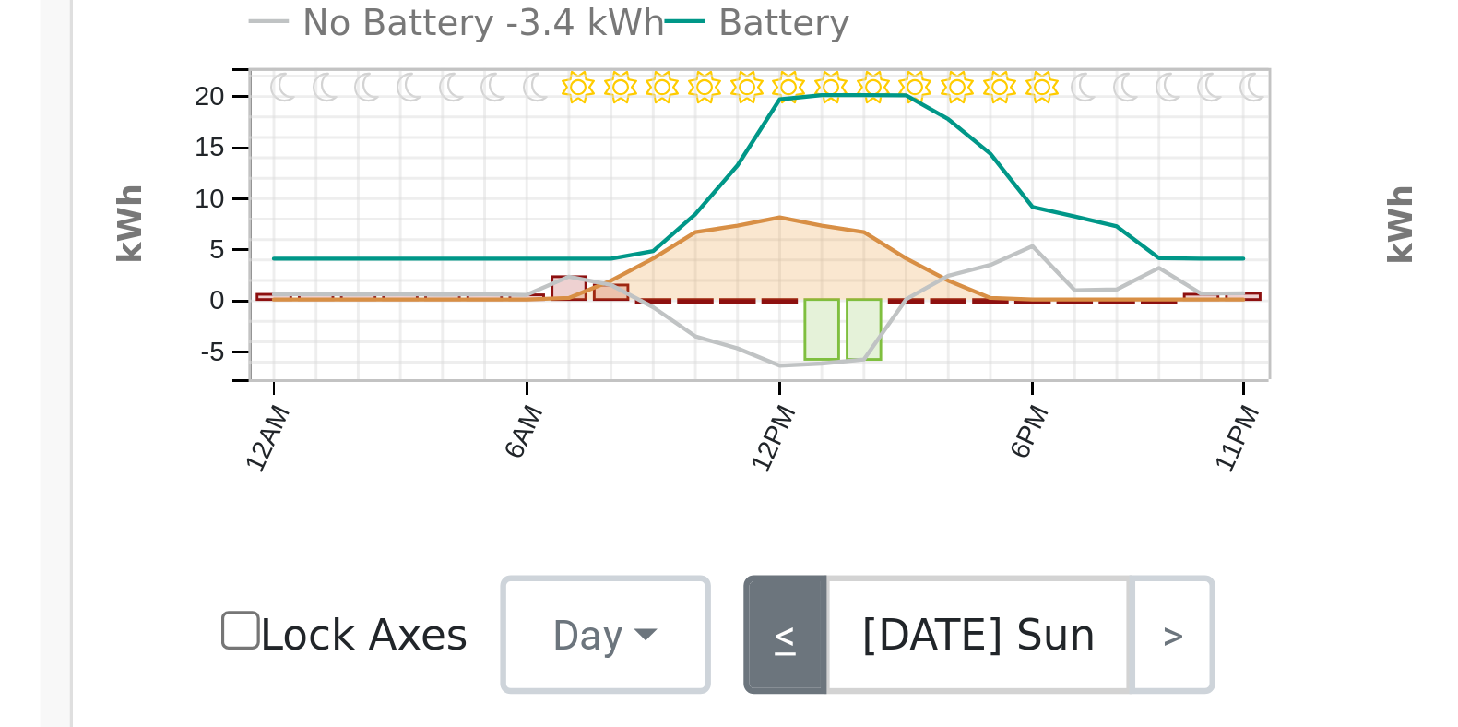
click at [445, 288] on link "<" at bounding box center [458, 276] width 26 height 37
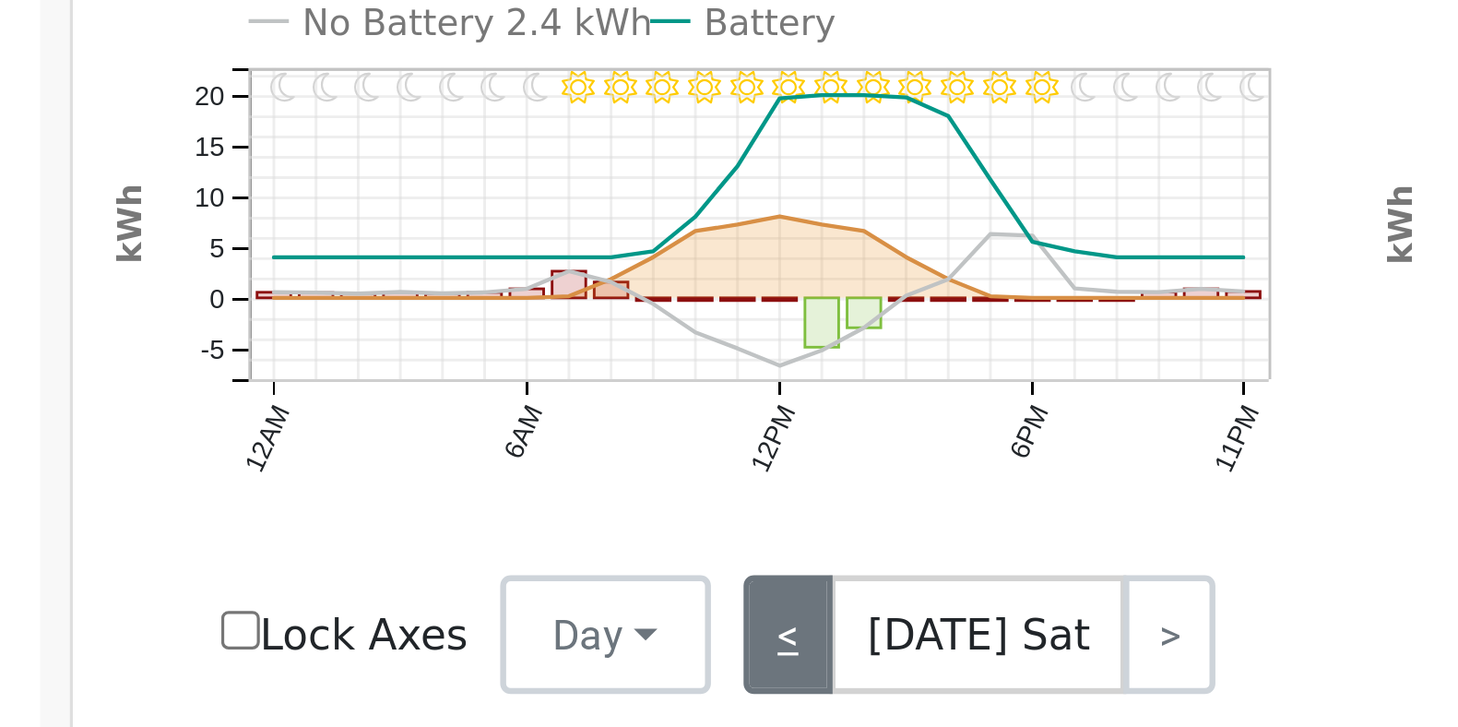
click at [445, 289] on link "<" at bounding box center [459, 276] width 28 height 37
click at [445, 287] on link "<" at bounding box center [459, 276] width 28 height 37
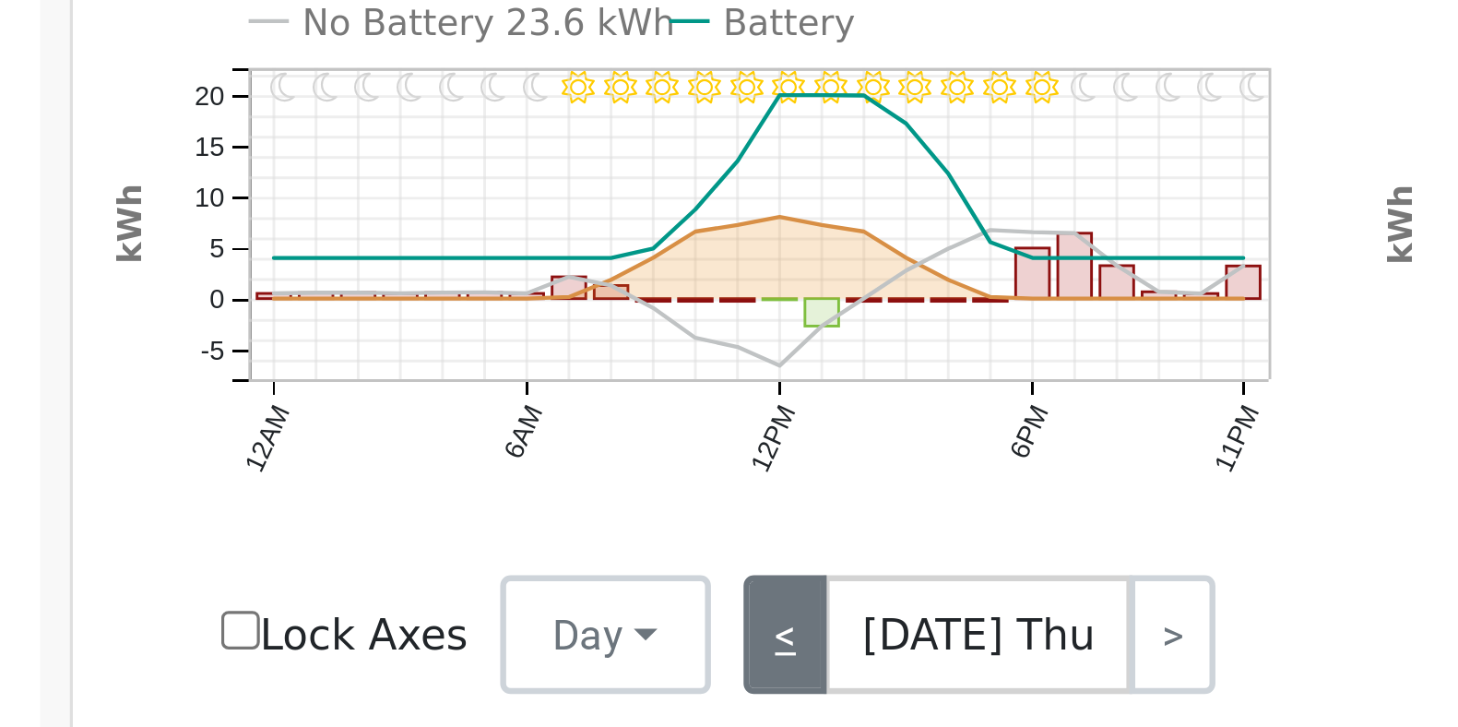
click at [445, 288] on link "<" at bounding box center [458, 276] width 27 height 37
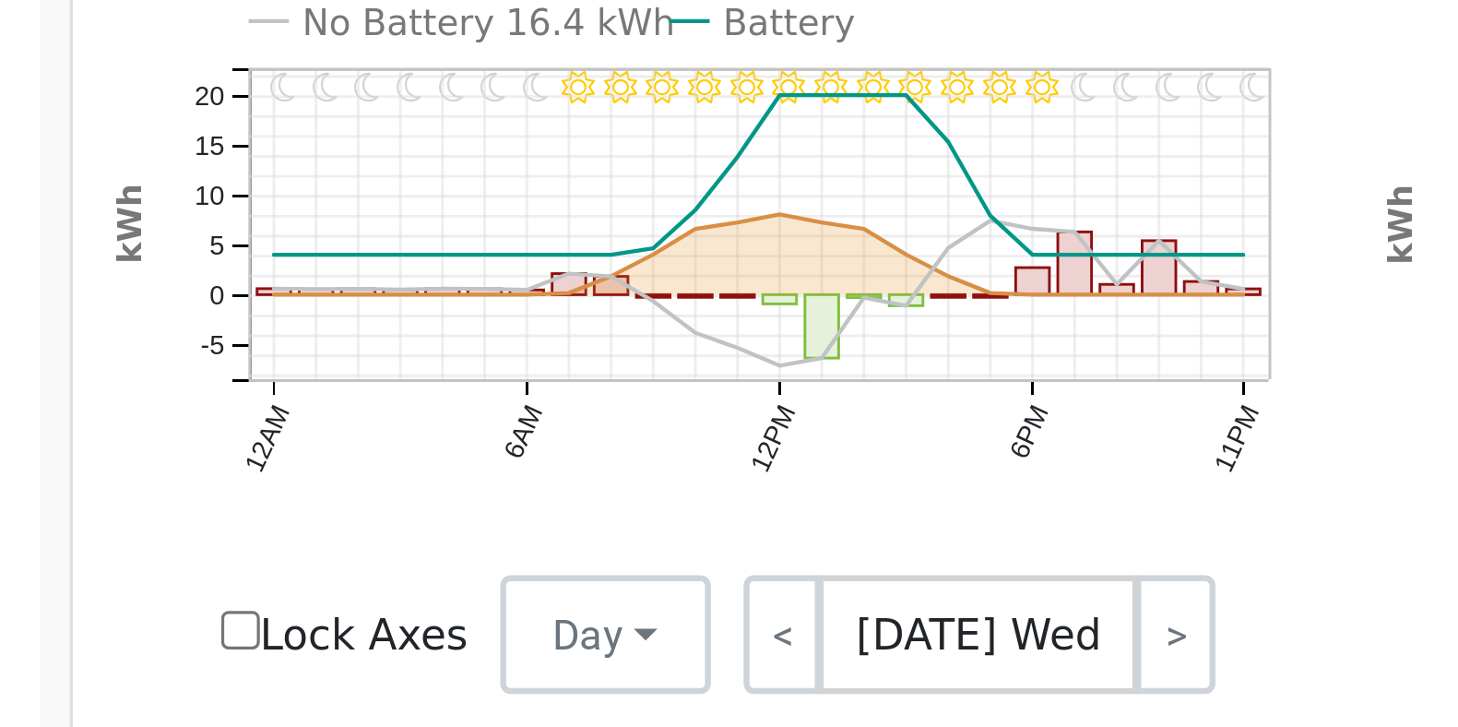
click at [341, 93] on text "No Battery 16.4 kWh" at bounding box center [366, 86] width 116 height 13
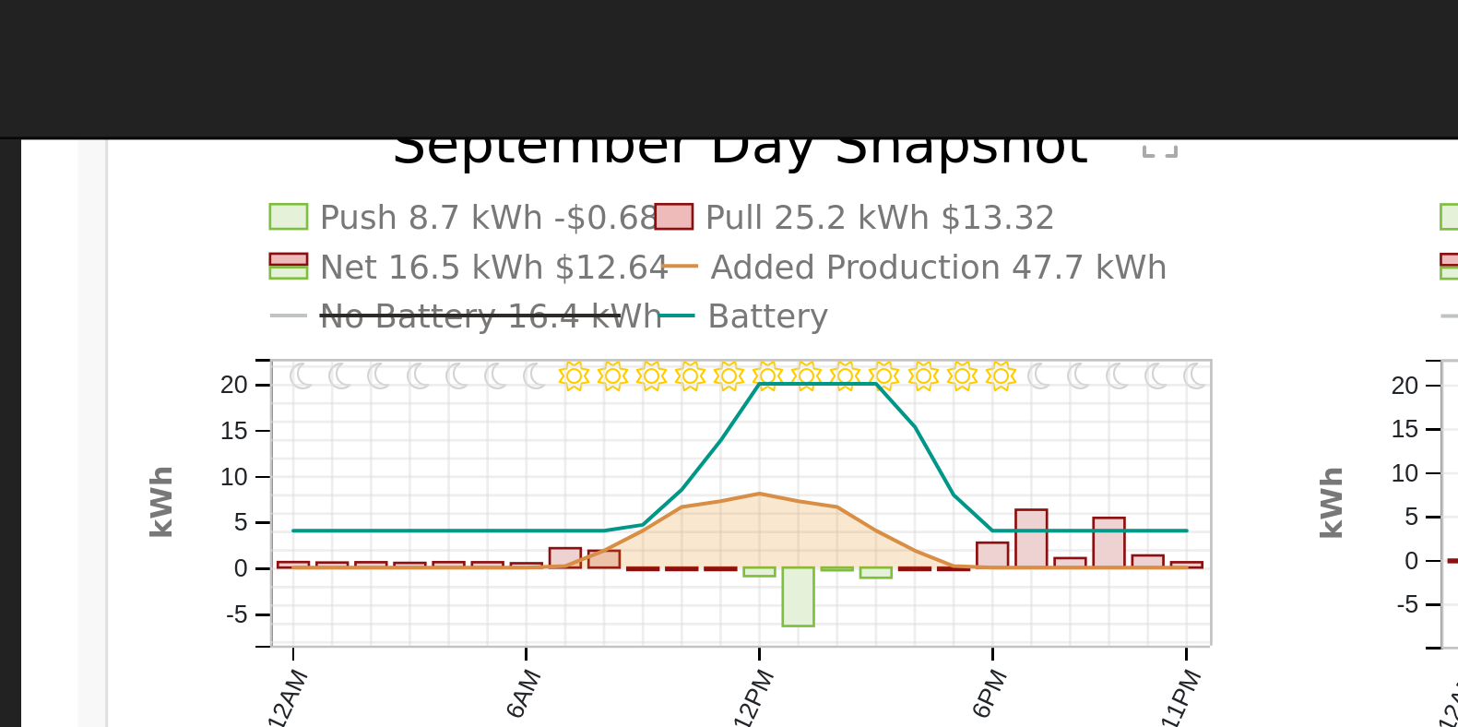
scroll to position [1047, 0]
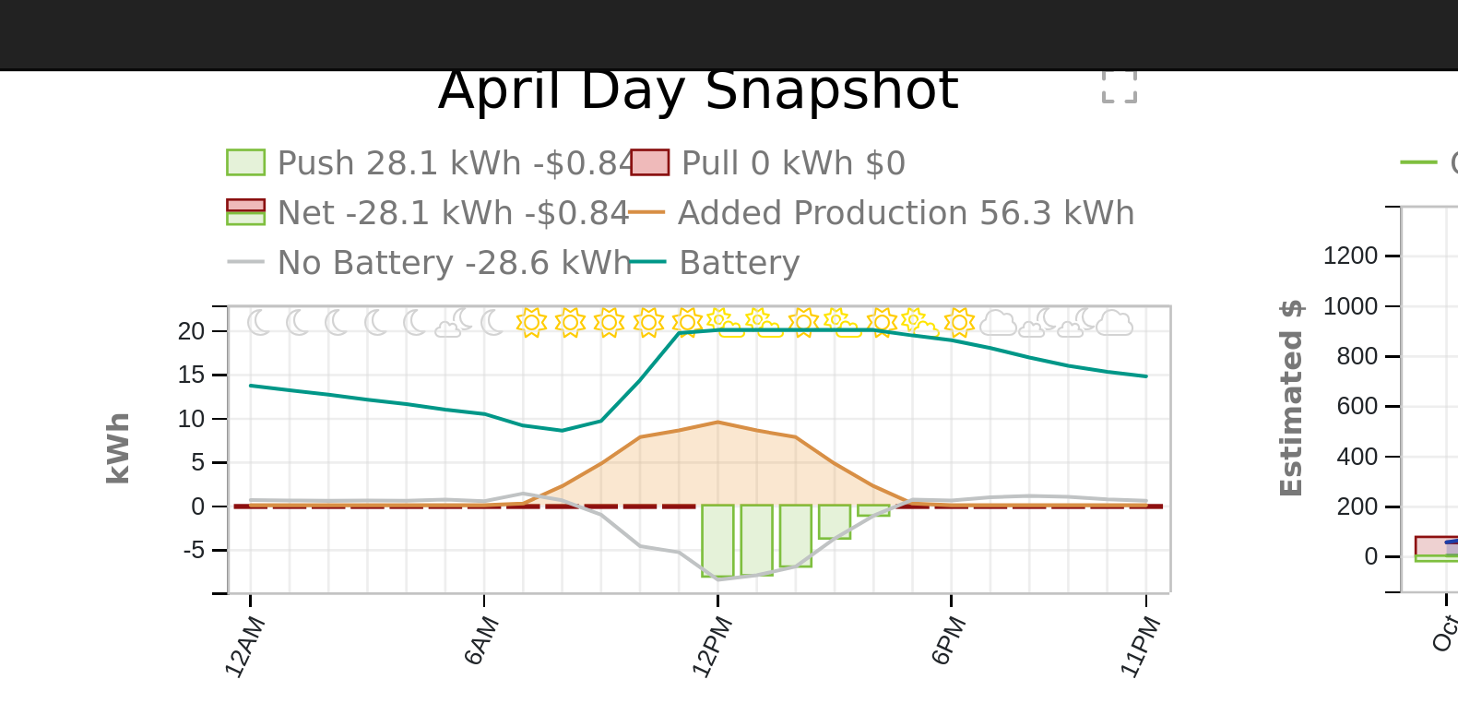
click at [763, 118] on text "No Battery -28.6 kWh" at bounding box center [764, 111] width 120 height 13
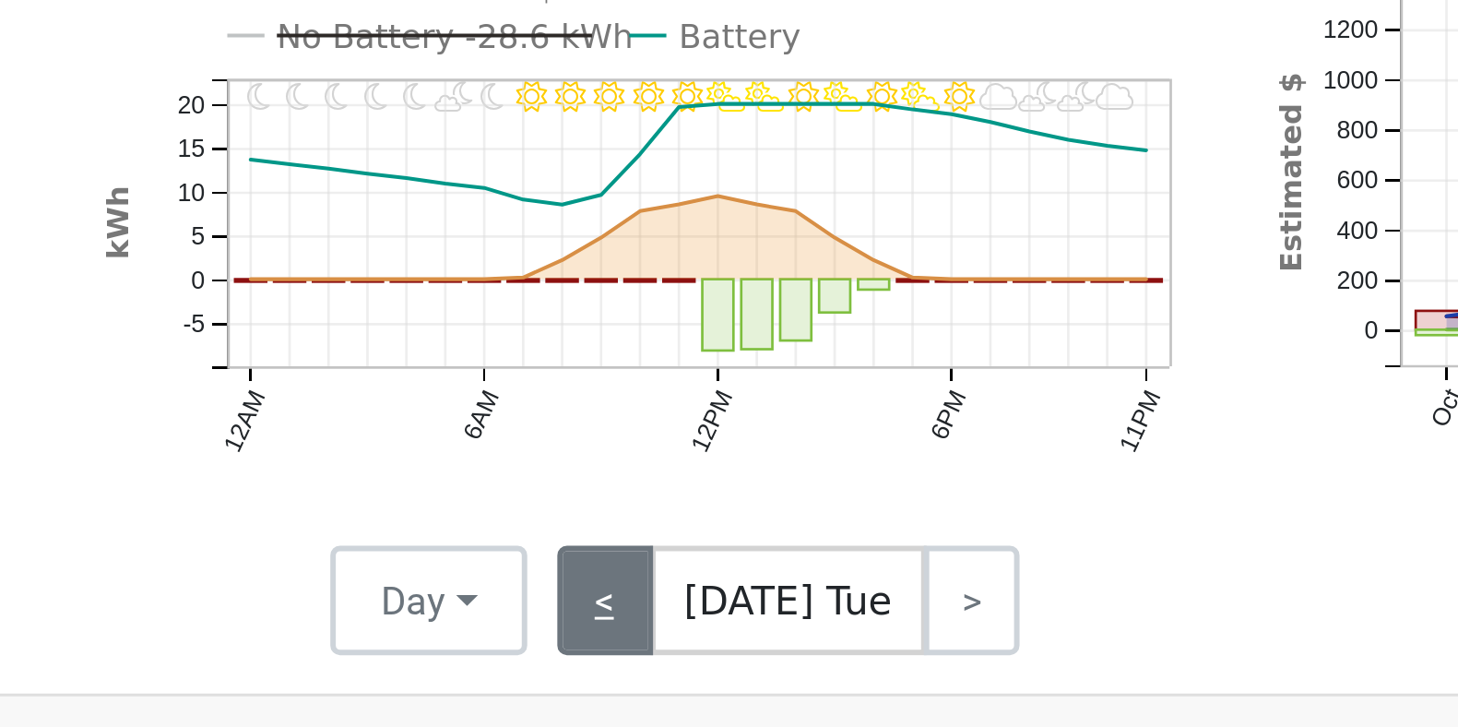
click at [812, 312] on link "<" at bounding box center [814, 301] width 32 height 37
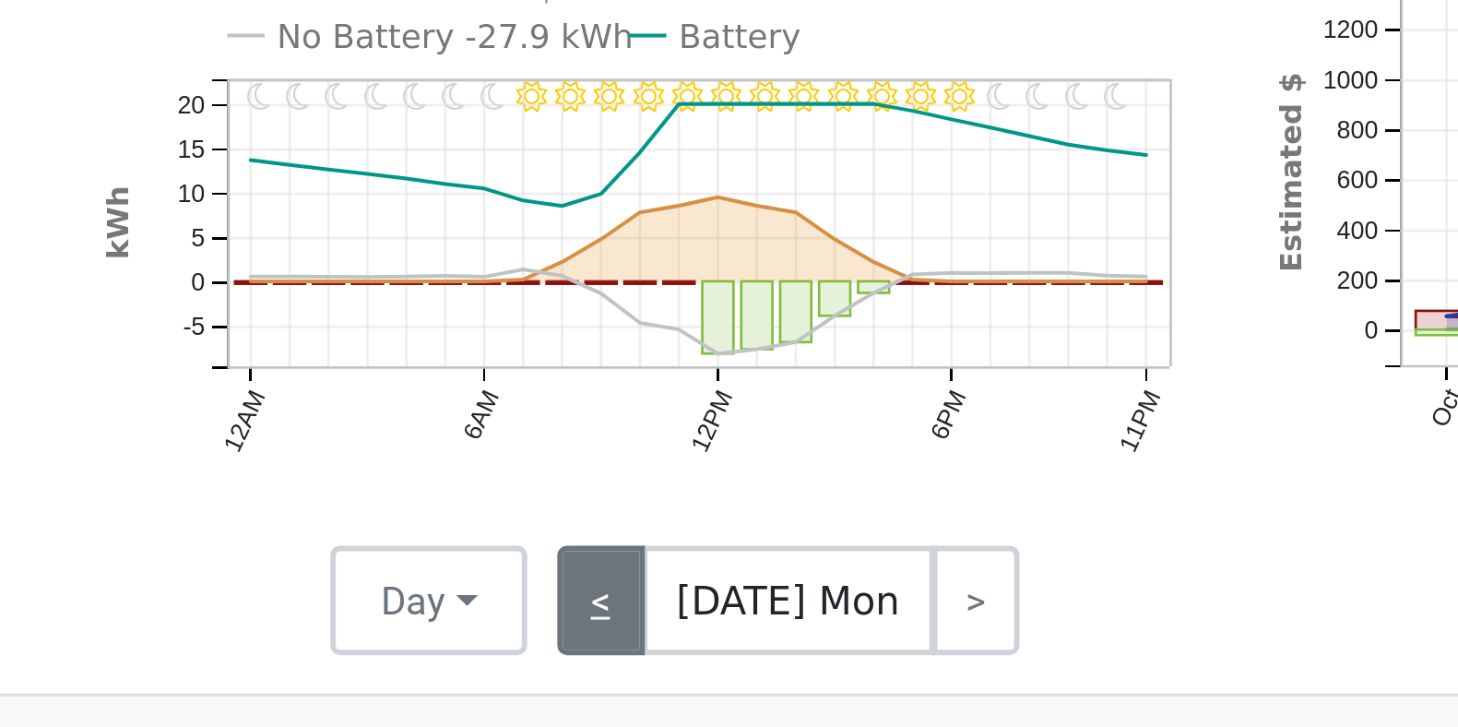
click at [810, 318] on link "<" at bounding box center [813, 301] width 30 height 37
click at [808, 315] on link "<" at bounding box center [813, 301] width 30 height 37
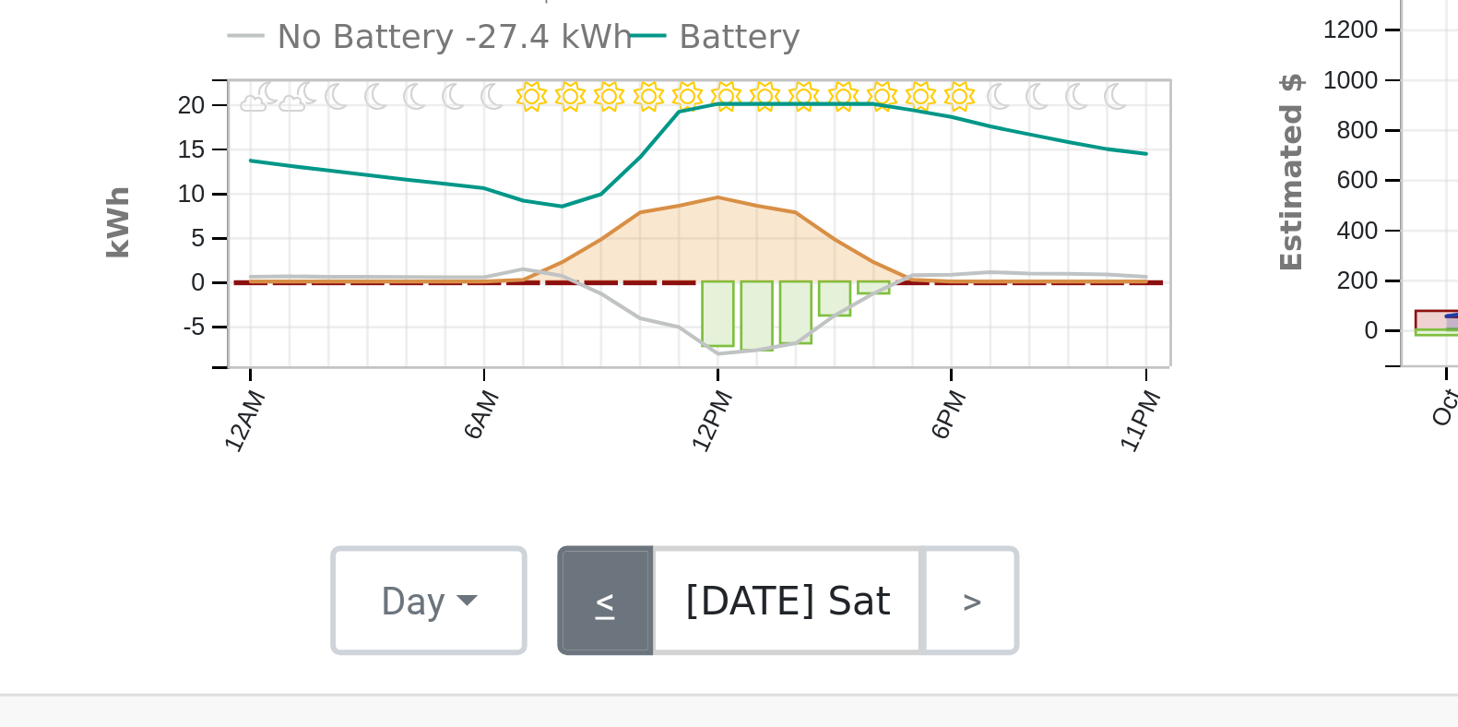
click at [809, 312] on link "<" at bounding box center [814, 301] width 33 height 37
click at [808, 311] on link "<" at bounding box center [814, 301] width 33 height 37
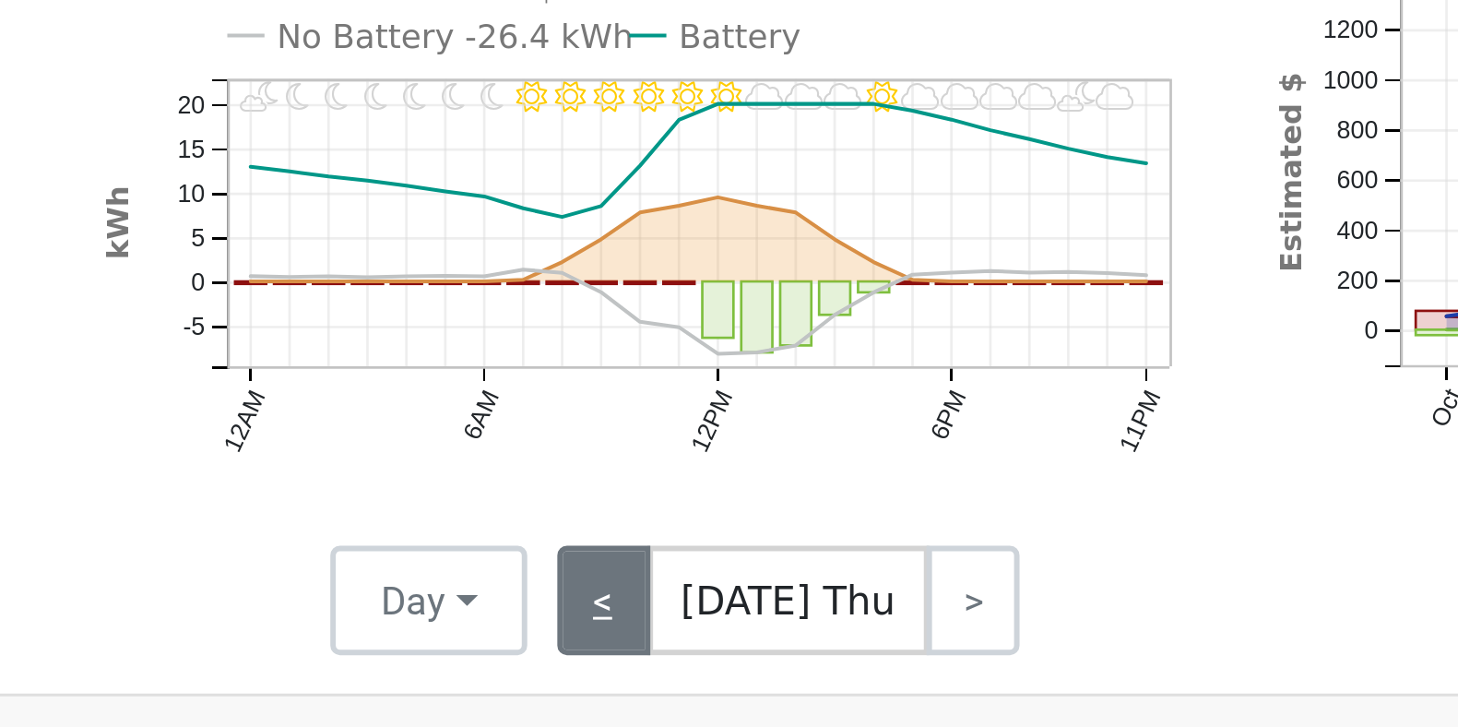
click at [812, 314] on link "<" at bounding box center [813, 301] width 31 height 37
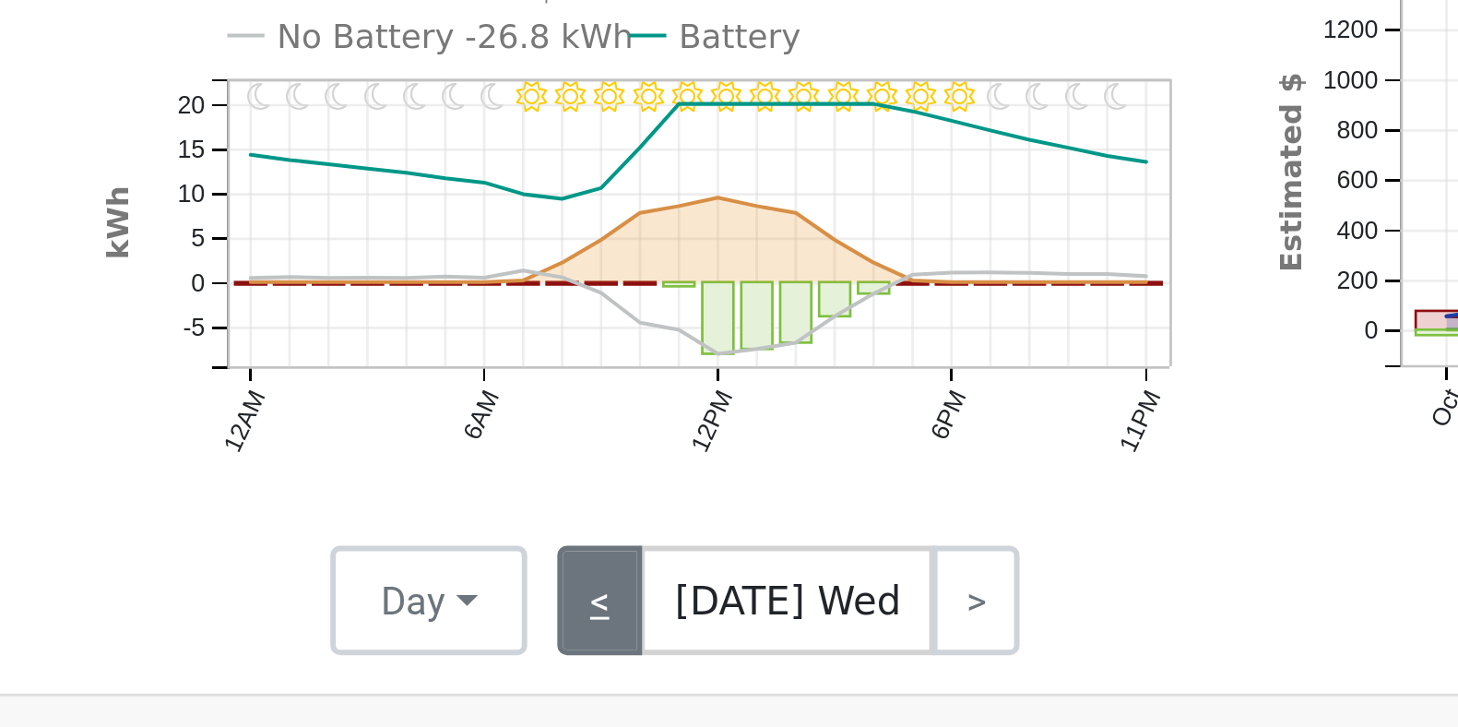
click at [809, 311] on link "<" at bounding box center [813, 301] width 30 height 37
click at [809, 314] on link "<" at bounding box center [813, 301] width 30 height 37
click at [808, 312] on link "<" at bounding box center [813, 301] width 30 height 37
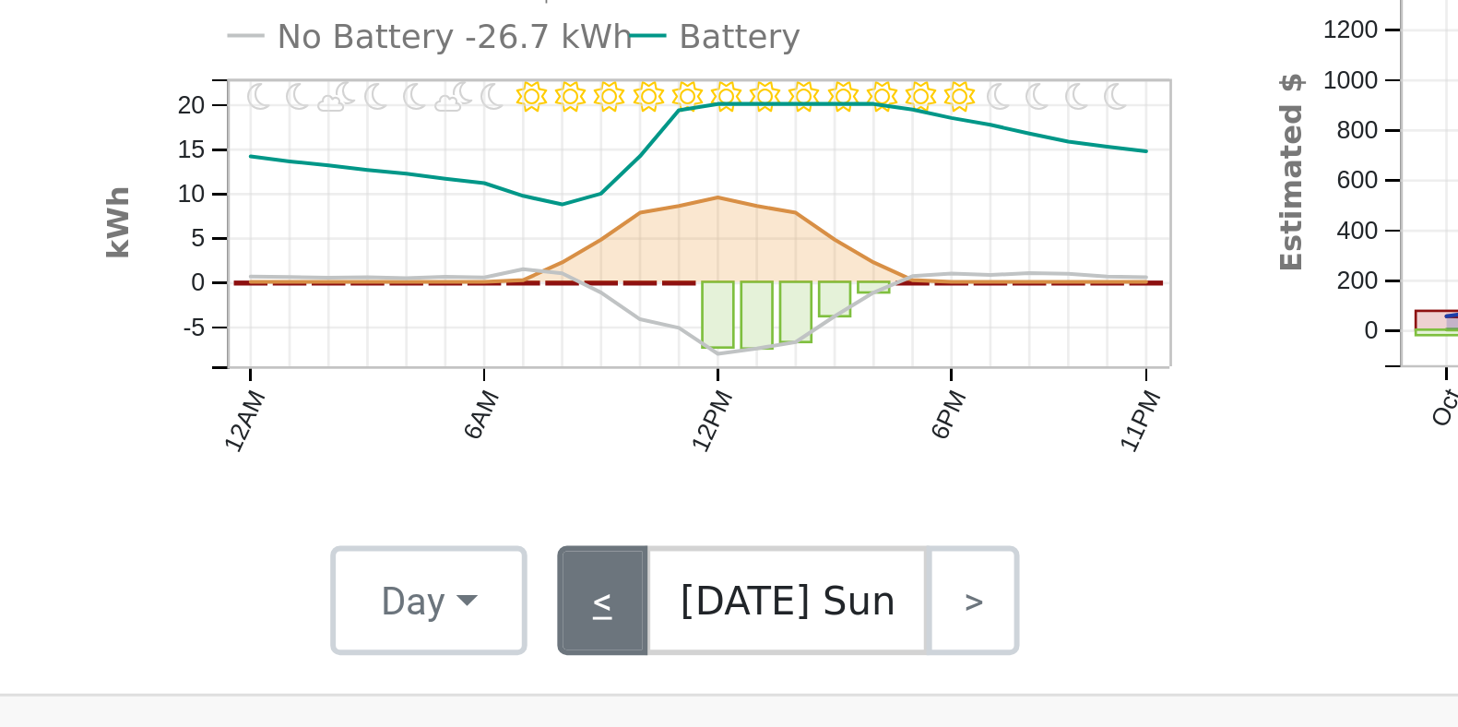
click at [808, 312] on link "<" at bounding box center [813, 301] width 31 height 37
click at [807, 314] on link "<" at bounding box center [813, 301] width 31 height 37
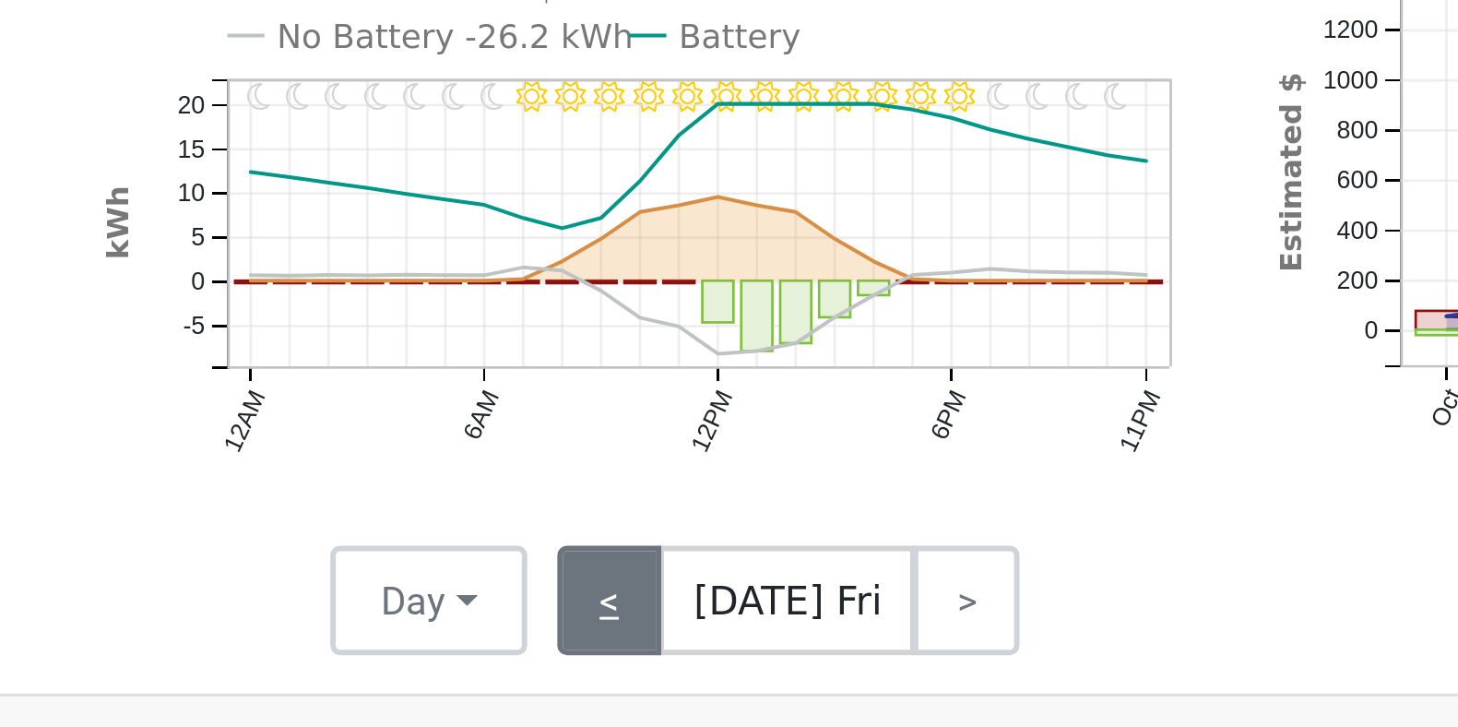
click at [810, 314] on link "<" at bounding box center [816, 301] width 36 height 37
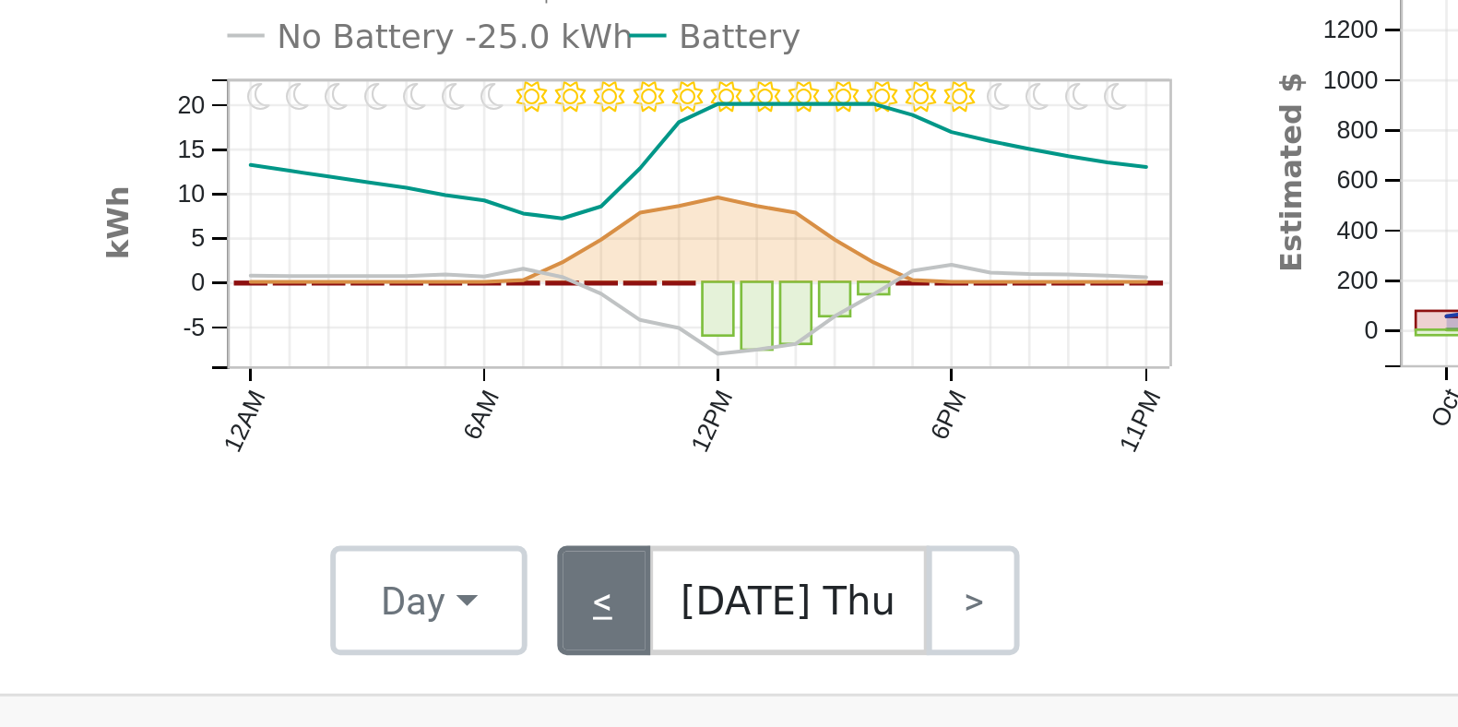
click at [812, 315] on link "<" at bounding box center [813, 301] width 31 height 37
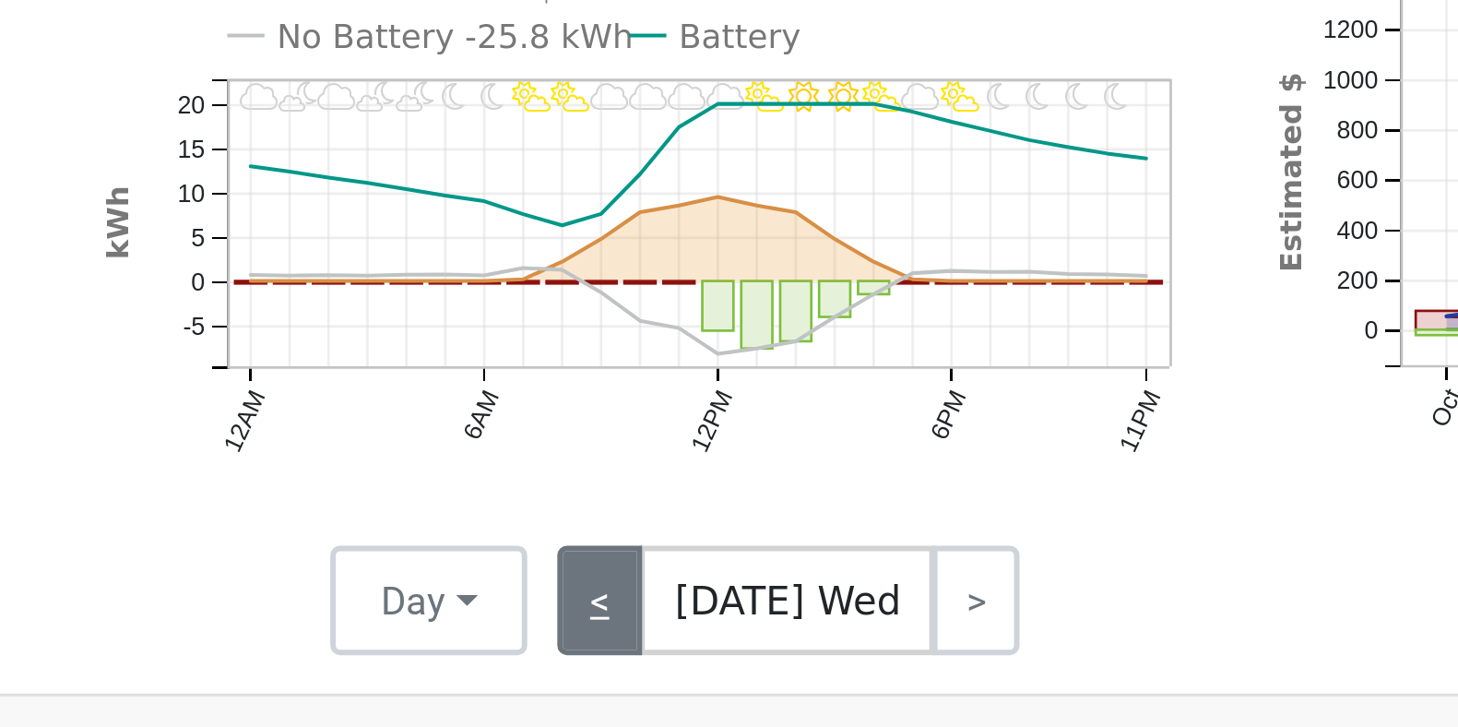
click at [811, 314] on link "<" at bounding box center [813, 301] width 30 height 37
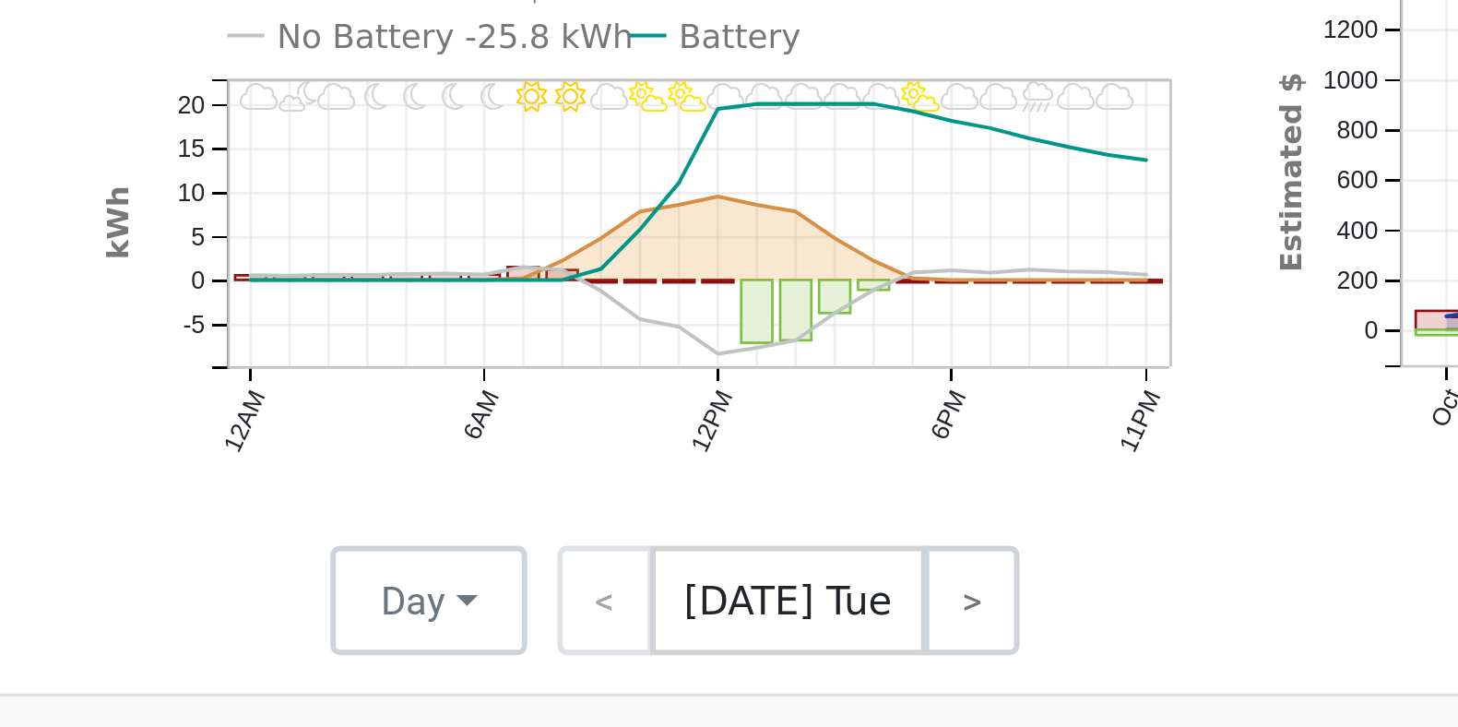
click at [818, 318] on div "< [DATE] Tue >" at bounding box center [870, 301] width 166 height 37
click at [936, 320] on link ">" at bounding box center [937, 301] width 32 height 37
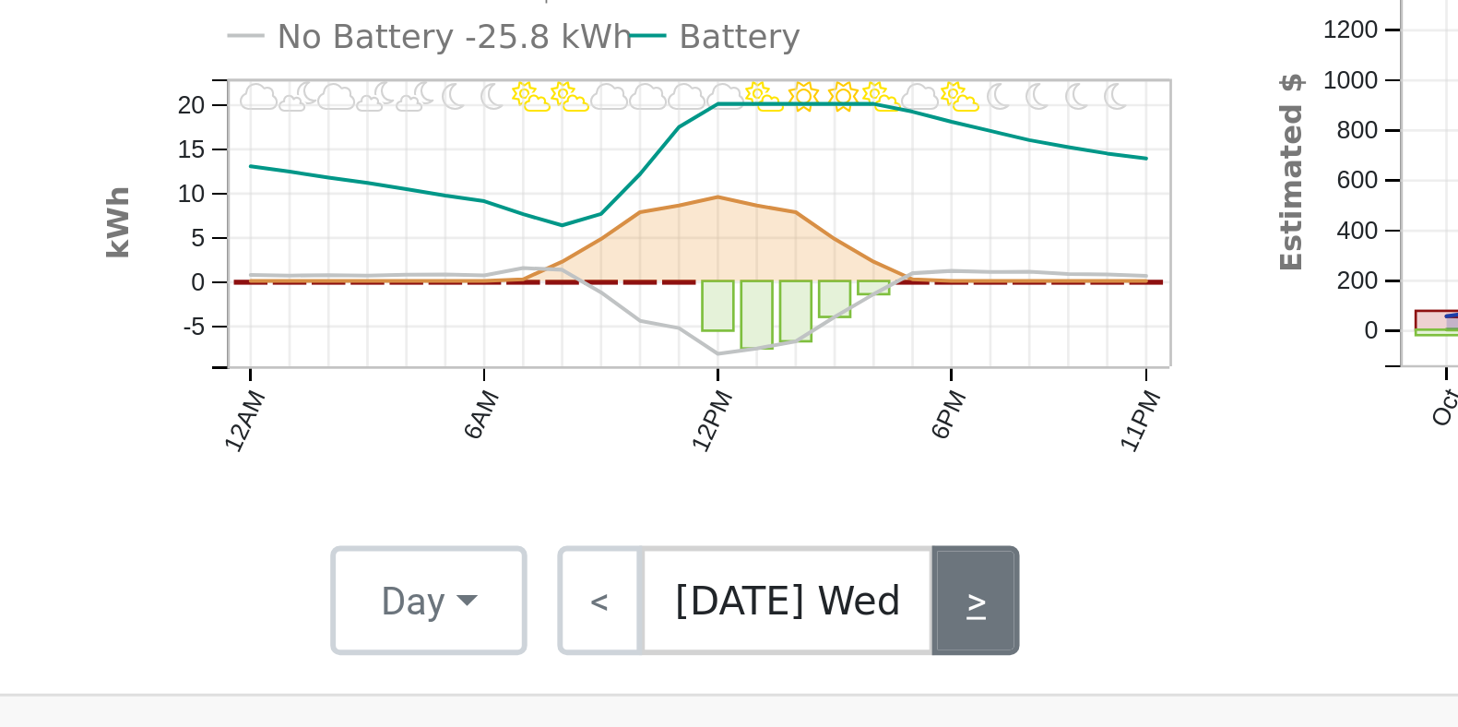
click at [931, 314] on link ">" at bounding box center [939, 301] width 30 height 37
click at [927, 314] on link ">" at bounding box center [939, 301] width 30 height 37
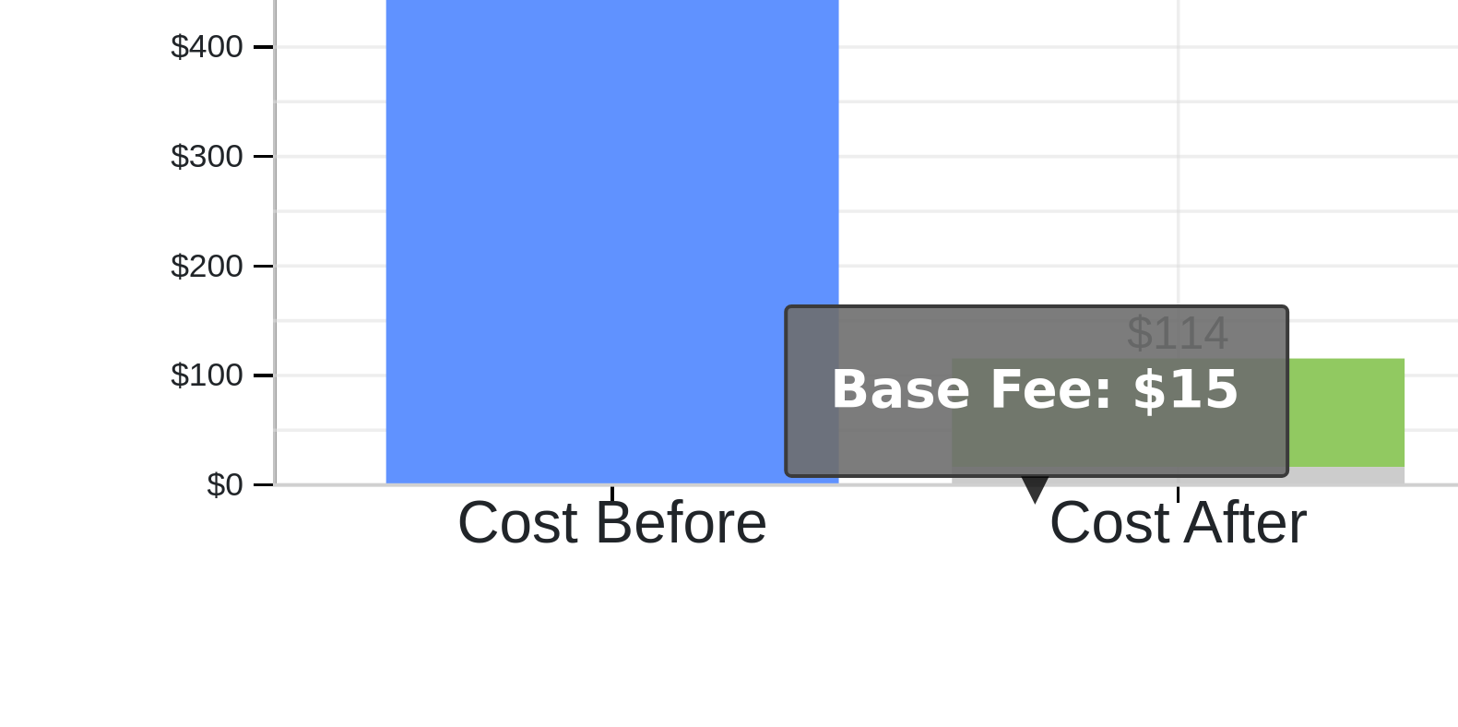
click at [1126, 611] on icon "Cost Before Cost After $0 $100 $200 $300 $400 $500 $600 onclick="" onclick="" o…" at bounding box center [1122, 518] width 369 height 226
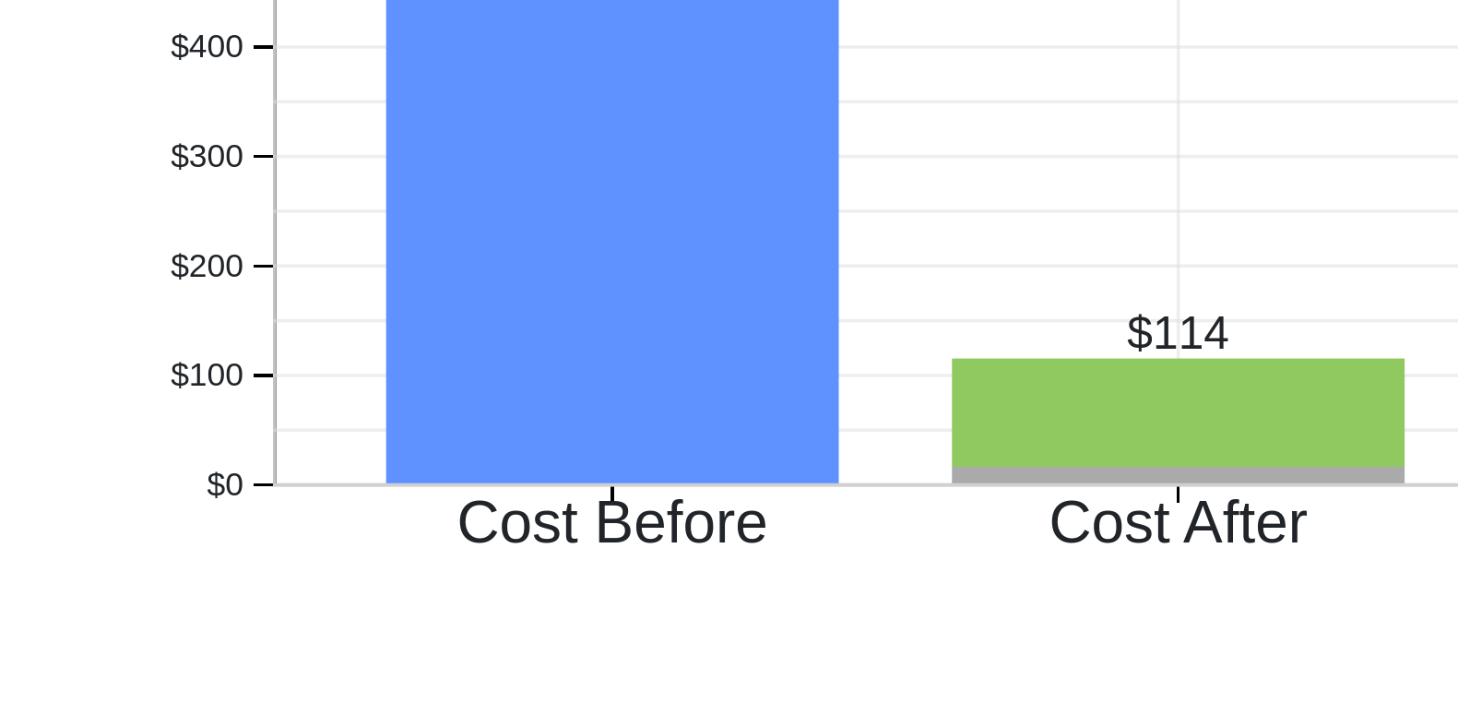
click at [1149, 579] on rect "onclick=""" at bounding box center [1205, 577] width 113 height 4
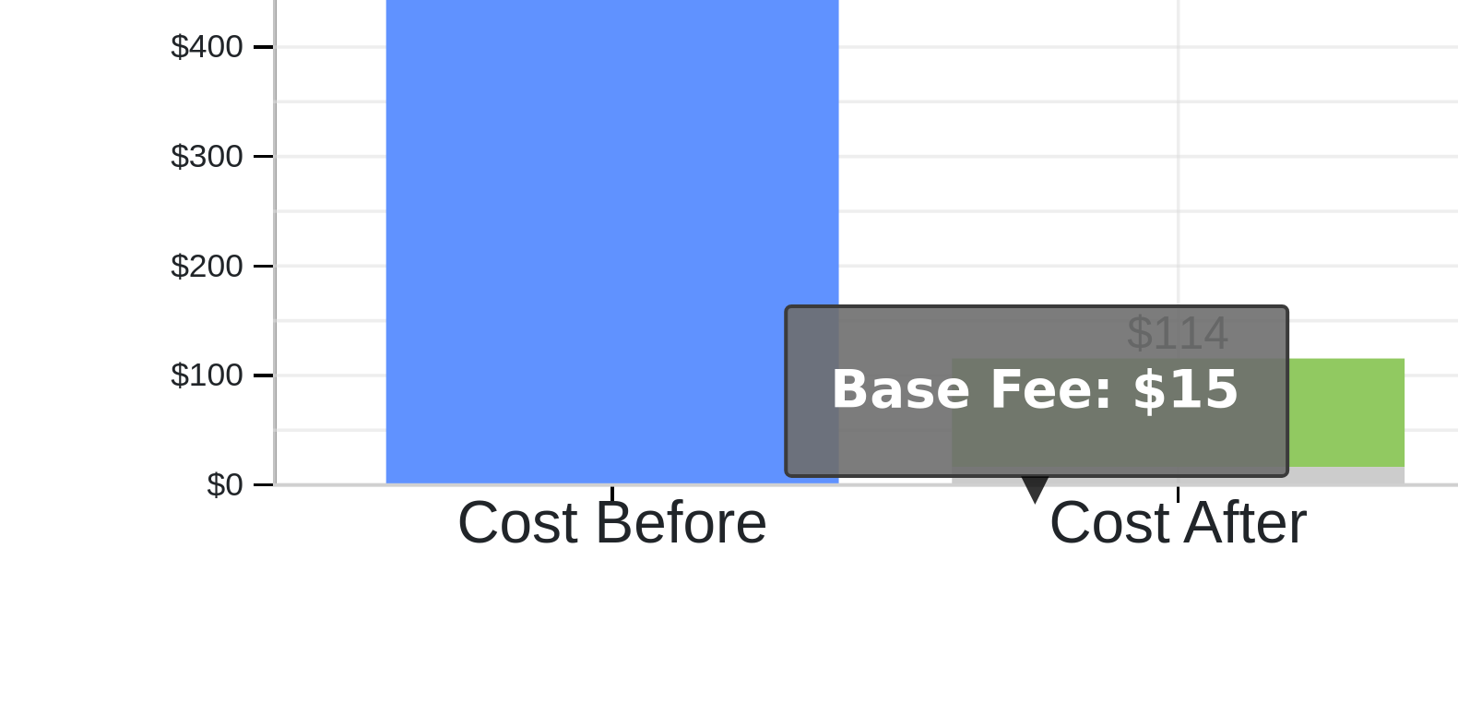
click at [1095, 609] on icon "Cost Before Cost After $0 $100 $200 $300 $400 $500 $600 onclick="" onclick="" o…" at bounding box center [1122, 518] width 369 height 226
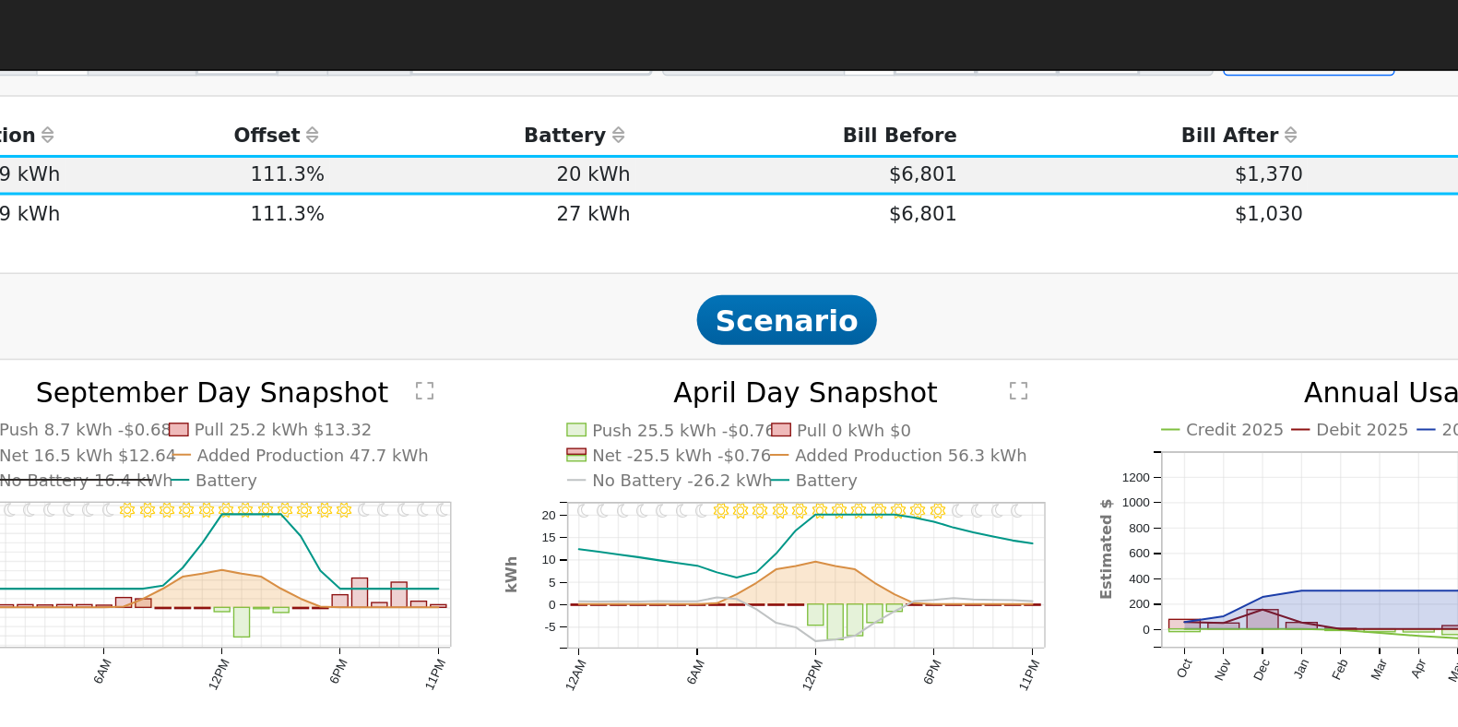
scroll to position [826, 0]
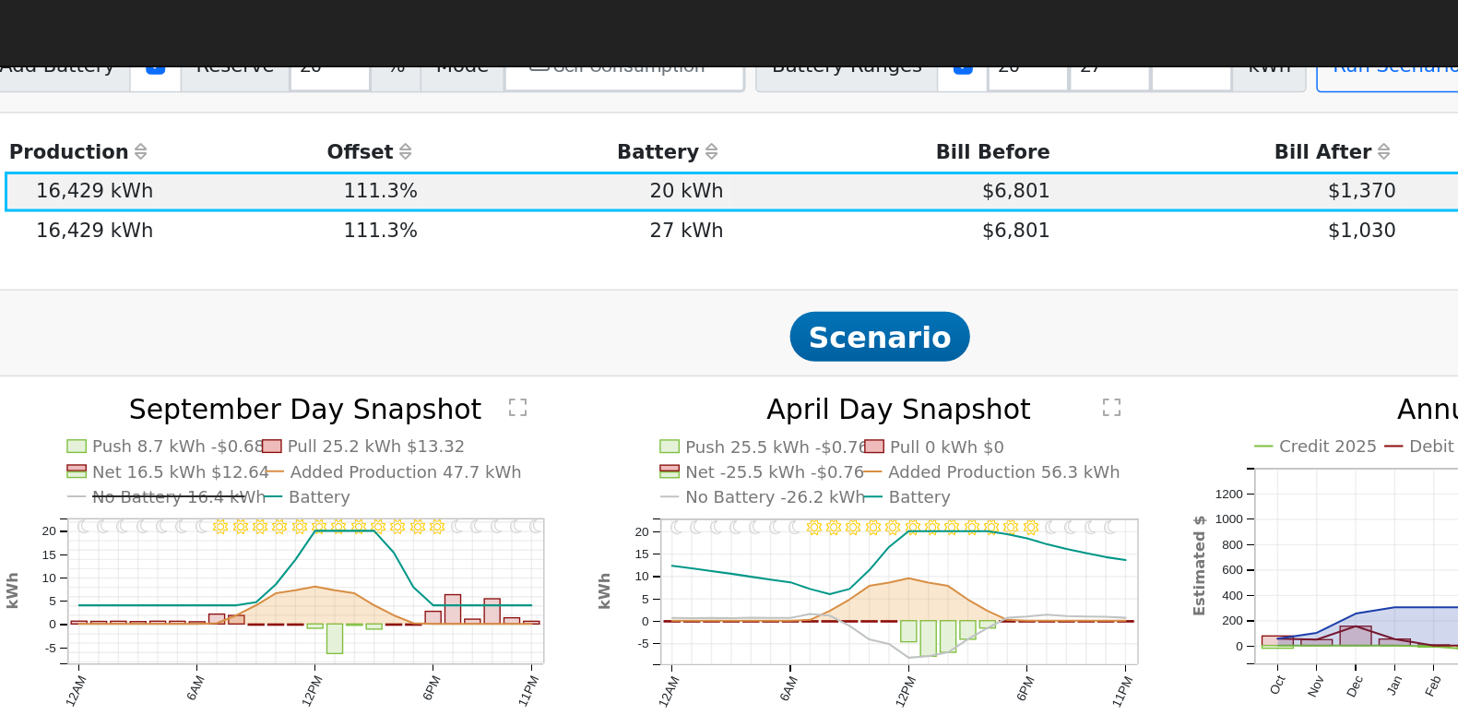
click at [698, 168] on td "27 kWh" at bounding box center [630, 156] width 204 height 26
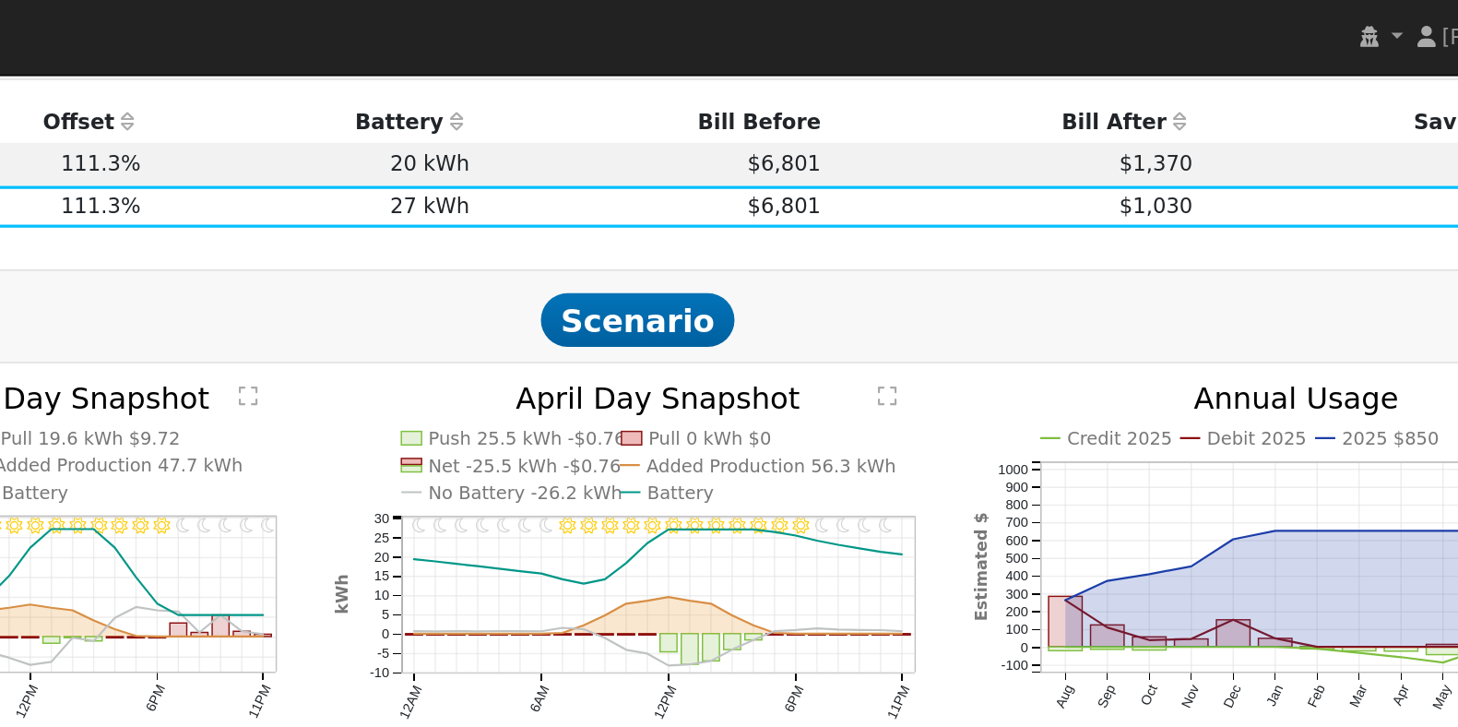
scroll to position [835, 0]
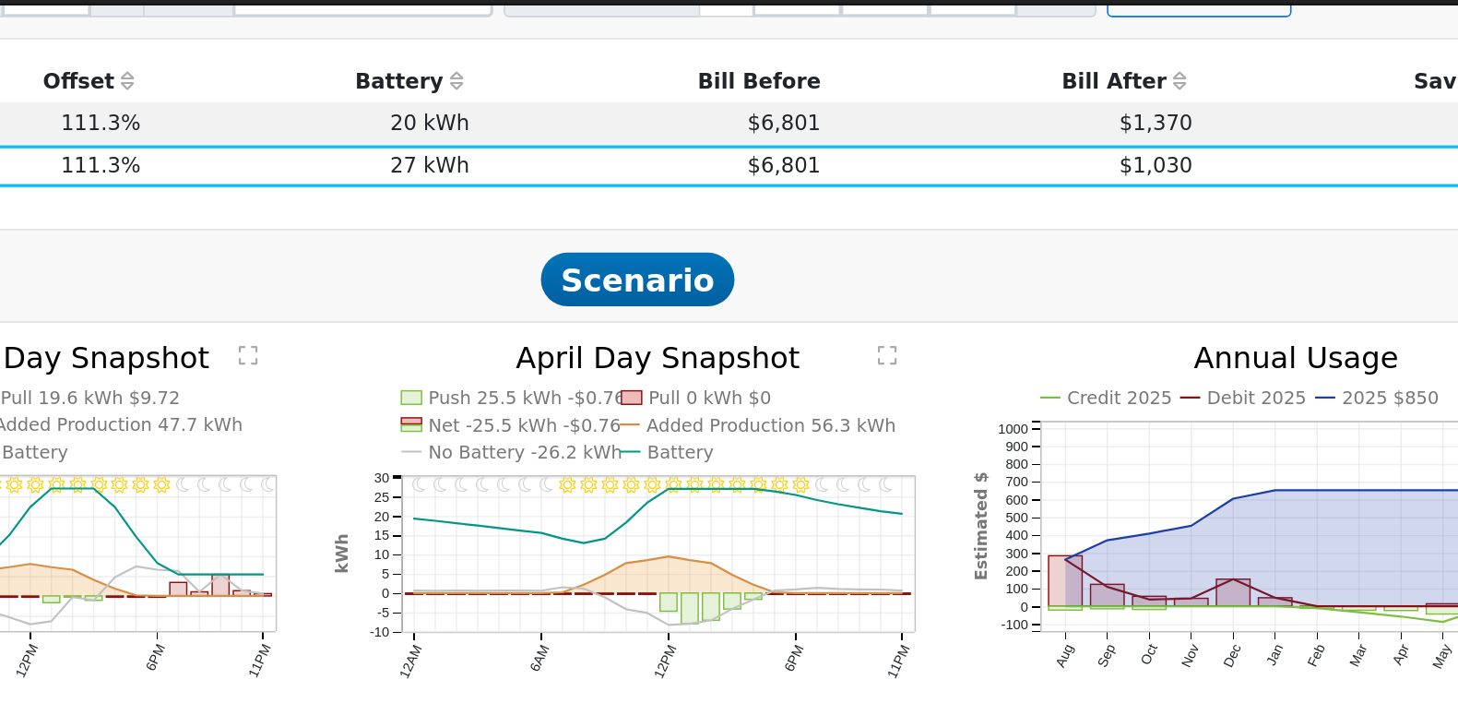
click at [732, 132] on td "$6,801" at bounding box center [841, 120] width 218 height 26
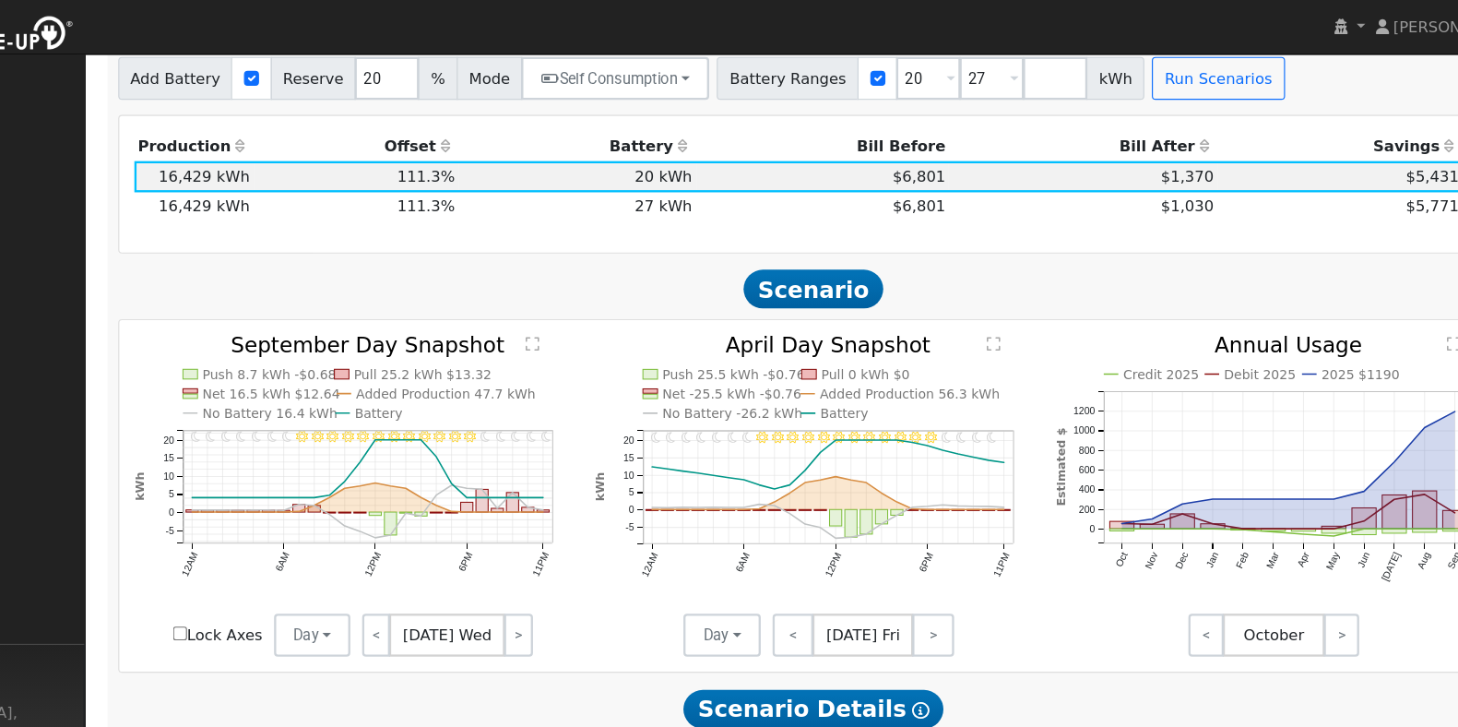
scroll to position [793, 0]
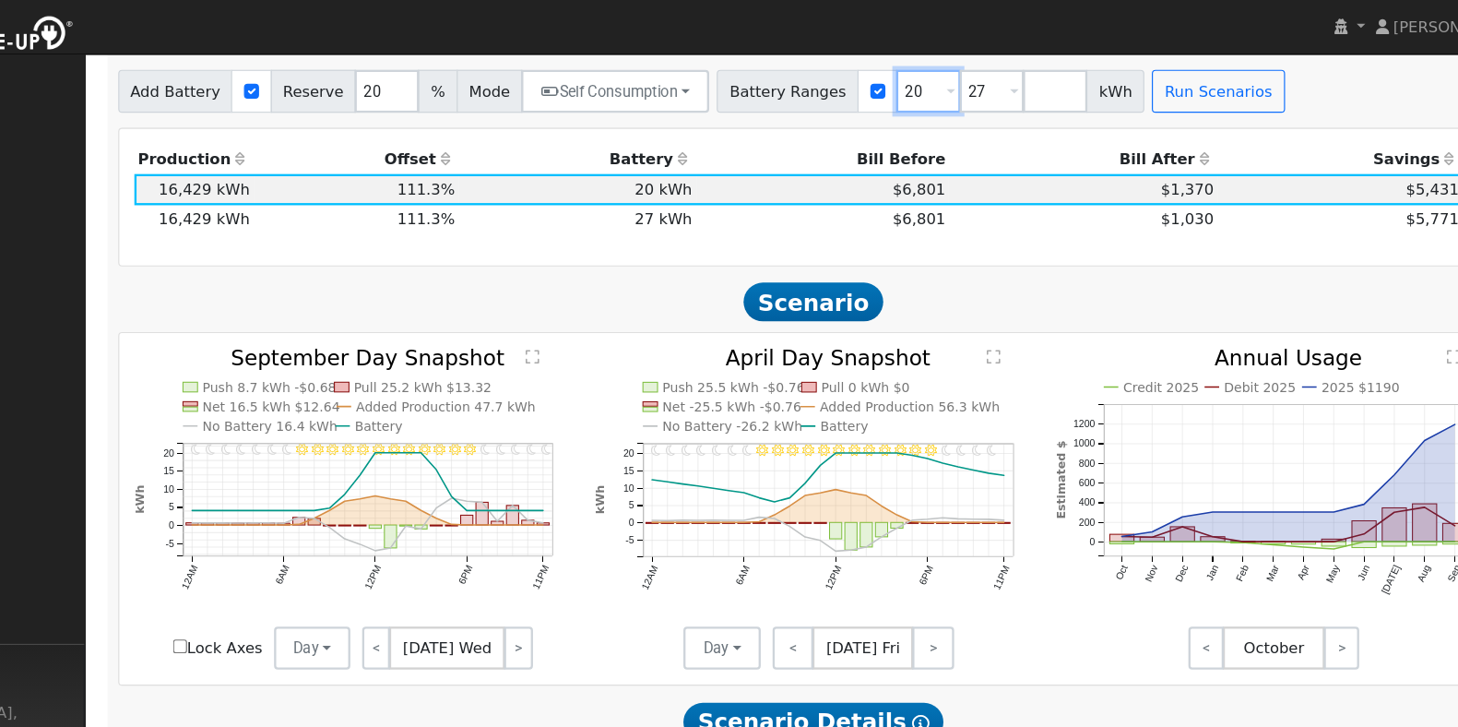
click at [906, 89] on input "20" at bounding box center [931, 78] width 55 height 37
click at [958, 86] on input "27" at bounding box center [985, 78] width 55 height 37
click at [958, 81] on input "27" at bounding box center [985, 78] width 55 height 37
type input "25"
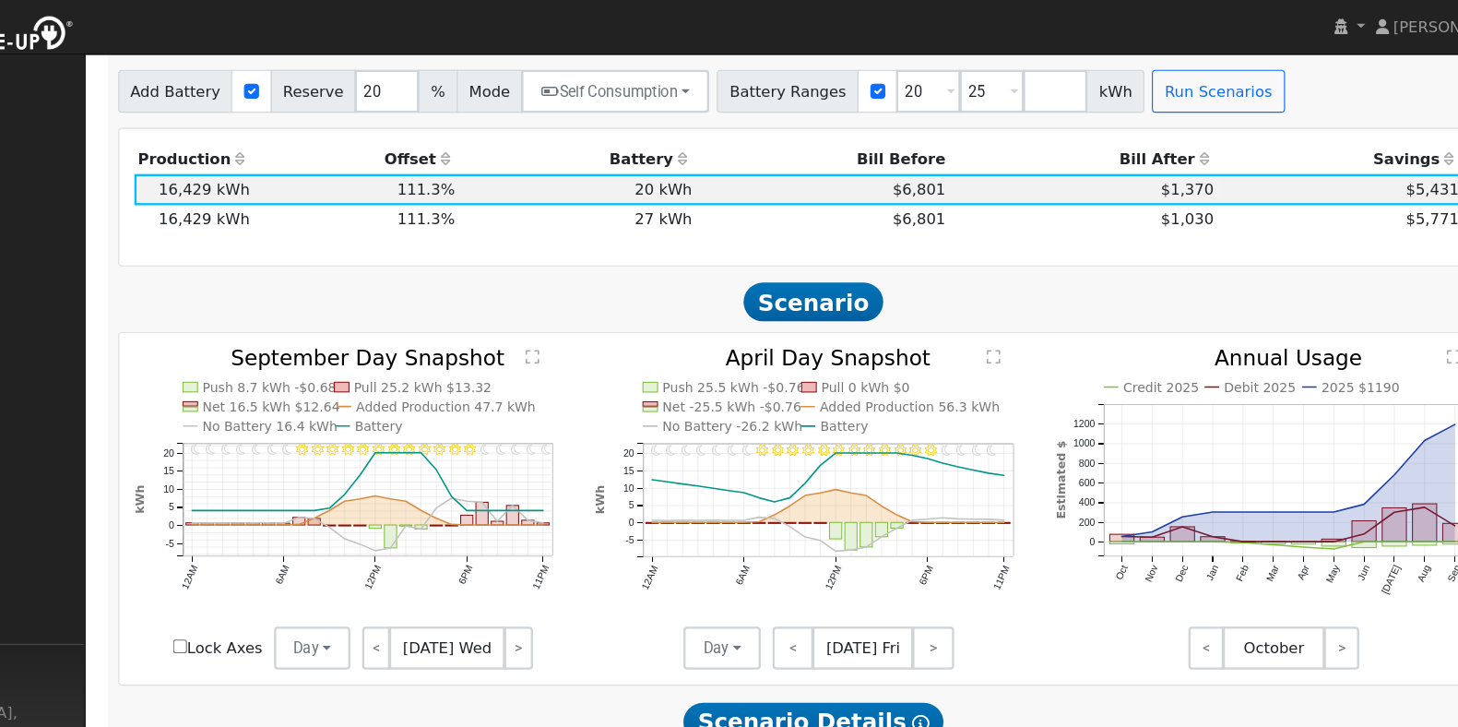
click at [1001, 89] on span at bounding box center [1004, 79] width 7 height 21
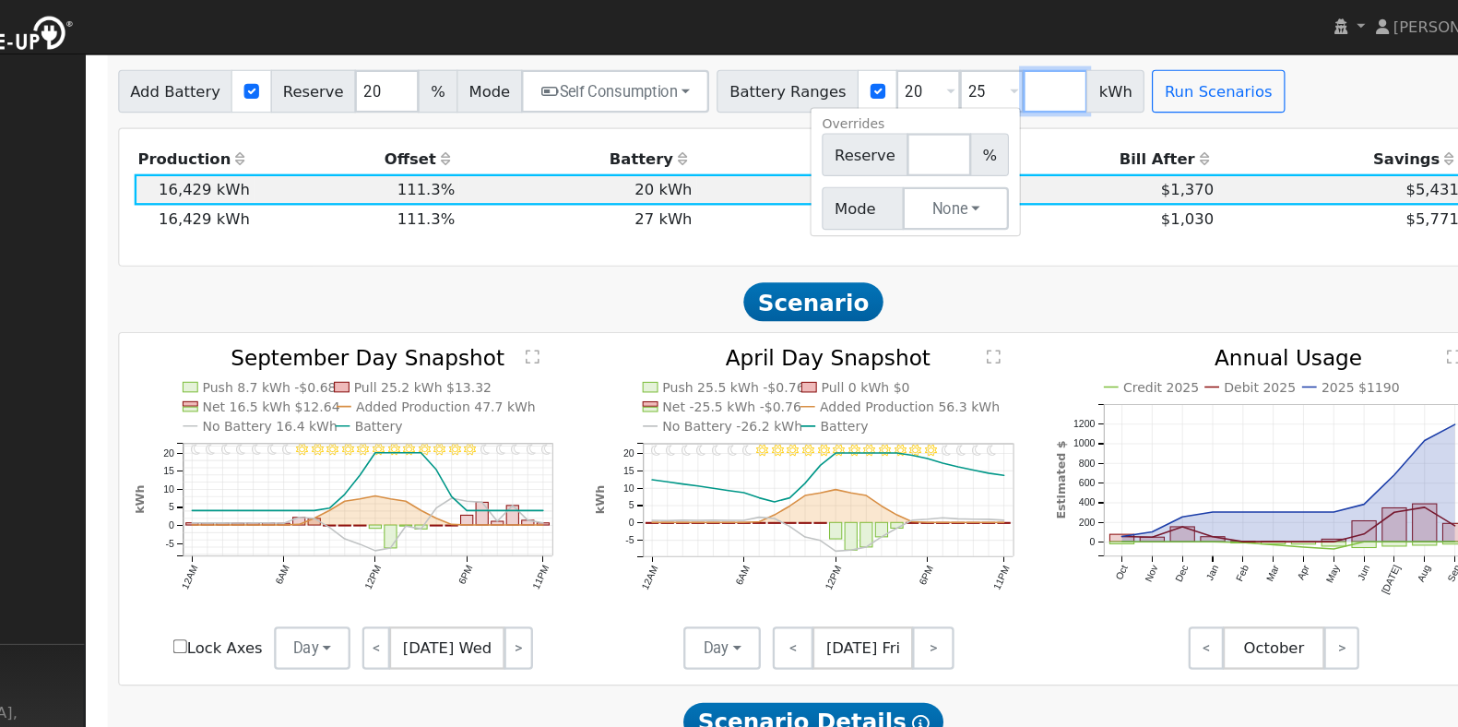
click at [1012, 89] on input "number" at bounding box center [1039, 78] width 55 height 37
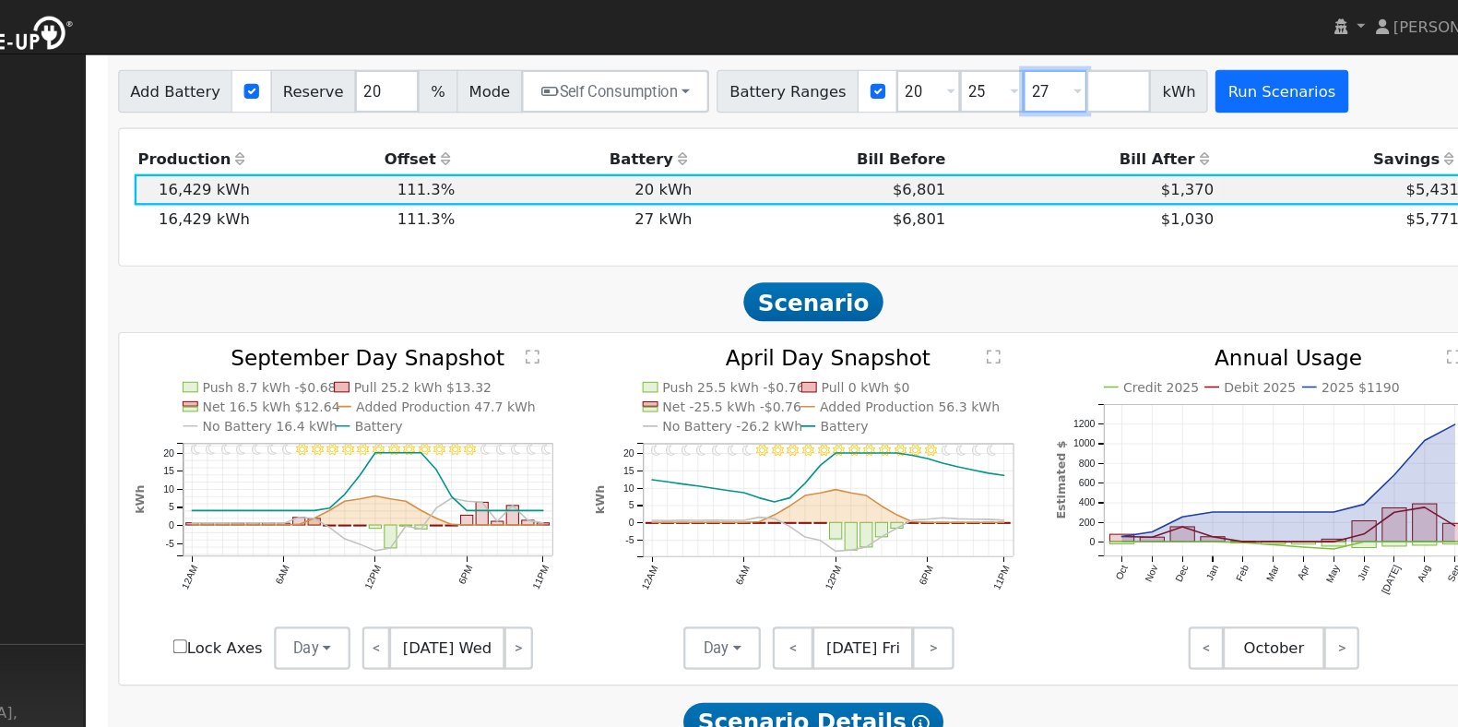
type input "27"
click at [1182, 88] on button "Run Scenarios" at bounding box center [1233, 78] width 113 height 37
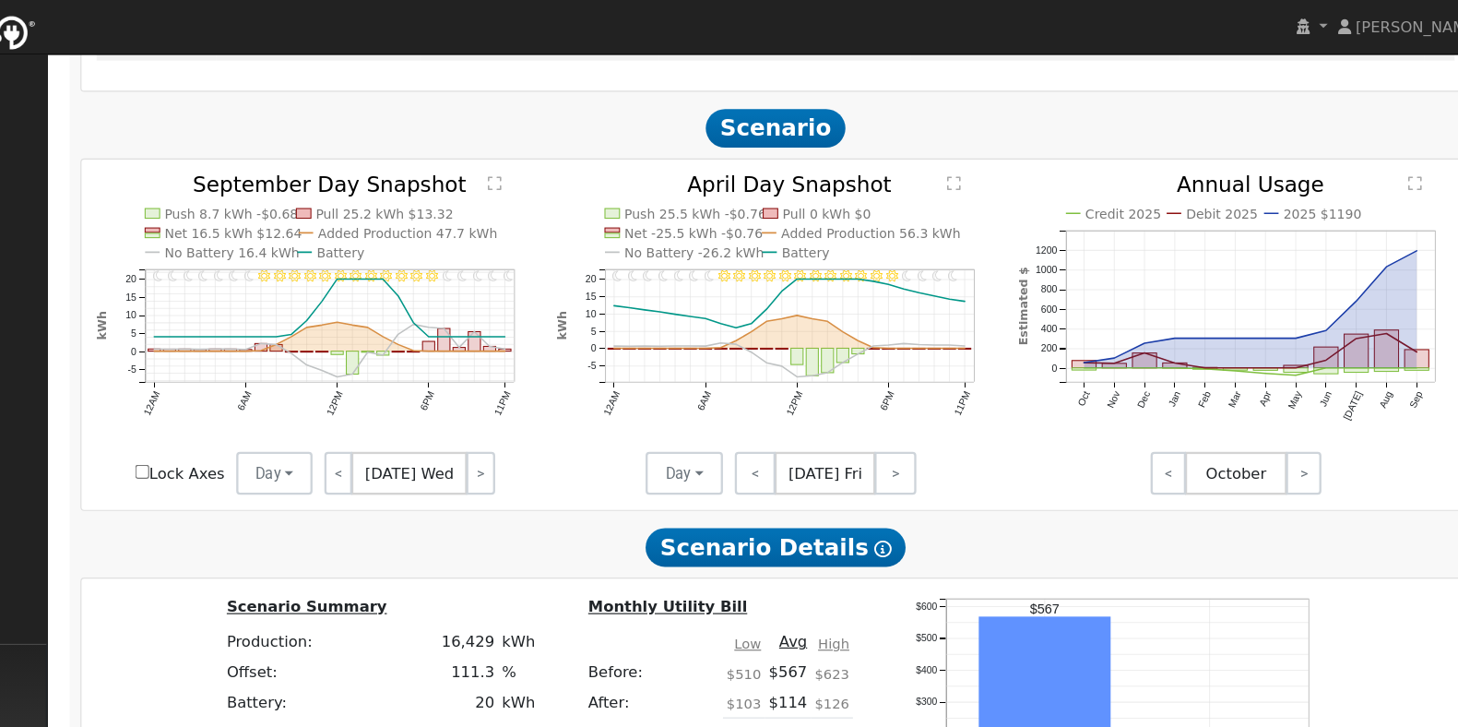
scroll to position [905, 0]
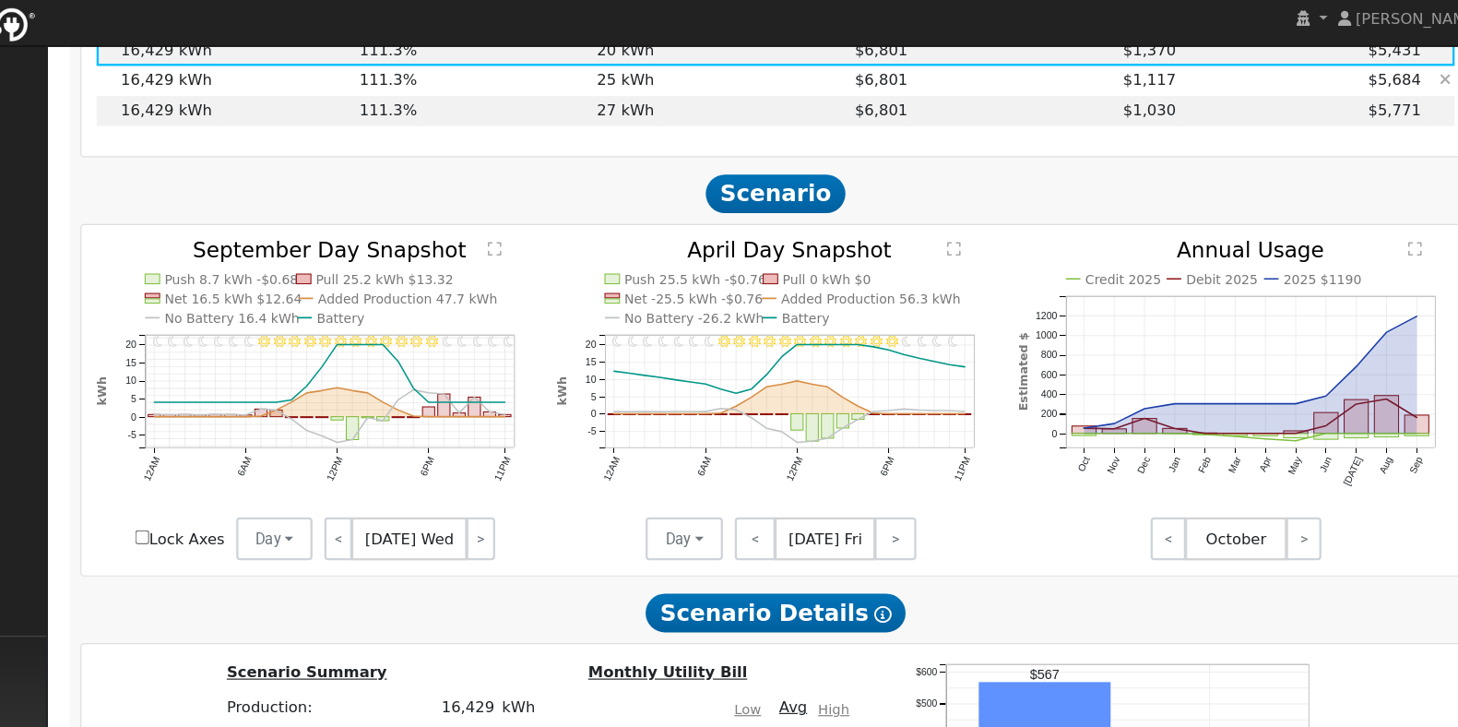
click at [766, 85] on td "$6,801" at bounding box center [841, 77] width 218 height 26
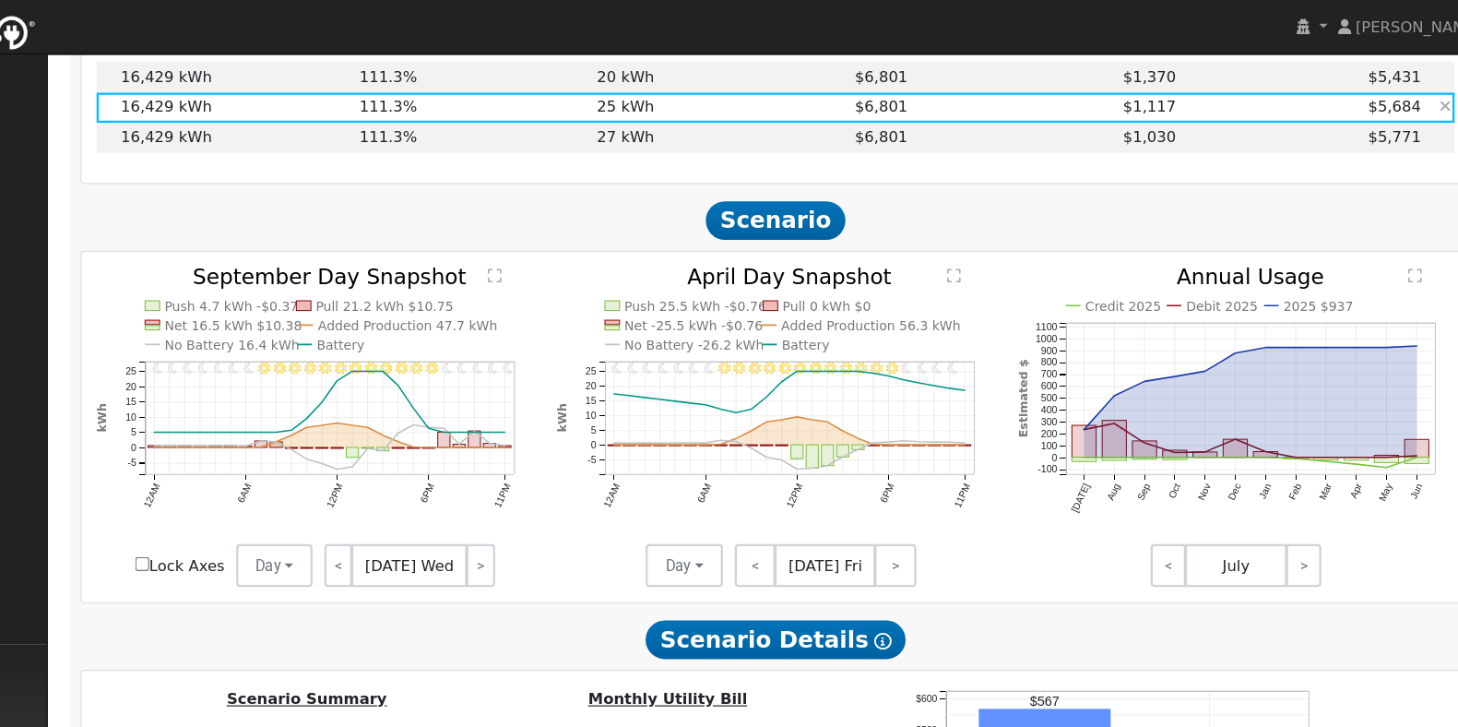
scroll to position [862, 0]
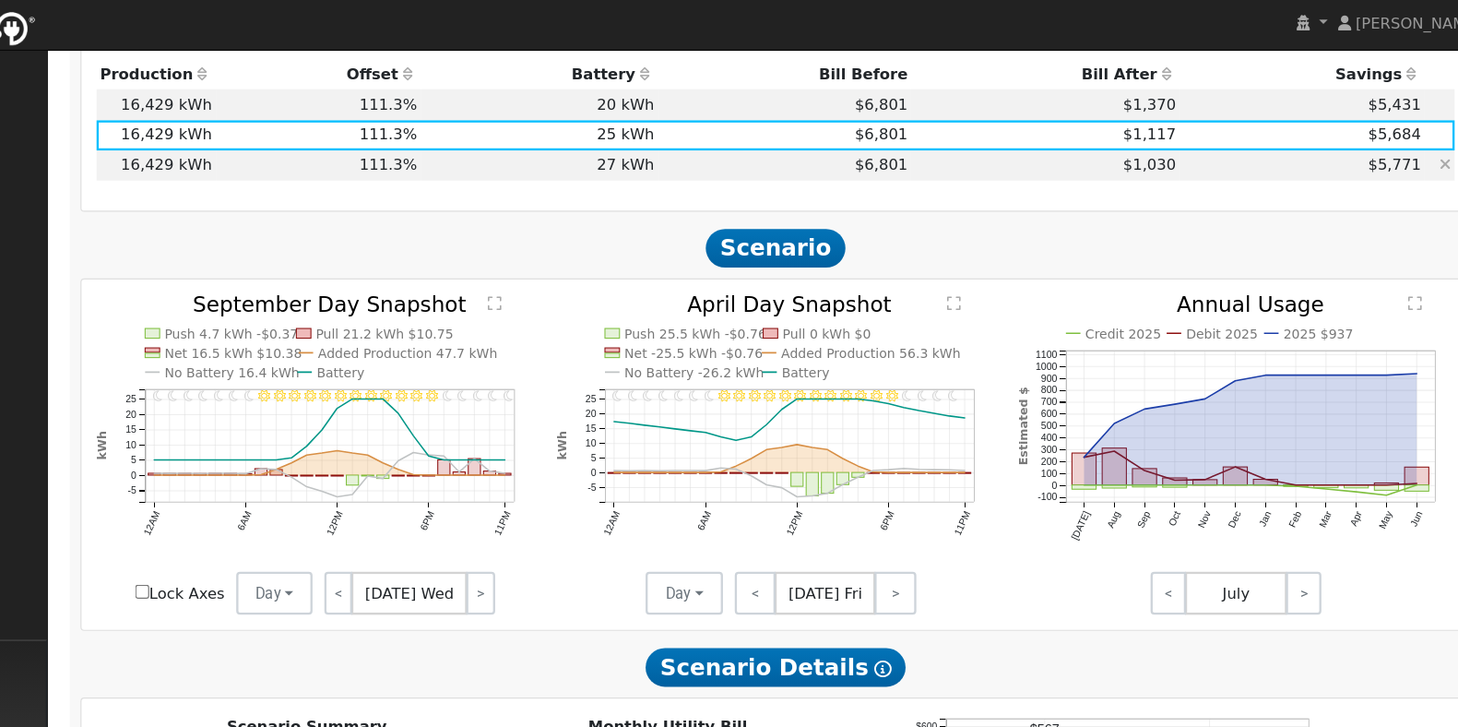
click at [707, 157] on td "27 kWh" at bounding box center [630, 146] width 204 height 26
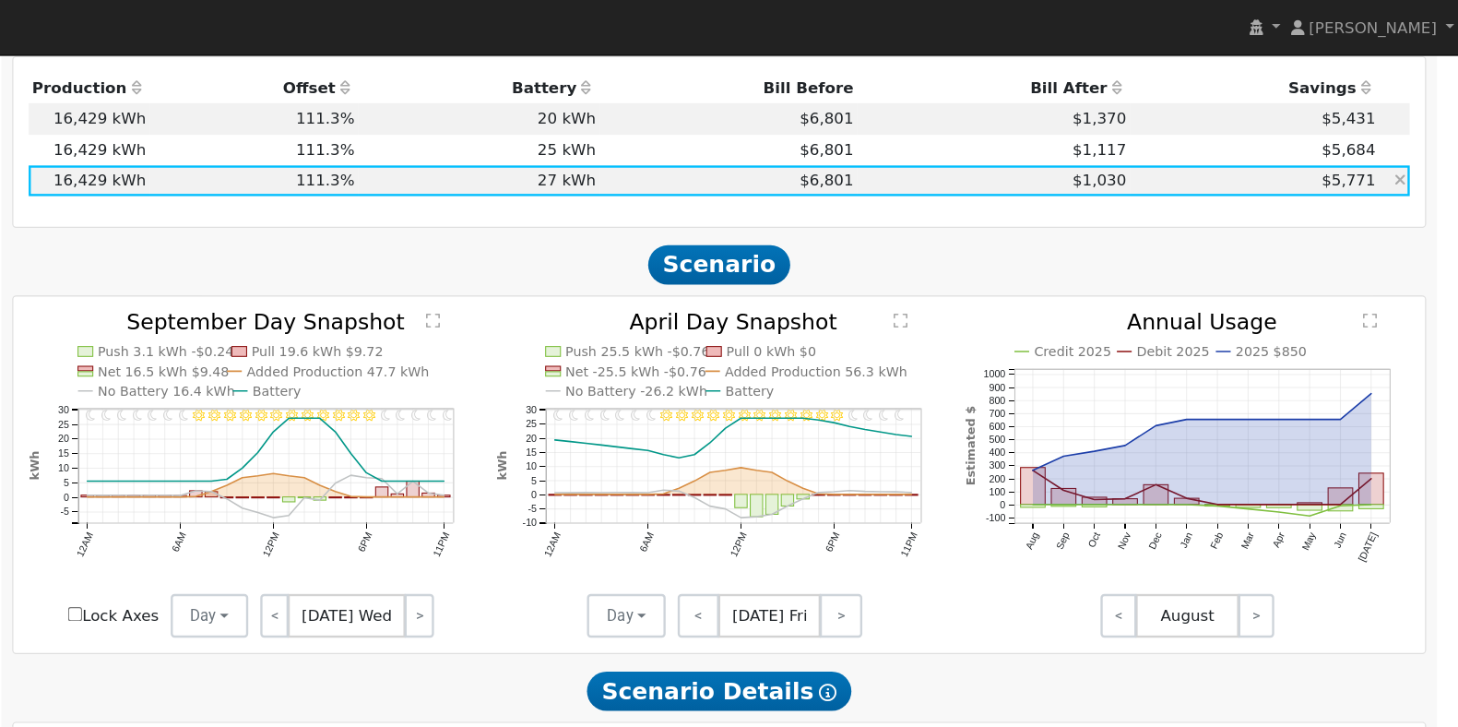
scroll to position [851, 0]
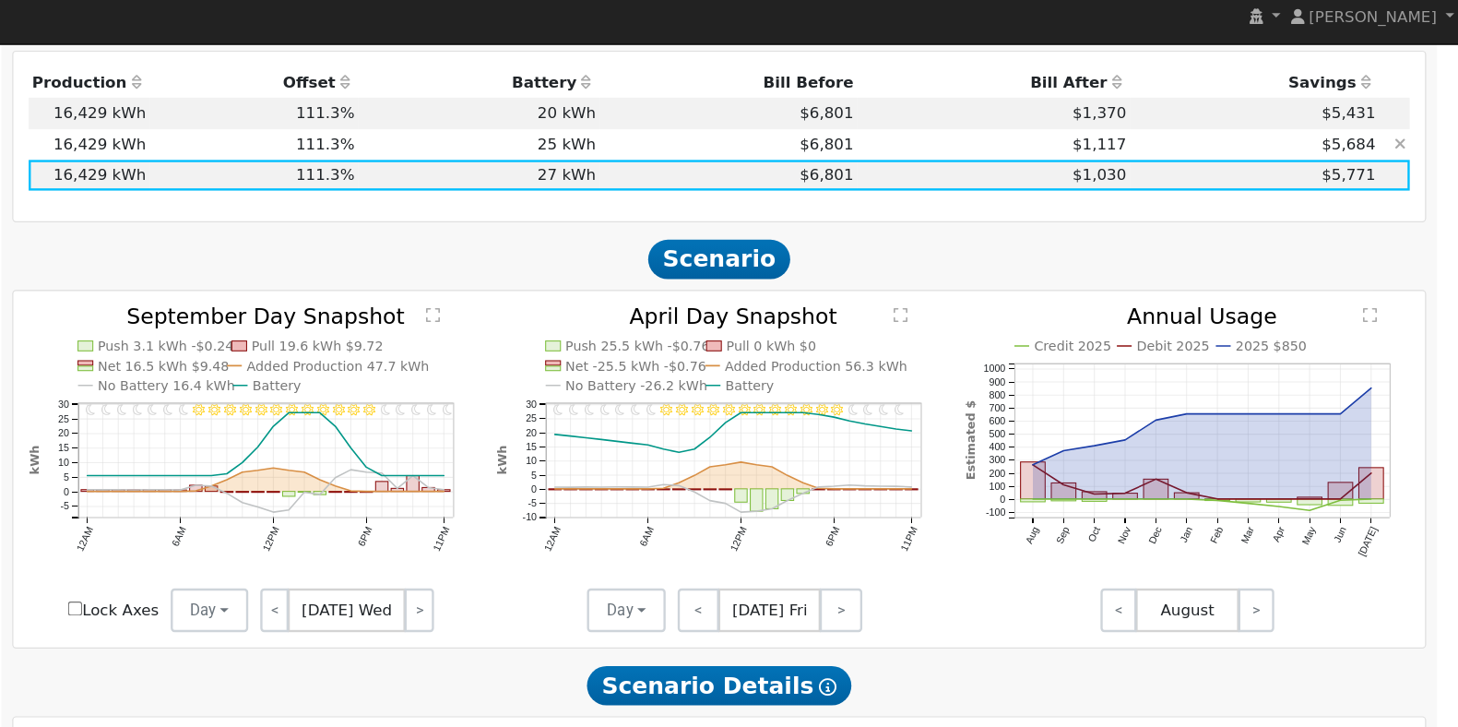
click at [708, 135] on td "25 kWh" at bounding box center [630, 131] width 204 height 26
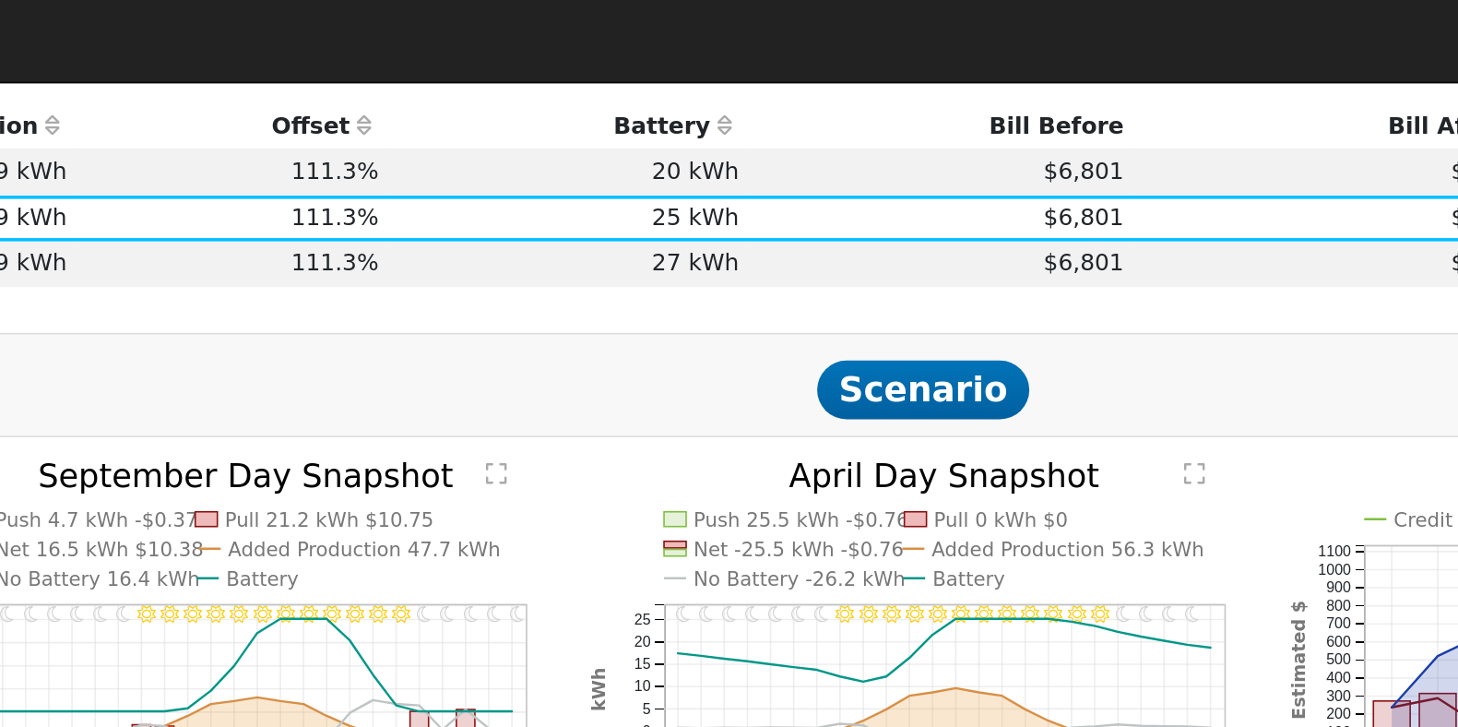
scroll to position [821, 0]
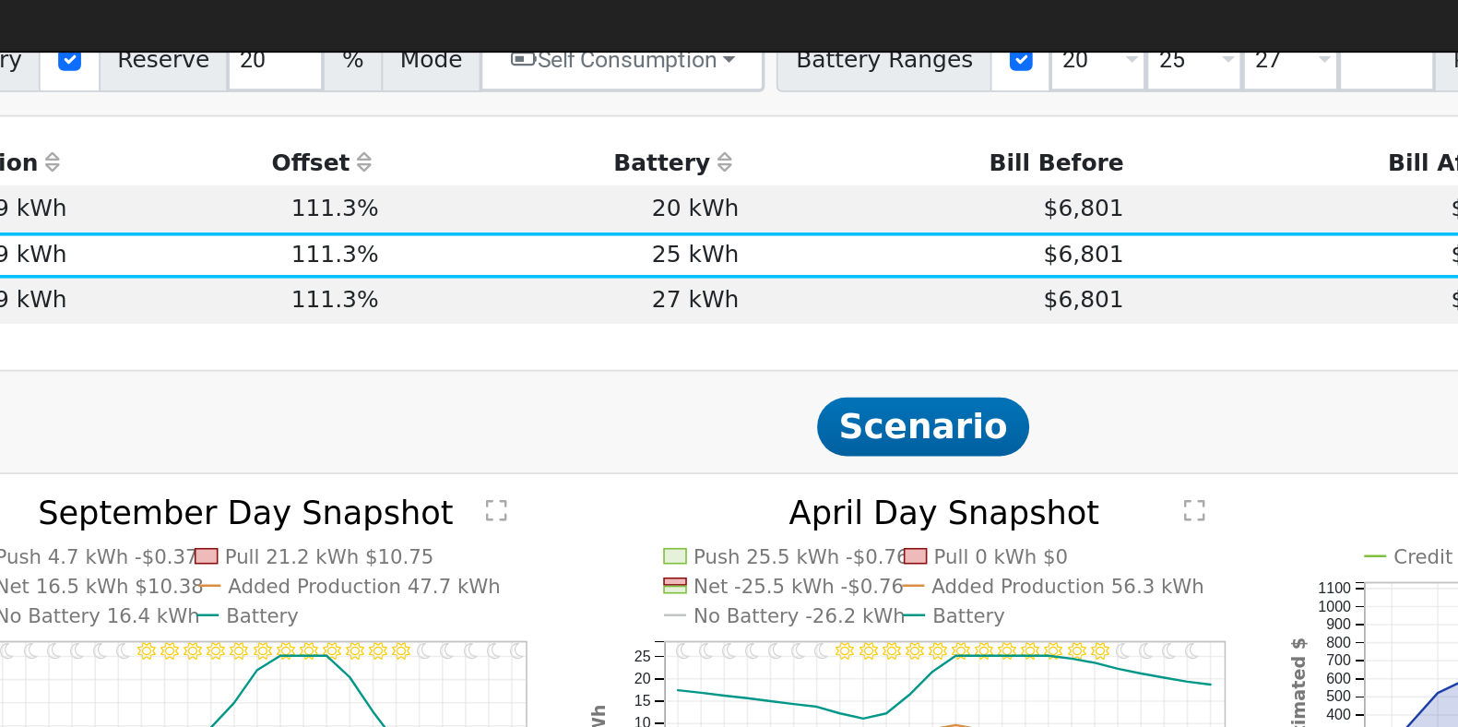
click at [565, 138] on td "20 kWh" at bounding box center [630, 135] width 204 height 26
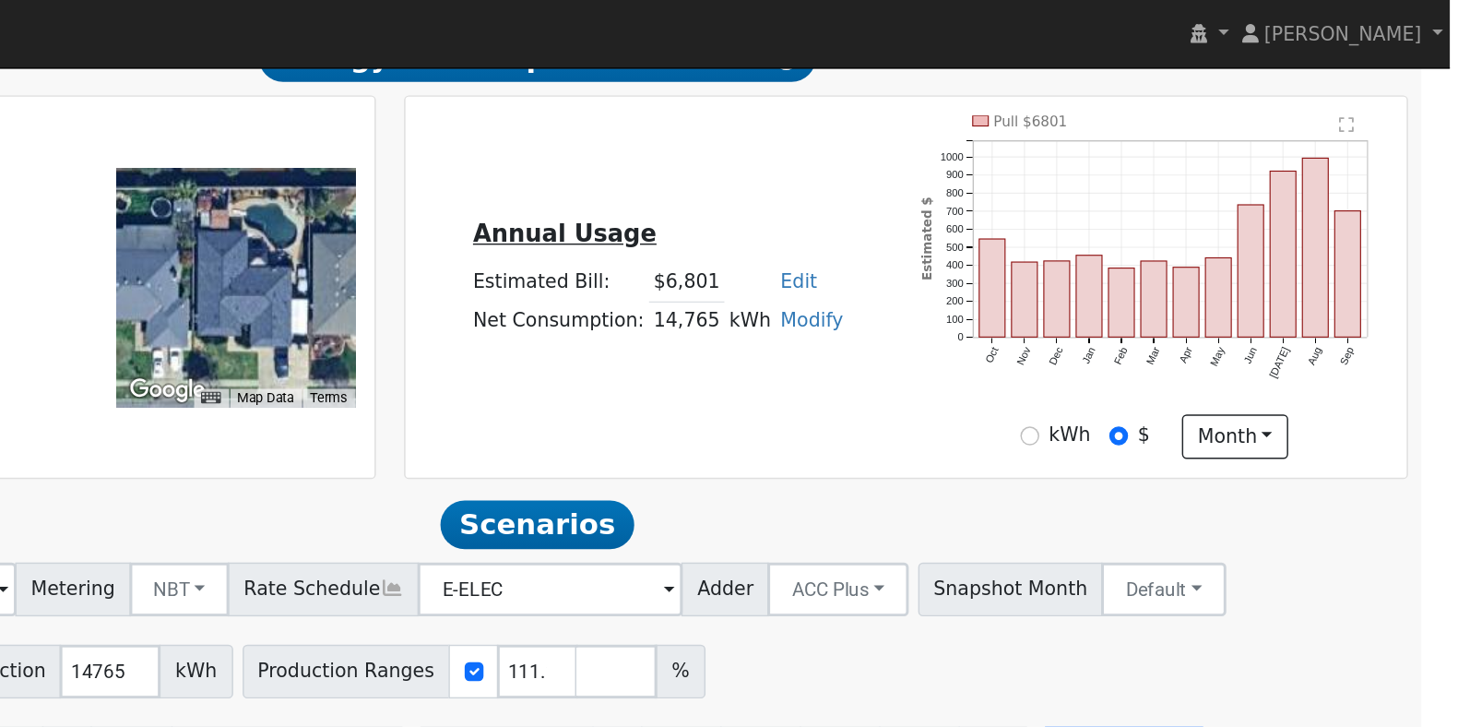
scroll to position [355, 0]
